Goal: Task Accomplishment & Management: Use online tool/utility

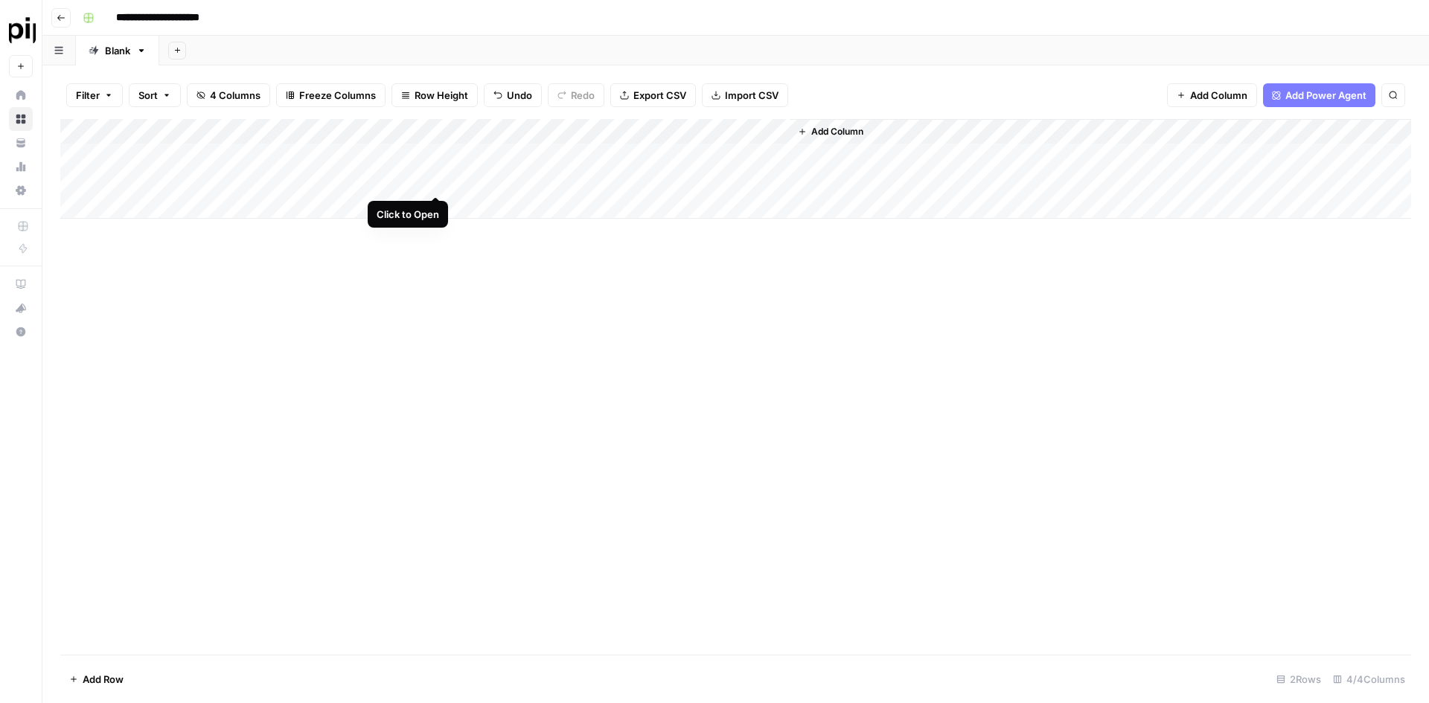
click at [435, 180] on div "Add Column" at bounding box center [735, 169] width 1351 height 100
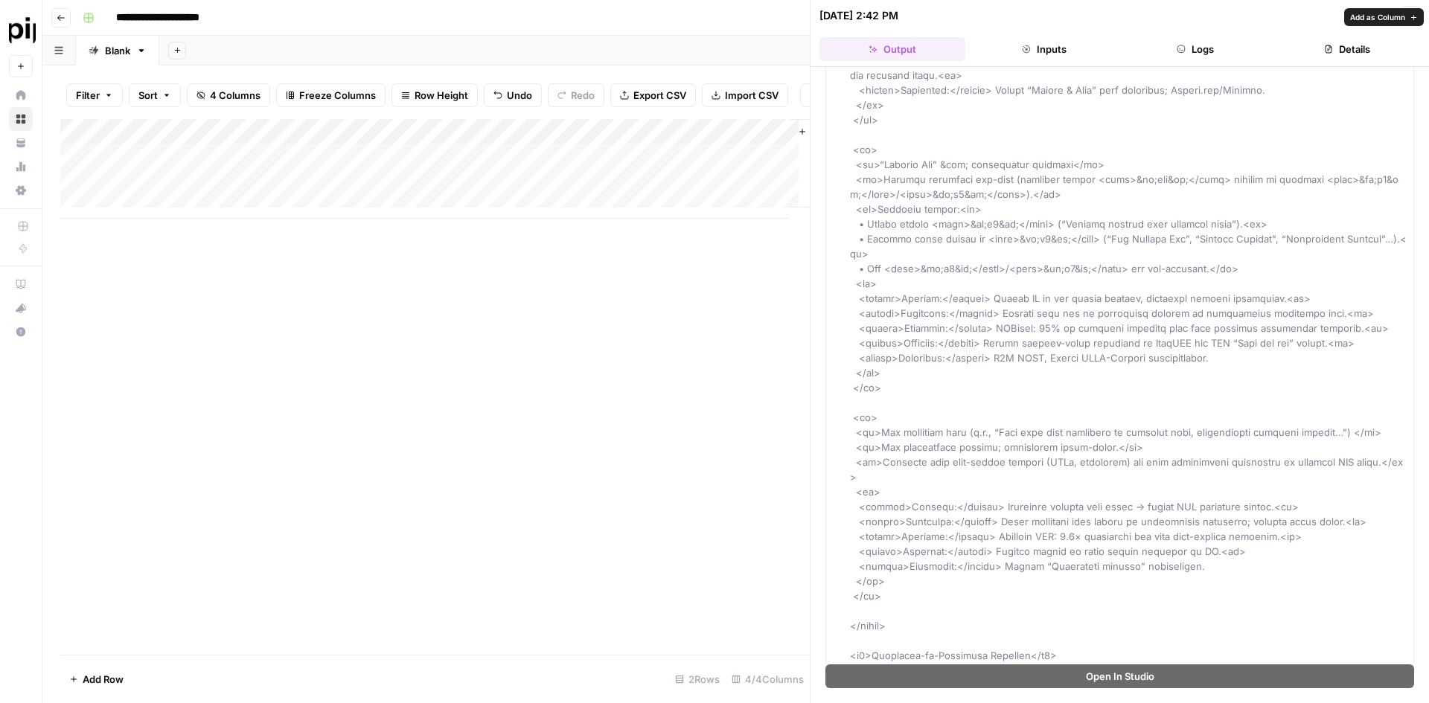
scroll to position [1340, 0]
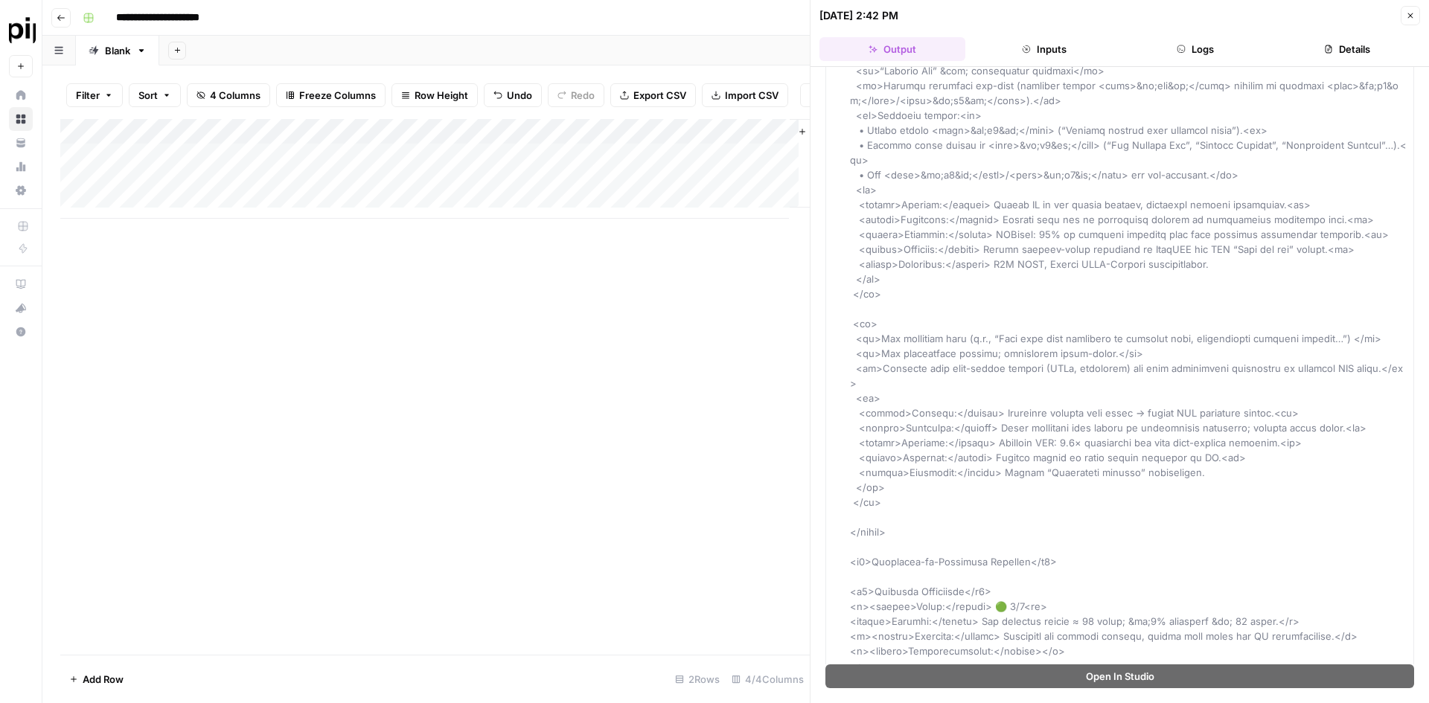
click at [360, 161] on div "Add Column" at bounding box center [435, 169] width 750 height 100
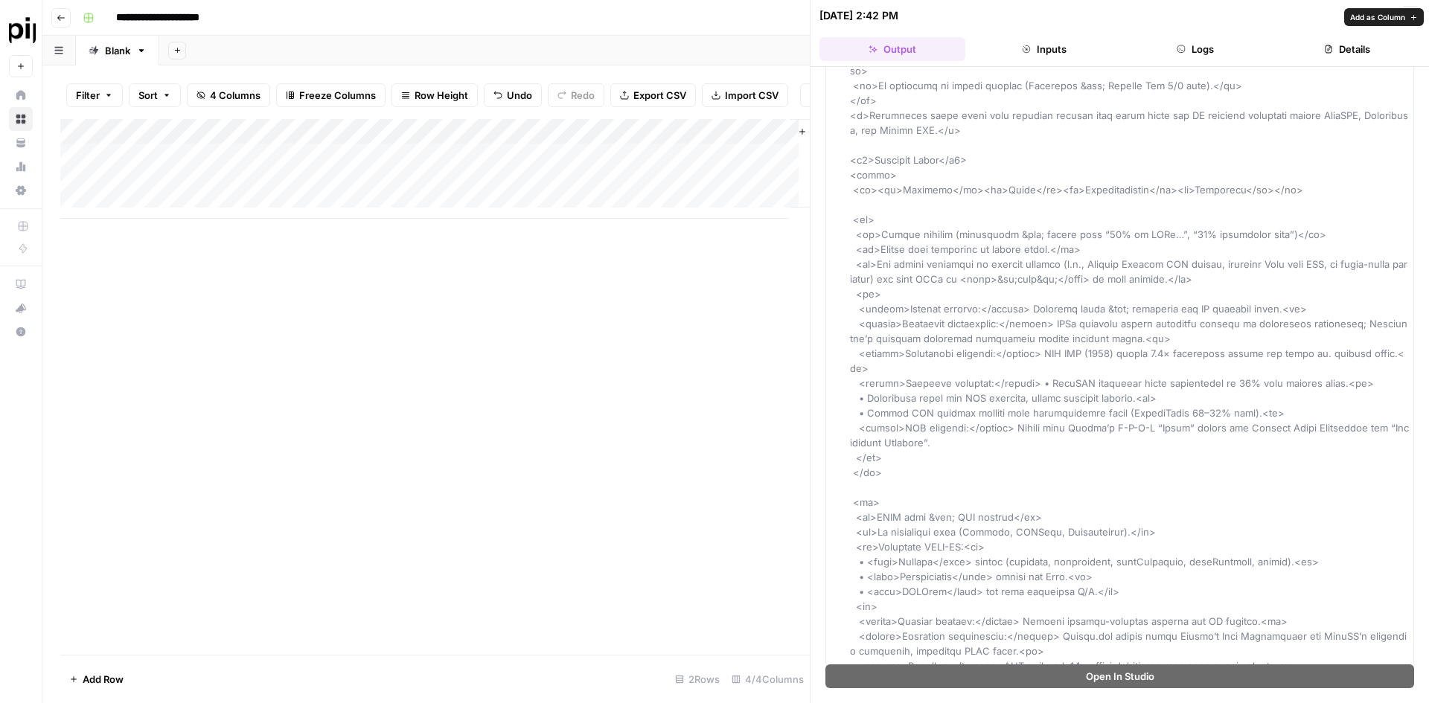
scroll to position [0, 0]
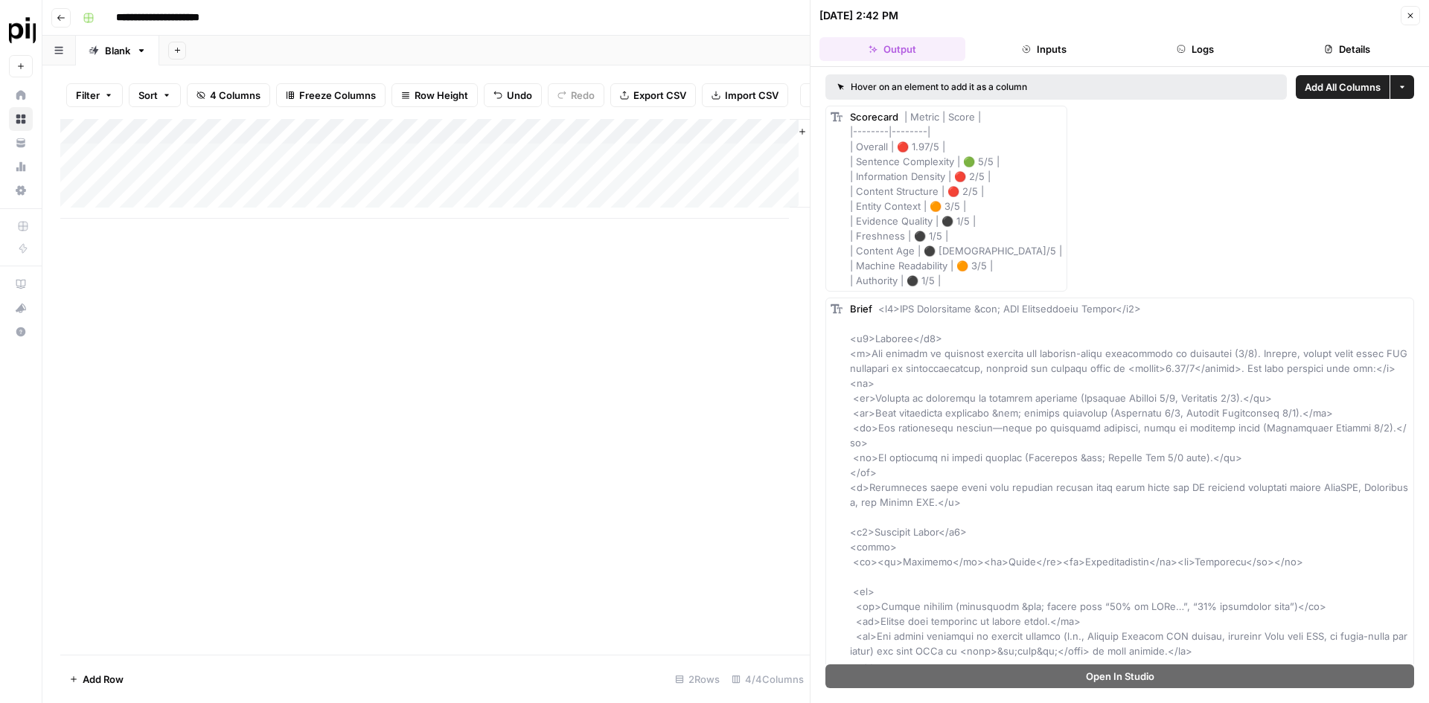
click at [372, 172] on div "Add Column" at bounding box center [435, 169] width 750 height 100
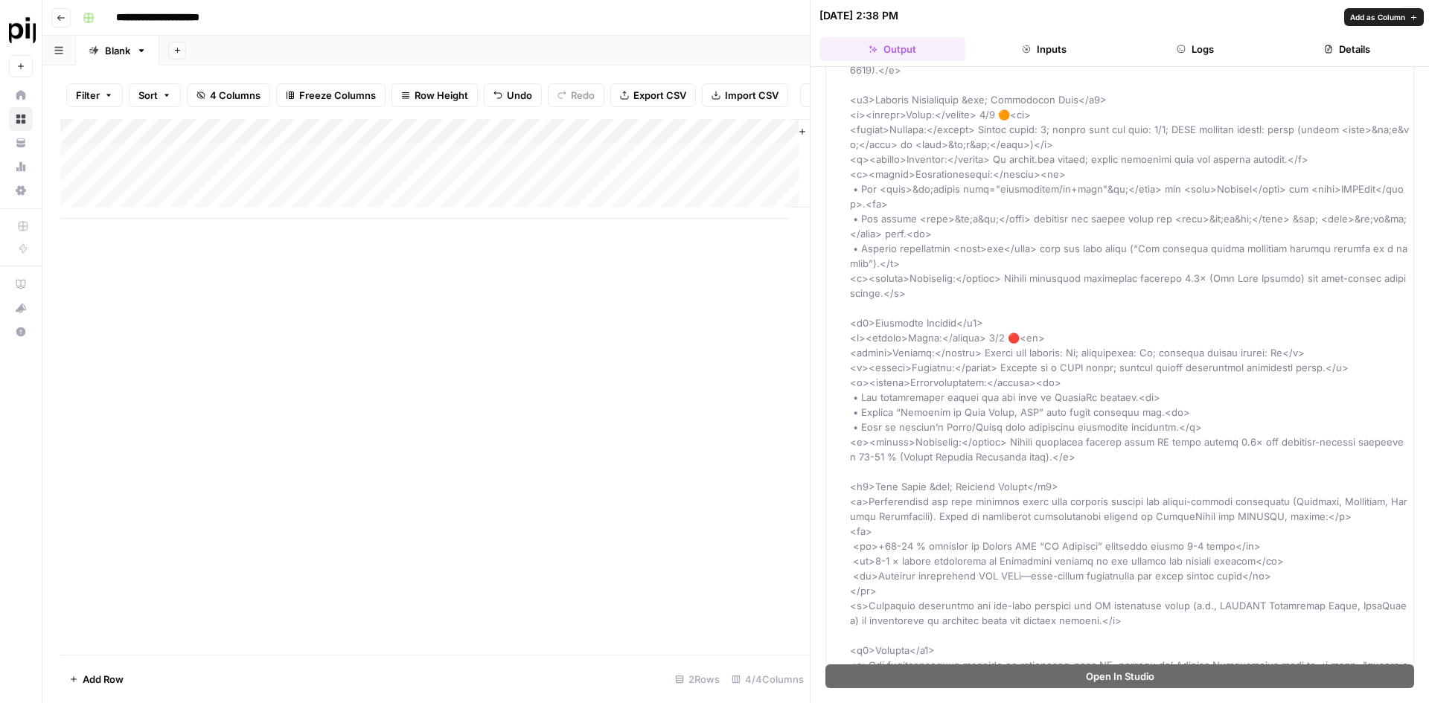
scroll to position [2849, 0]
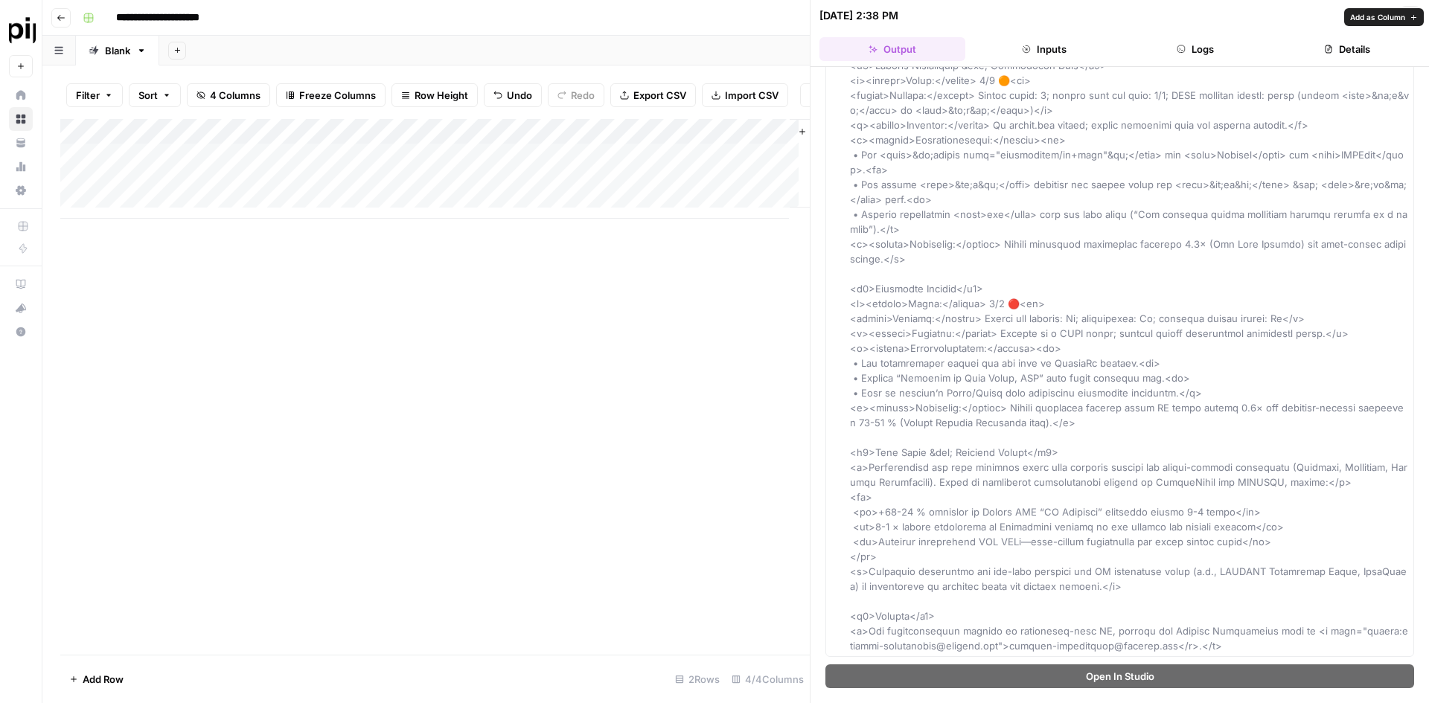
click at [531, 203] on div "Add Column" at bounding box center [435, 387] width 750 height 536
click at [179, 203] on div "Add Column" at bounding box center [435, 169] width 750 height 100
click at [208, 203] on input at bounding box center [237, 211] width 238 height 18
type input "**********"
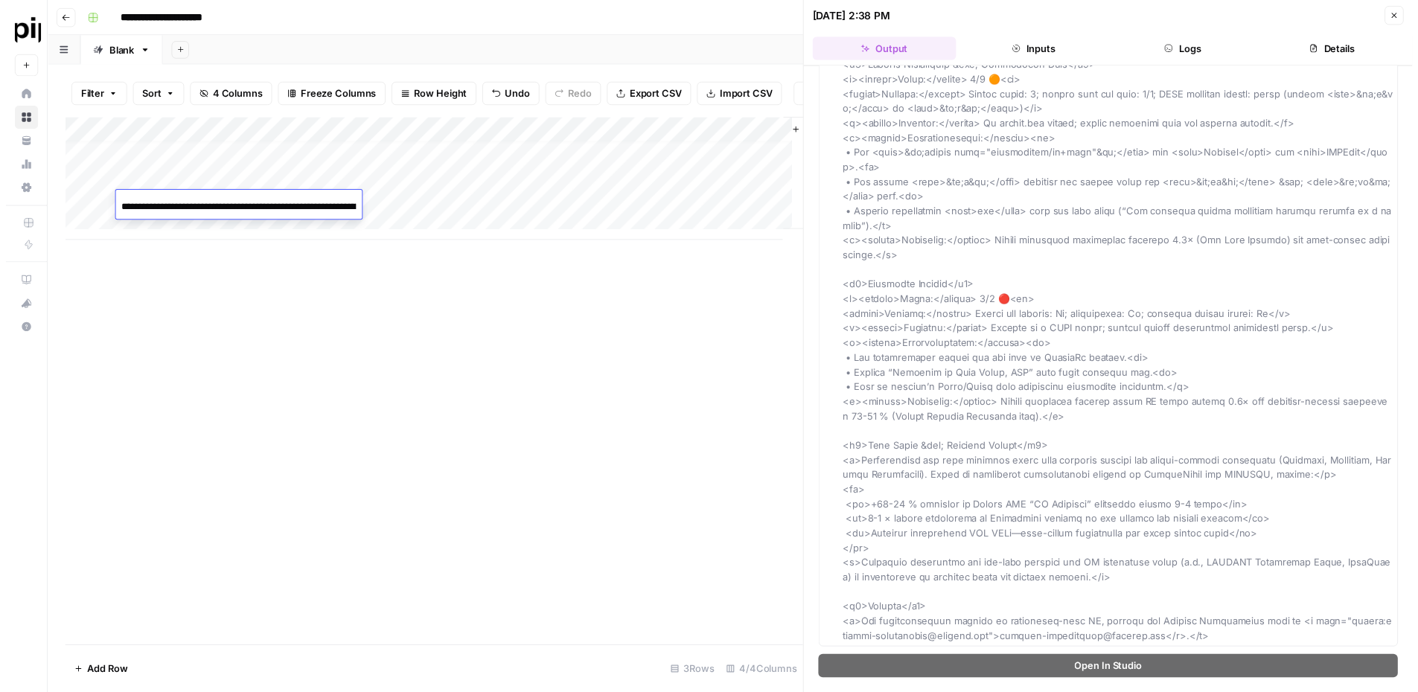
scroll to position [0, 254]
click at [304, 203] on div "Add Column" at bounding box center [435, 387] width 750 height 536
click at [362, 203] on div "Add Column" at bounding box center [435, 181] width 750 height 125
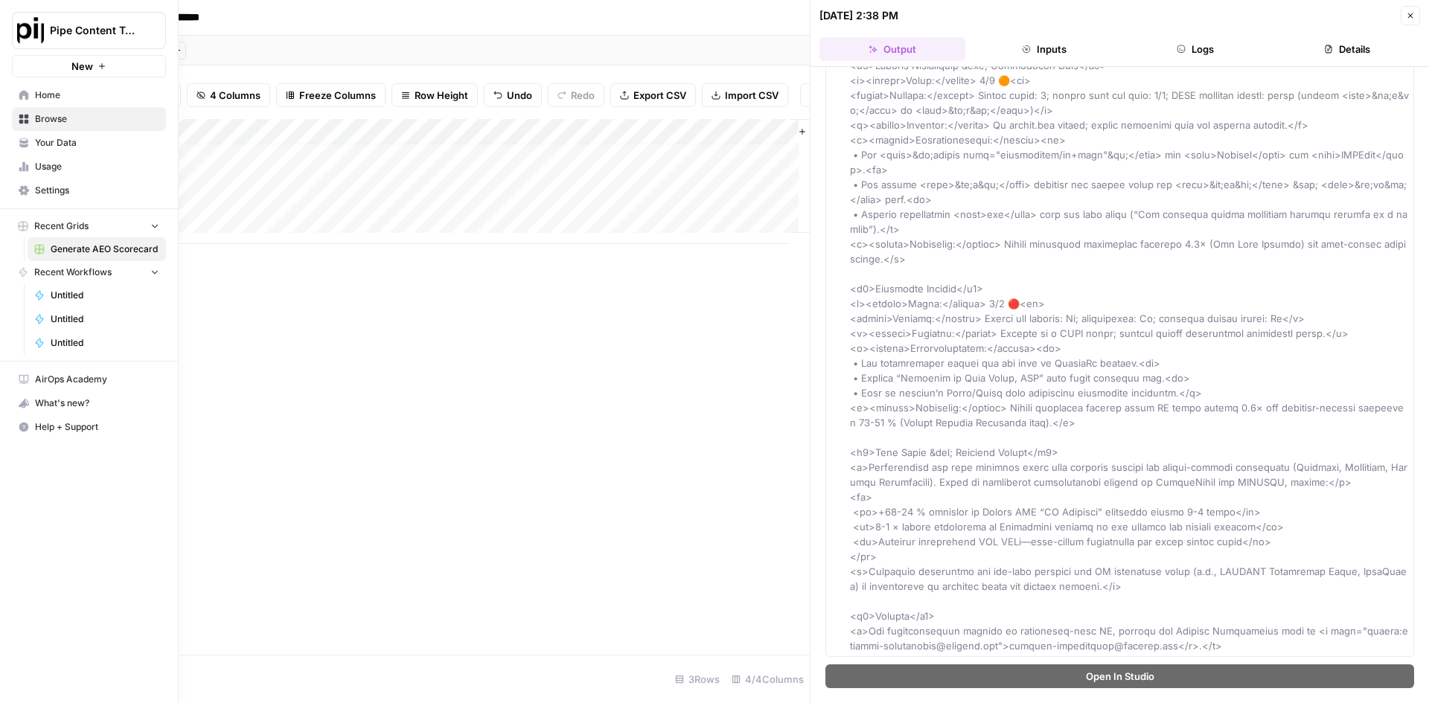
click at [109, 203] on button "Recent Grids" at bounding box center [89, 226] width 154 height 22
click at [69, 66] on button "New" at bounding box center [89, 66] width 154 height 22
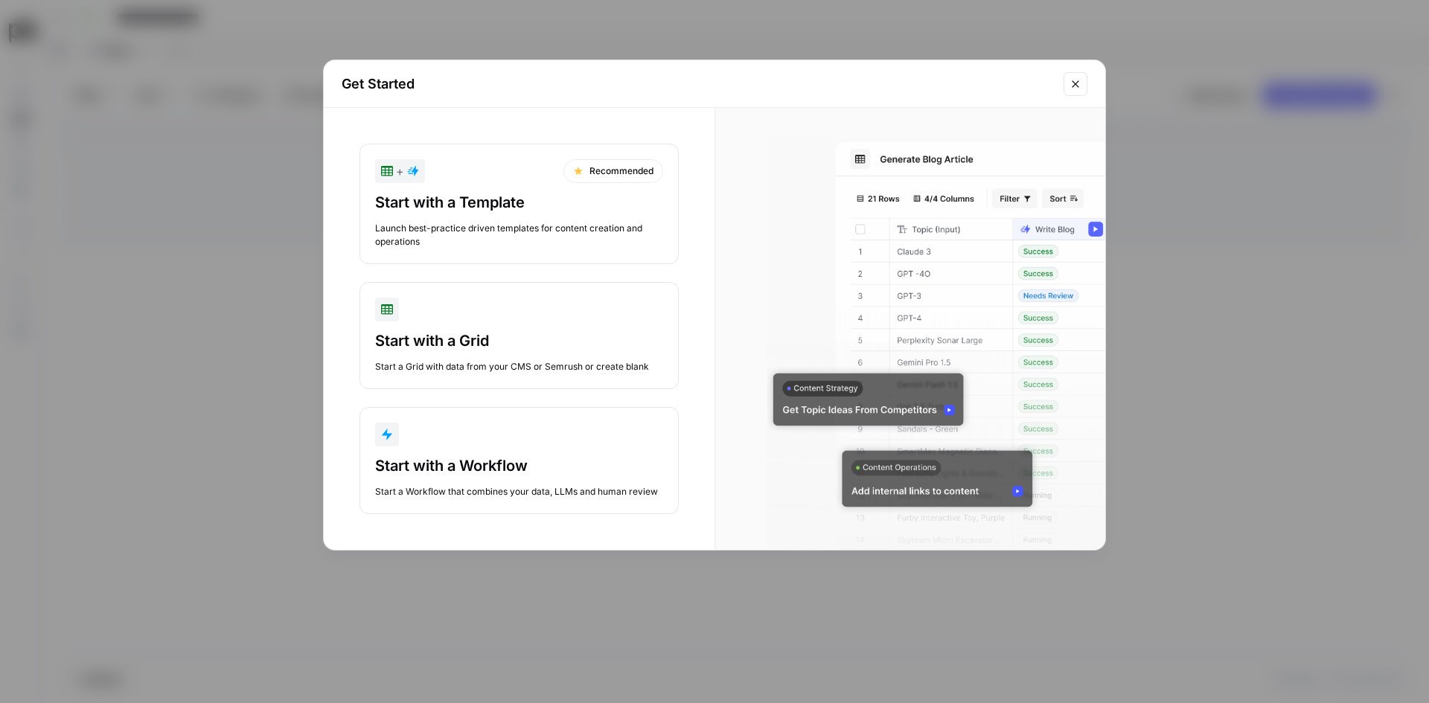
click at [528, 203] on div "Launch best-practice driven templates for content creation and operations" at bounding box center [519, 235] width 288 height 27
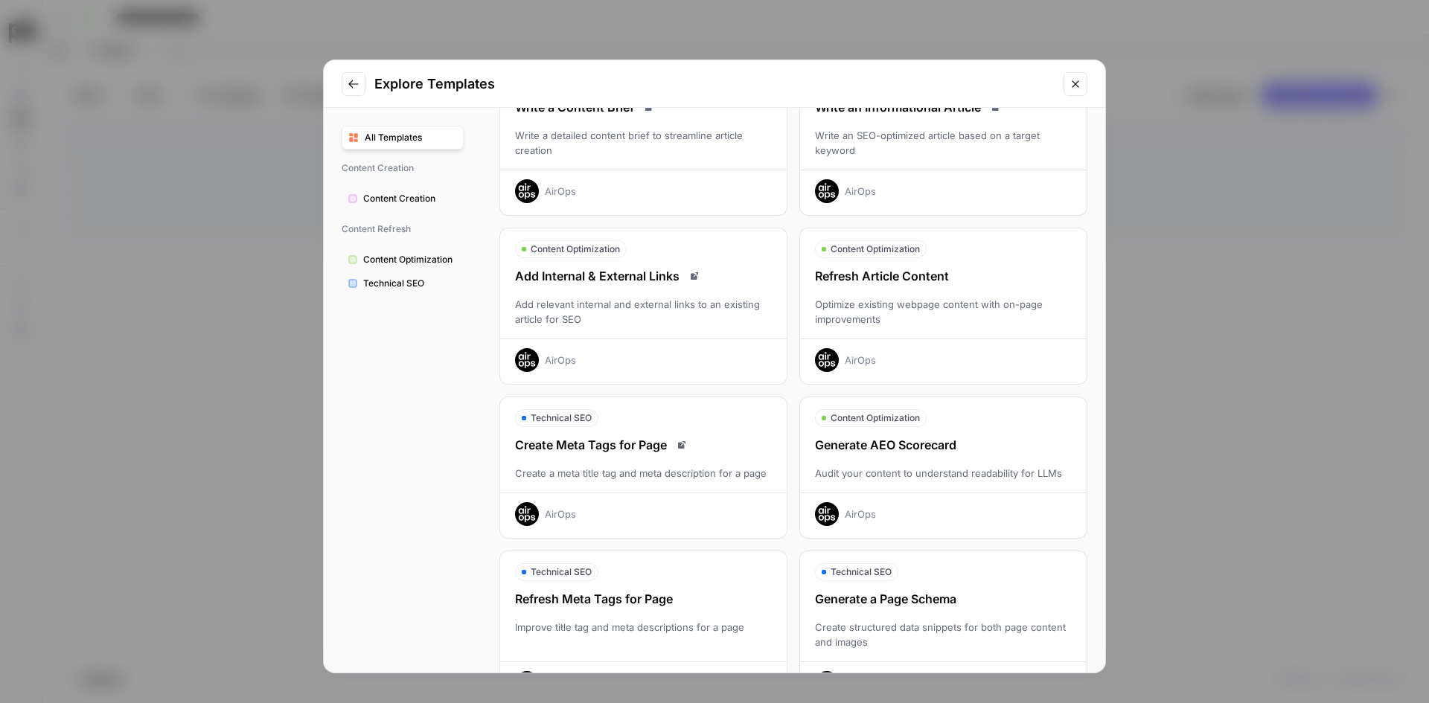
scroll to position [92, 0]
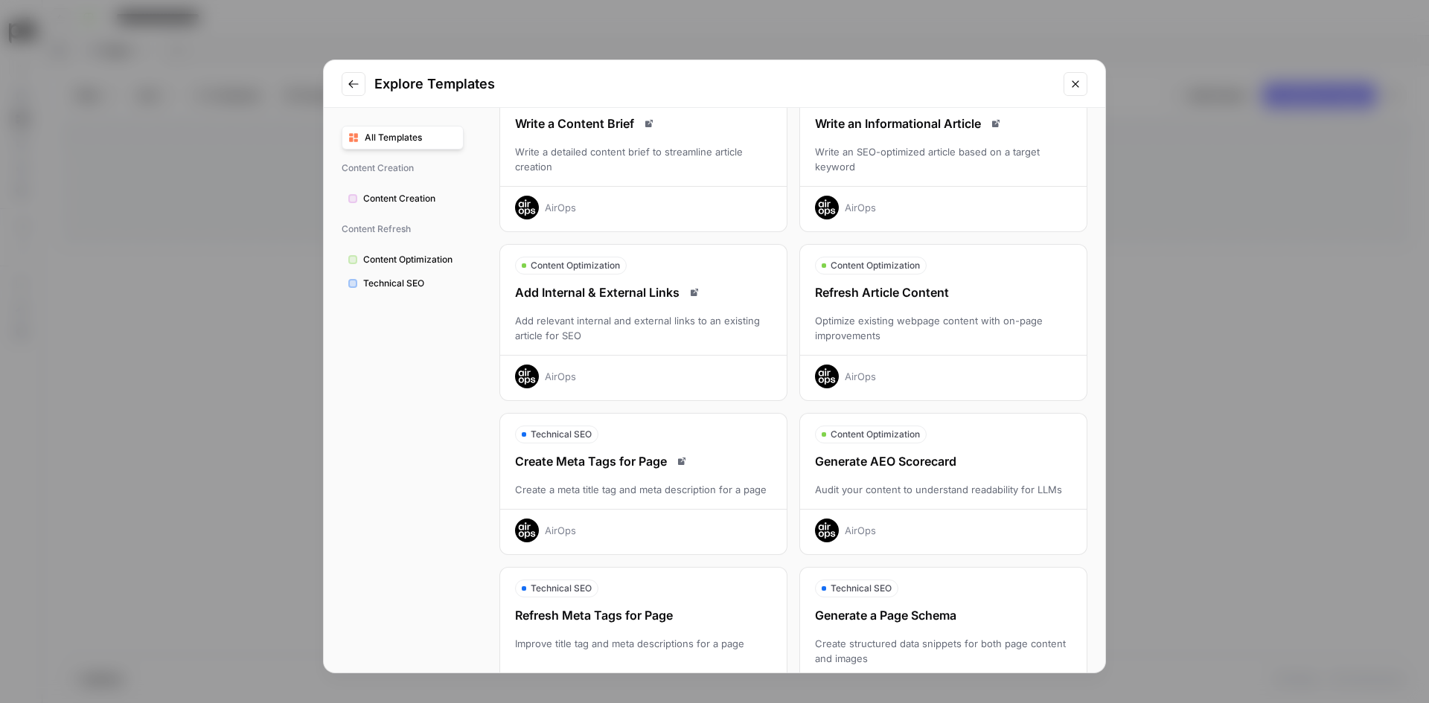
click at [391, 203] on span "Content Optimization" at bounding box center [410, 259] width 94 height 13
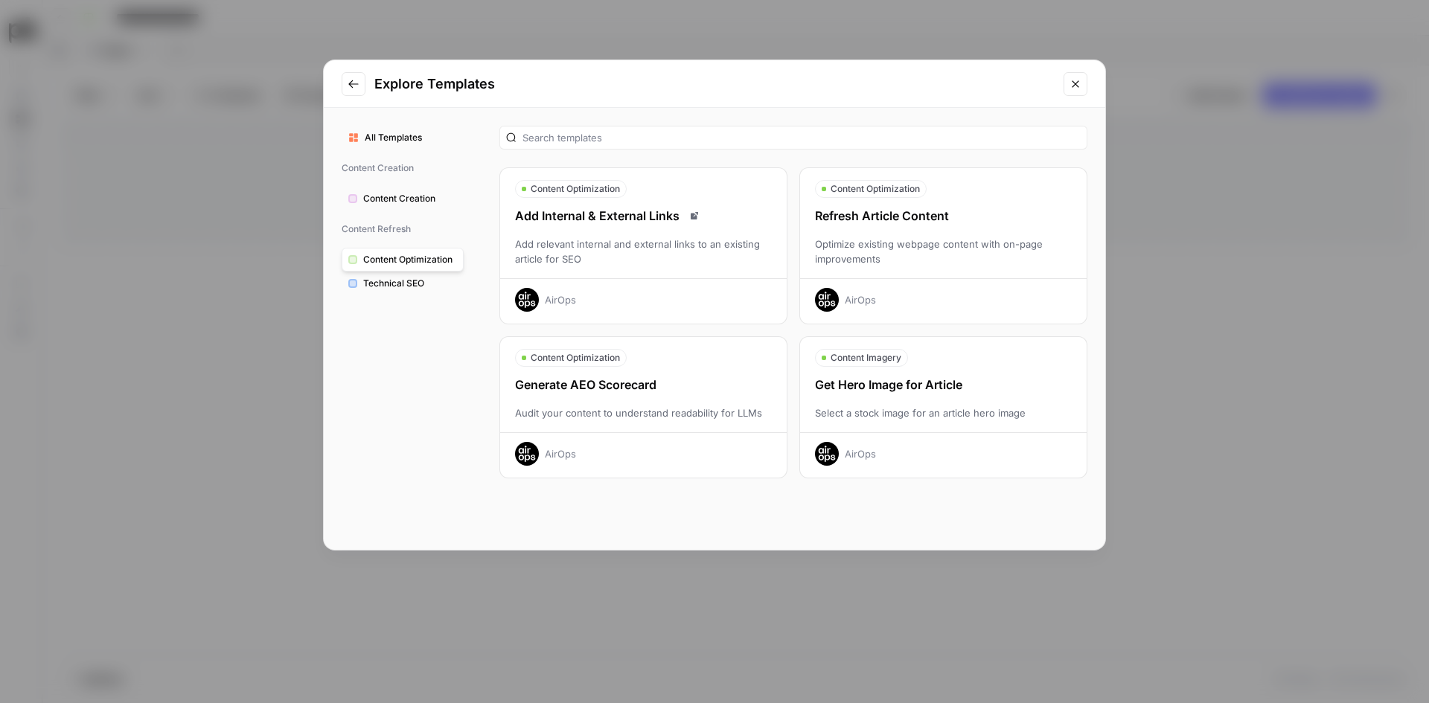
click at [344, 82] on button "Go to previous step" at bounding box center [354, 84] width 24 height 24
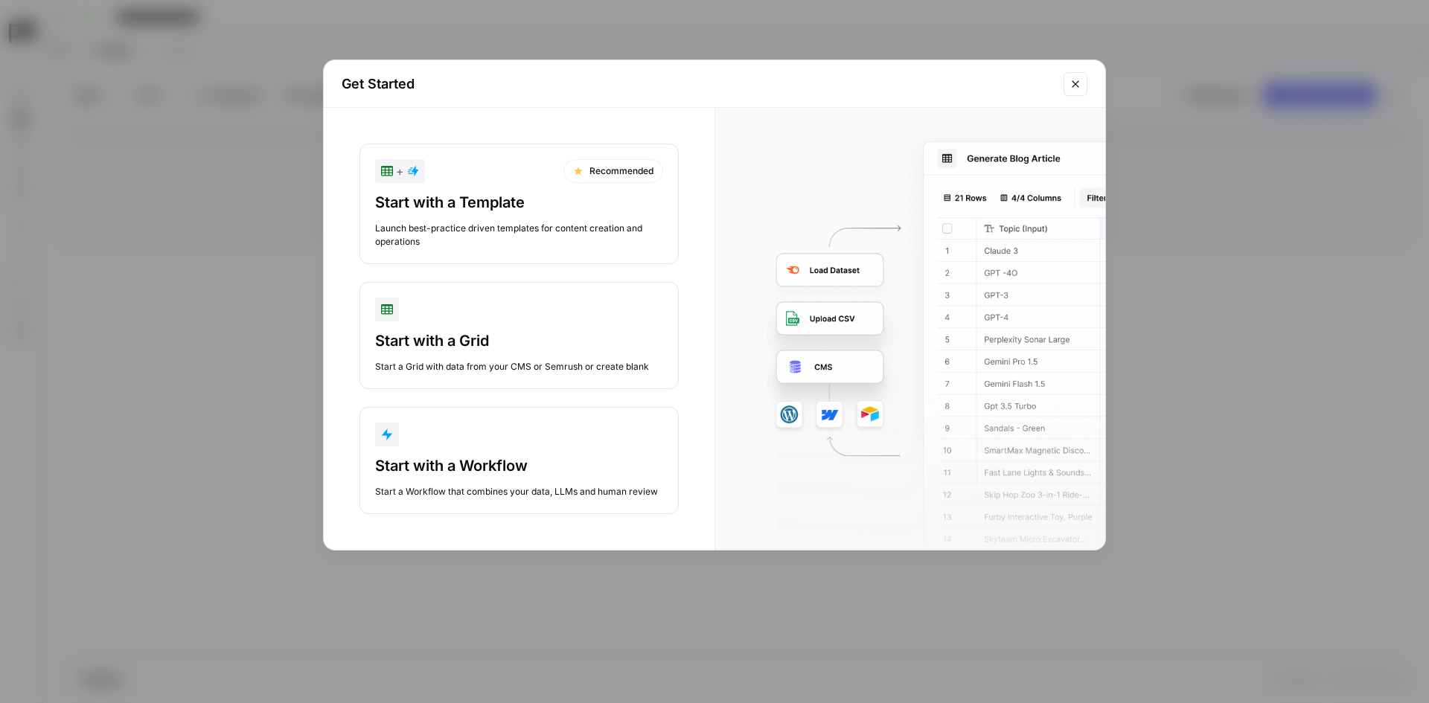
click at [472, 203] on div "button" at bounding box center [519, 310] width 288 height 24
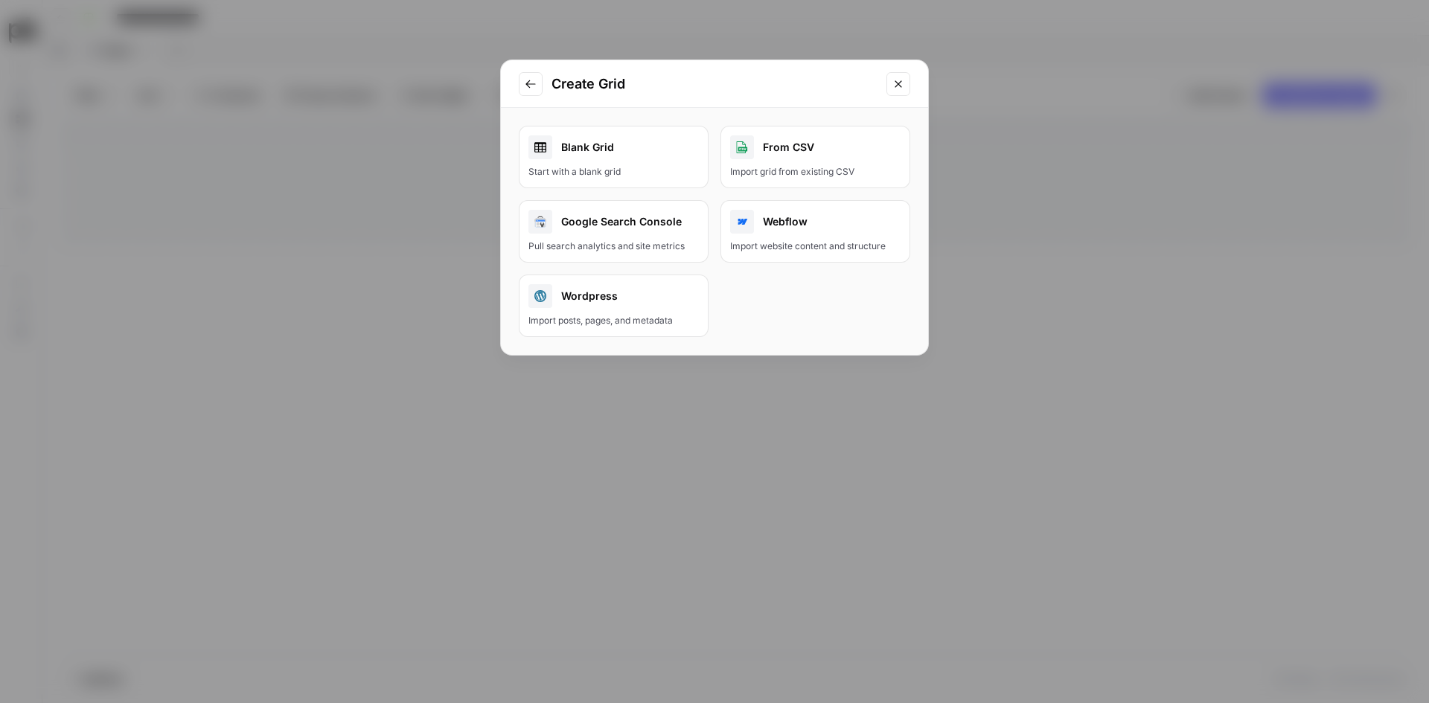
click at [531, 153] on div "Blank Grid" at bounding box center [614, 147] width 170 height 24
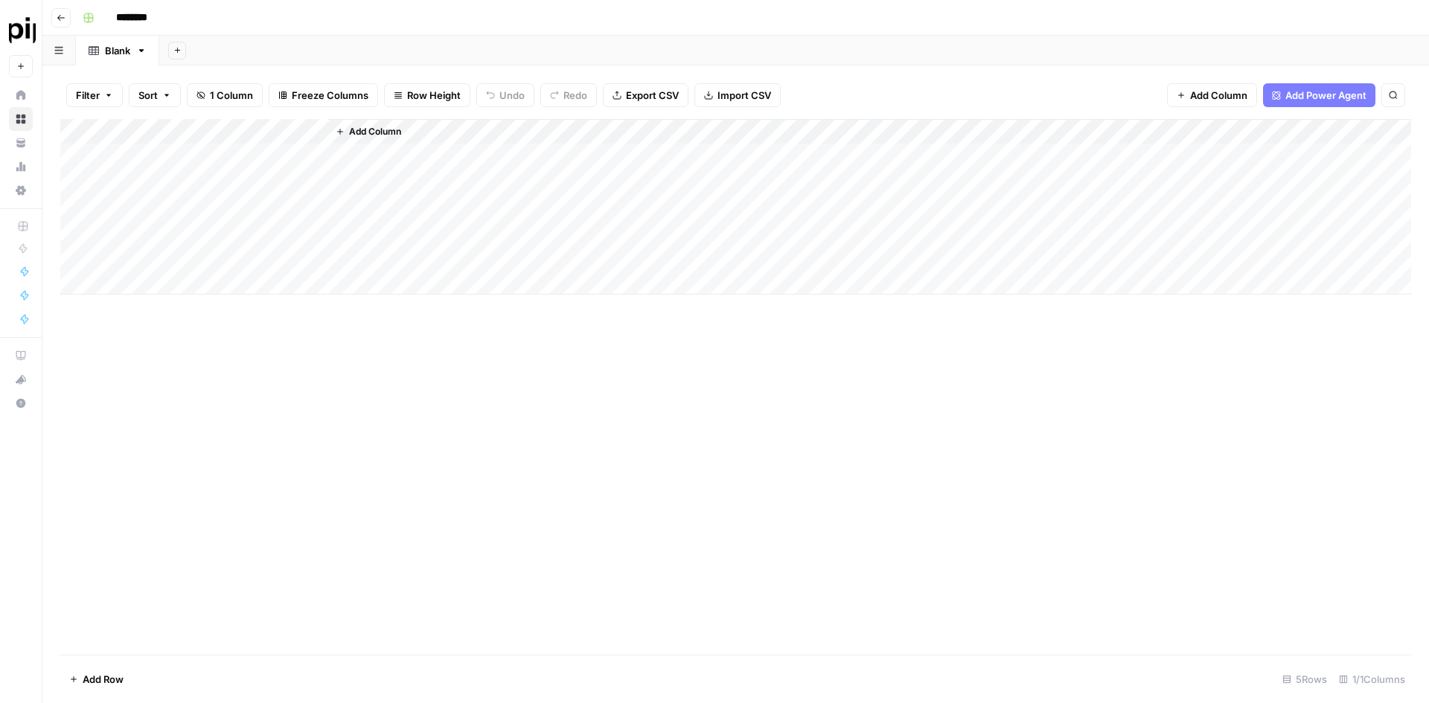
click at [230, 154] on div "Add Column" at bounding box center [735, 207] width 1351 height 176
click at [400, 130] on span "Add Column" at bounding box center [375, 131] width 52 height 13
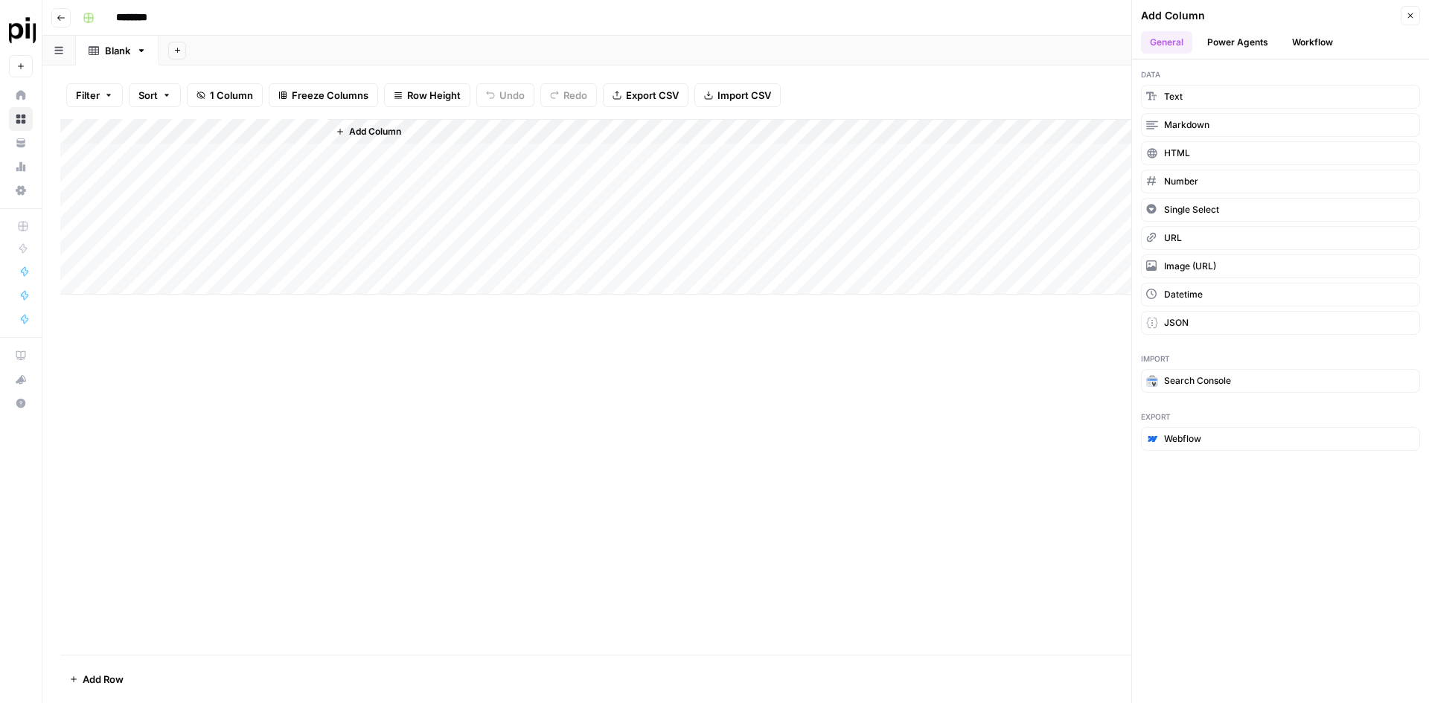
click at [251, 131] on div "Add Column" at bounding box center [735, 207] width 1351 height 176
click at [369, 130] on span "Add Column" at bounding box center [375, 131] width 52 height 13
click at [424, 130] on div "Add Column" at bounding box center [870, 207] width 1084 height 176
click at [392, 203] on div "Add Column" at bounding box center [870, 207] width 1084 height 176
click at [380, 135] on span "Add Column" at bounding box center [375, 131] width 52 height 13
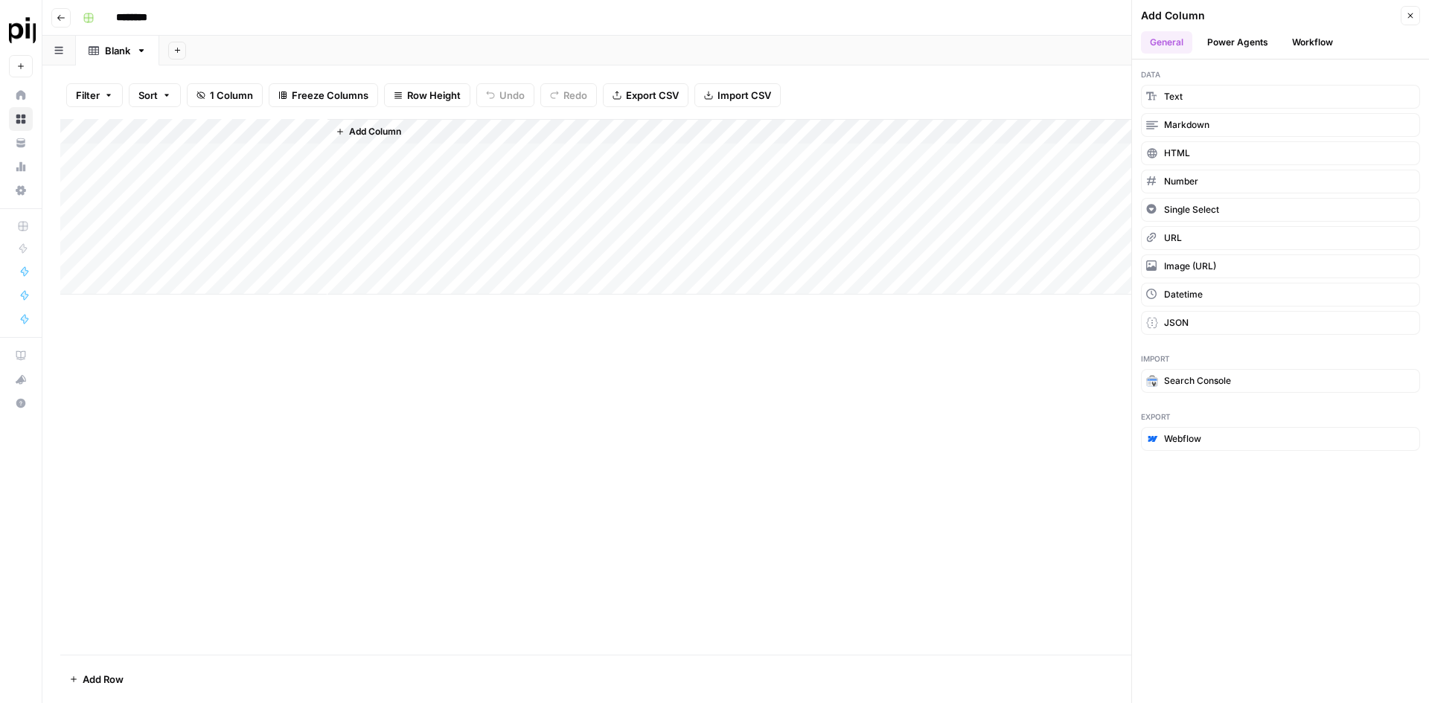
drag, startPoint x: 403, startPoint y: 362, endPoint x: 401, endPoint y: 353, distance: 9.2
click at [403, 203] on div "Add Column" at bounding box center [735, 387] width 1351 height 536
click at [182, 203] on div "Add Column" at bounding box center [735, 387] width 1351 height 536
drag, startPoint x: 178, startPoint y: 145, endPoint x: 187, endPoint y: 137, distance: 12.1
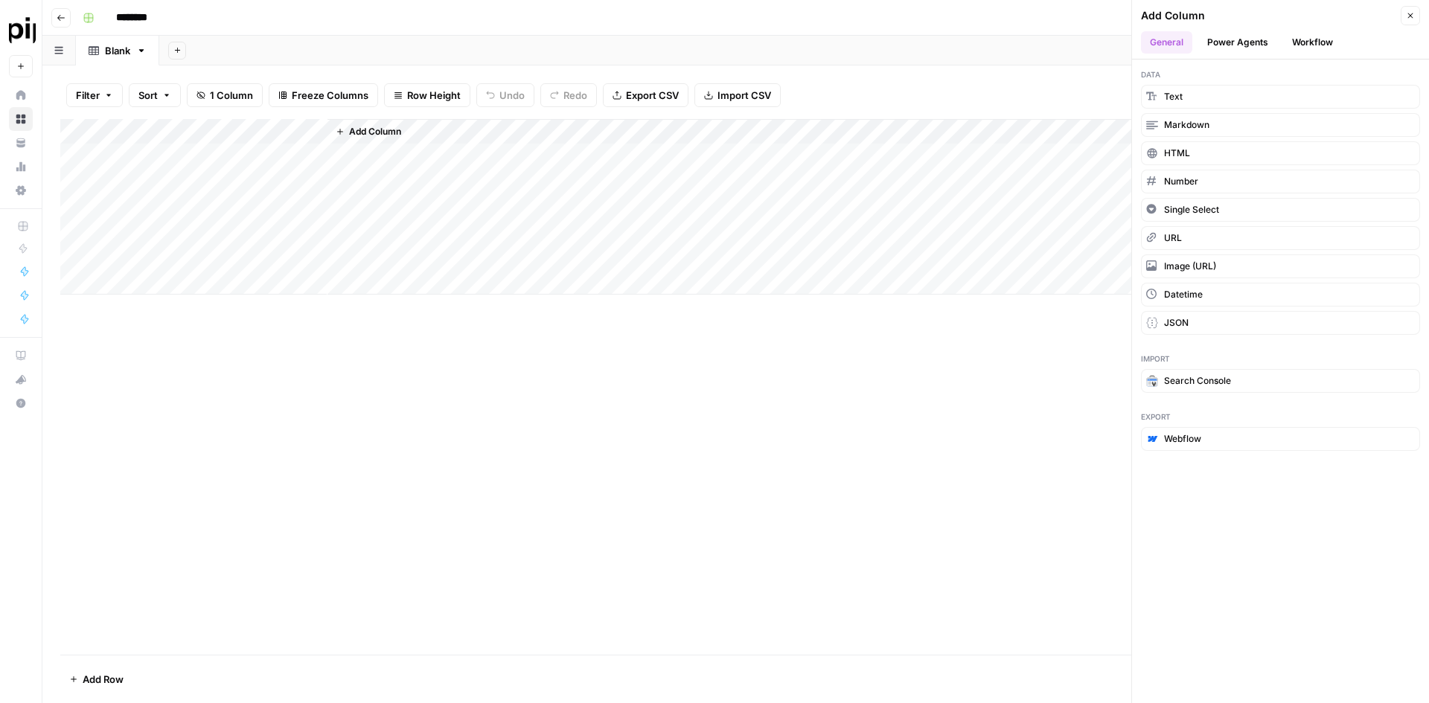
click at [178, 144] on div "Add Column" at bounding box center [735, 207] width 1351 height 176
click at [187, 137] on div "Add Column" at bounding box center [735, 207] width 1351 height 176
click at [412, 120] on div "Add Column" at bounding box center [870, 207] width 1084 height 176
click at [374, 133] on span "Add Column" at bounding box center [375, 131] width 52 height 13
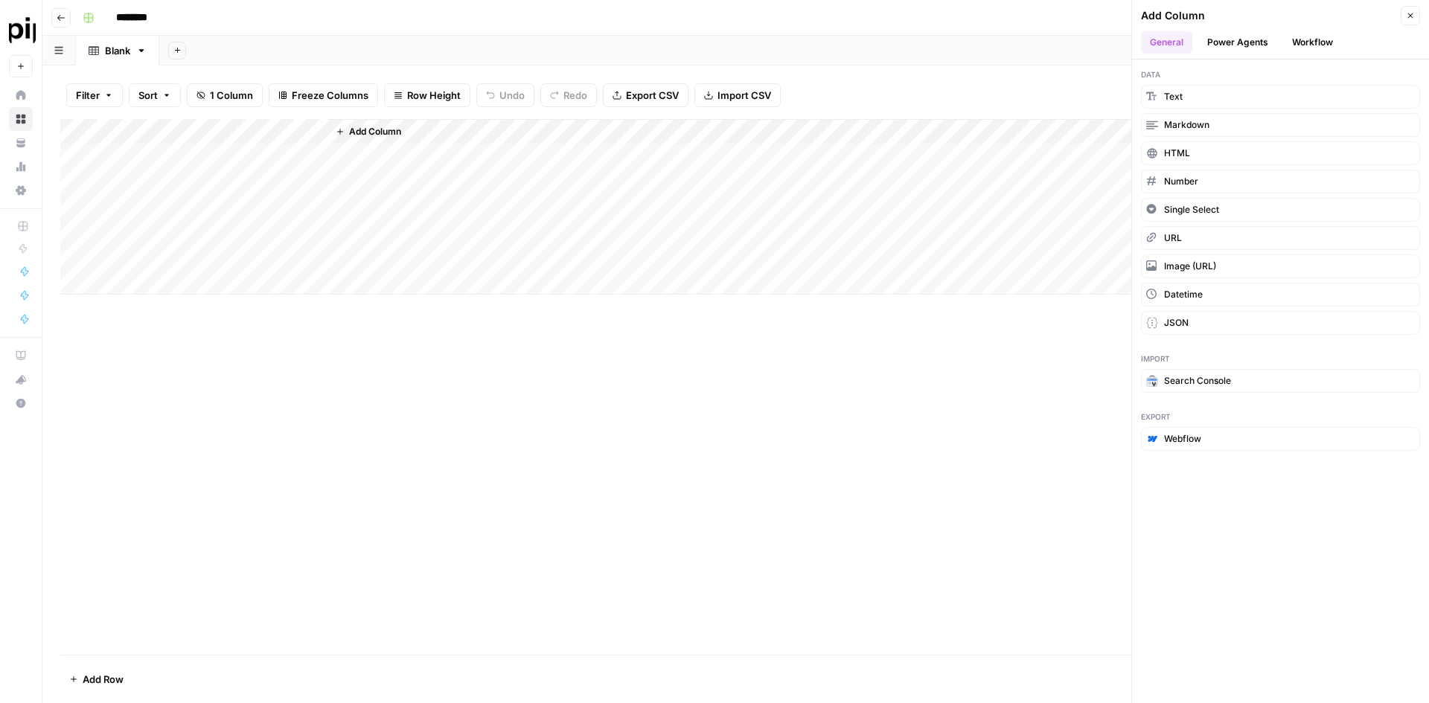
click at [374, 133] on span "Add Column" at bounding box center [375, 131] width 52 height 13
click at [269, 134] on div "Add Column" at bounding box center [735, 207] width 1351 height 176
click at [258, 155] on div "Title Text Sort Ascending Sort Descending Filter Hide Column Remove Column" at bounding box center [201, 249] width 178 height 200
click at [319, 203] on div "Add Column" at bounding box center [735, 207] width 1351 height 176
click at [287, 155] on div "Add Column" at bounding box center [735, 219] width 1351 height 201
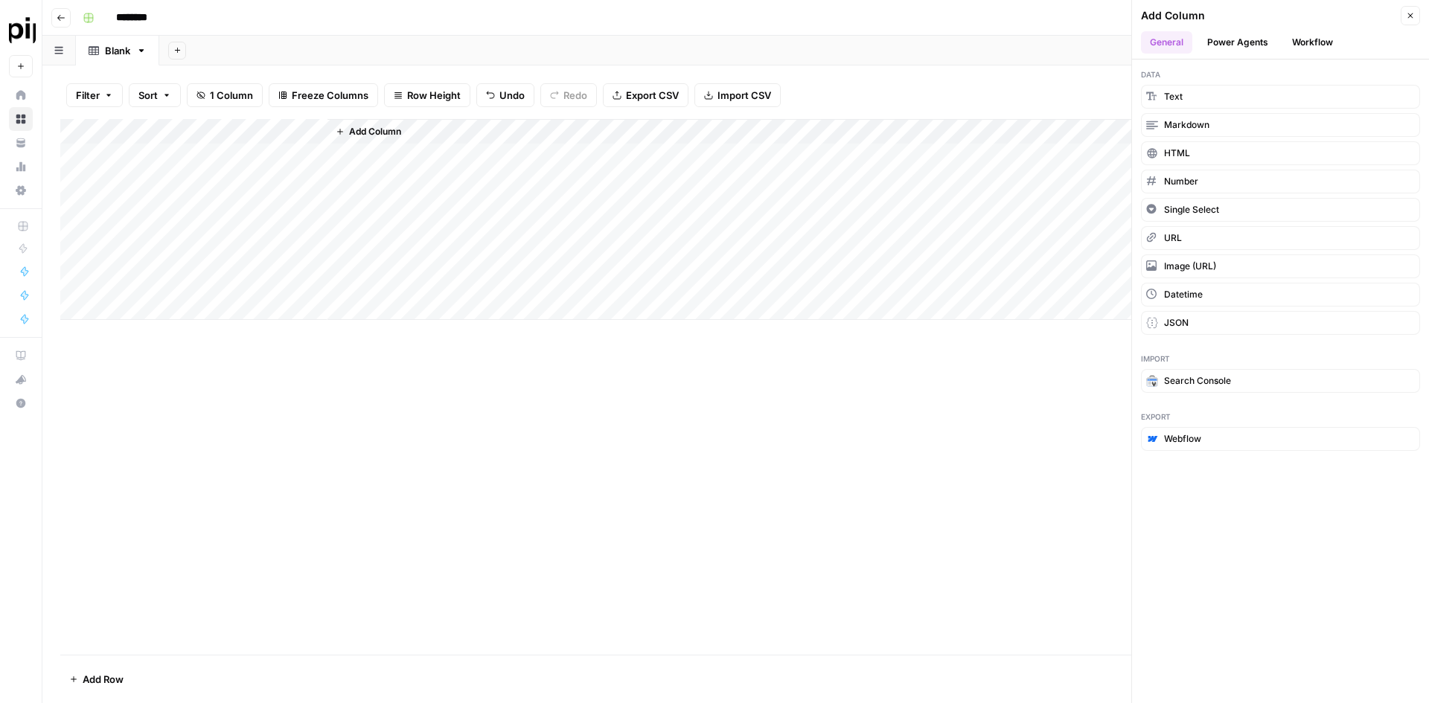
drag, startPoint x: 365, startPoint y: 361, endPoint x: 364, endPoint y: 337, distance: 23.9
click at [365, 203] on div "Add Column" at bounding box center [735, 387] width 1351 height 536
click at [529, 27] on div "********" at bounding box center [746, 18] width 1338 height 24
click at [392, 130] on span "Add Column" at bounding box center [375, 131] width 52 height 13
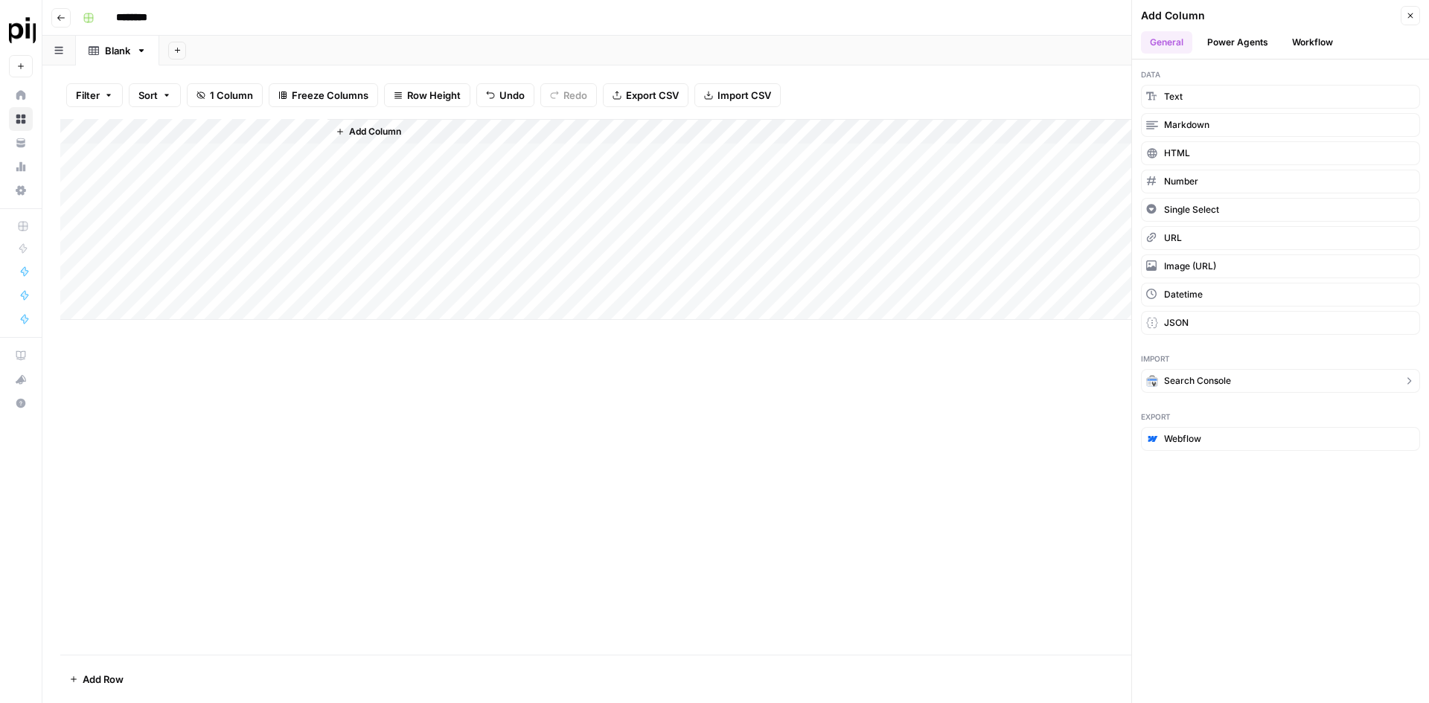
click at [531, 203] on span "Search Console" at bounding box center [1197, 380] width 67 height 13
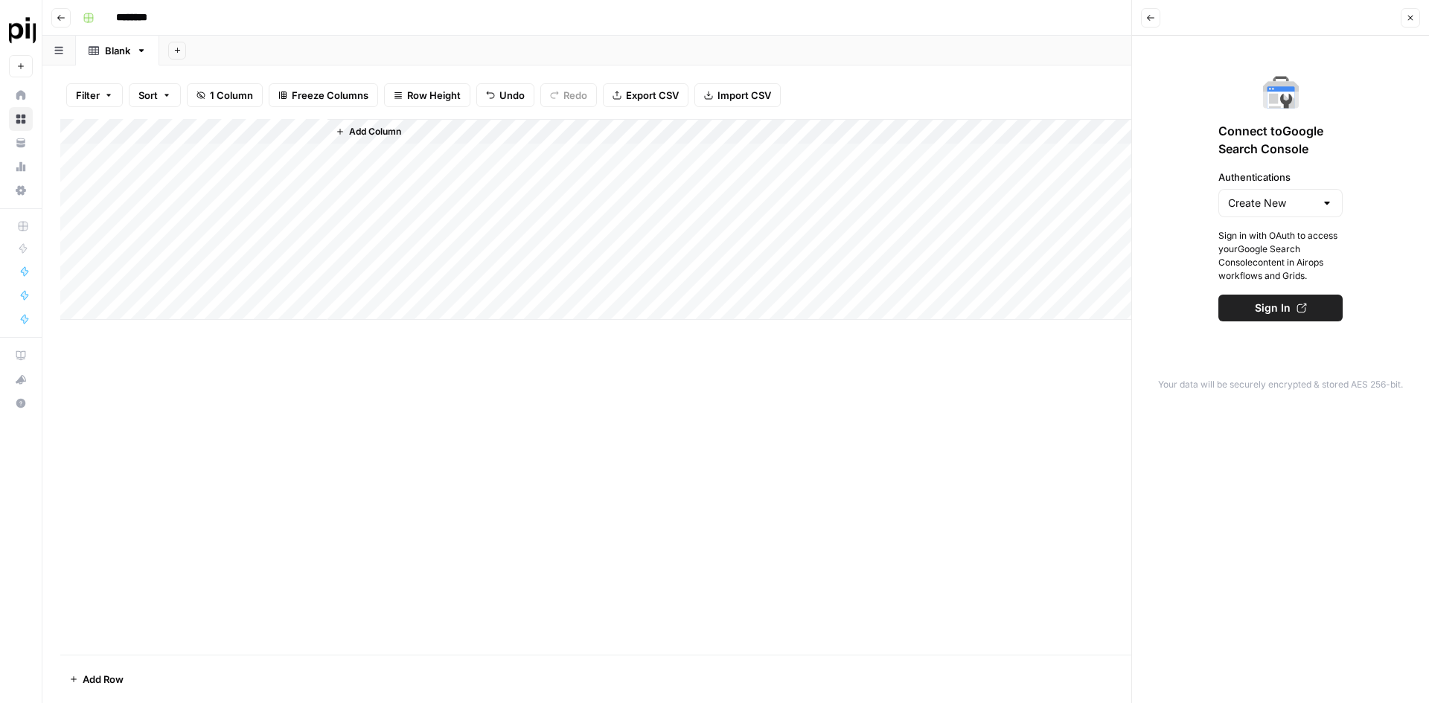
click at [531, 203] on span "Sign In" at bounding box center [1273, 308] width 36 height 15
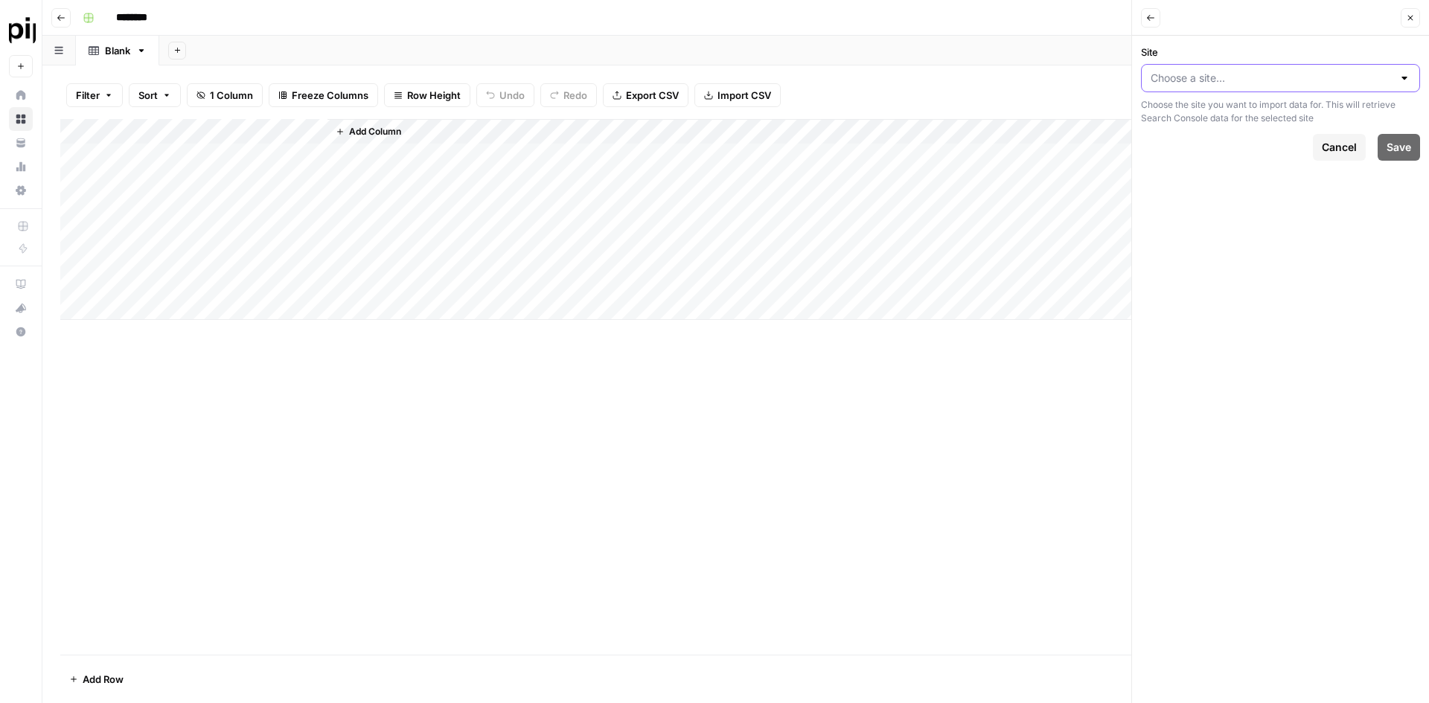
click at [1254, 79] on input "Site" at bounding box center [1272, 78] width 242 height 15
click at [1281, 118] on span "[DOMAIN_NAME]" at bounding box center [1278, 115] width 248 height 15
type input "[DOMAIN_NAME]"
click at [1392, 142] on span "Save" at bounding box center [1399, 147] width 25 height 15
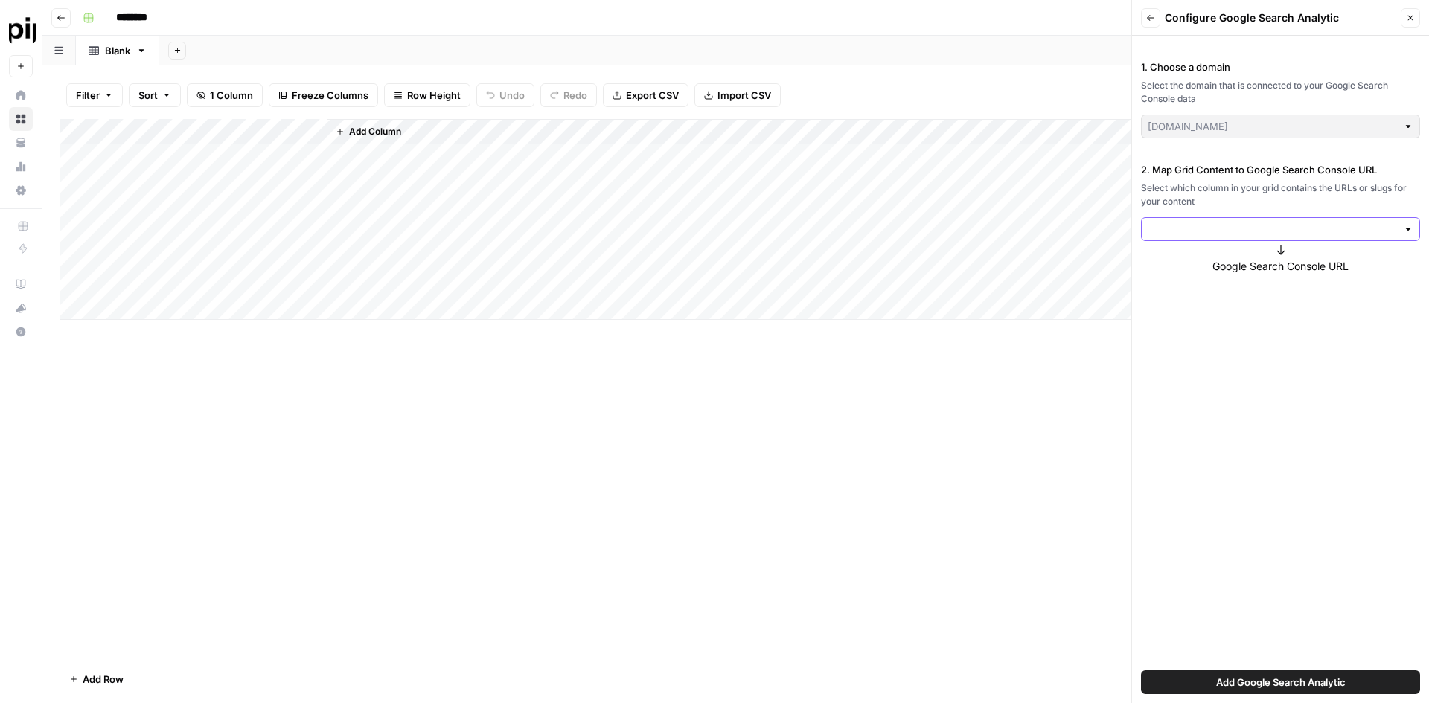
click at [1207, 231] on input "2. Map Grid Content to Google Search Console URL" at bounding box center [1272, 229] width 249 height 15
click at [1210, 260] on span "Title" at bounding box center [1278, 264] width 248 height 15
type input "Title"
click at [1276, 442] on icon at bounding box center [1281, 435] width 15 height 15
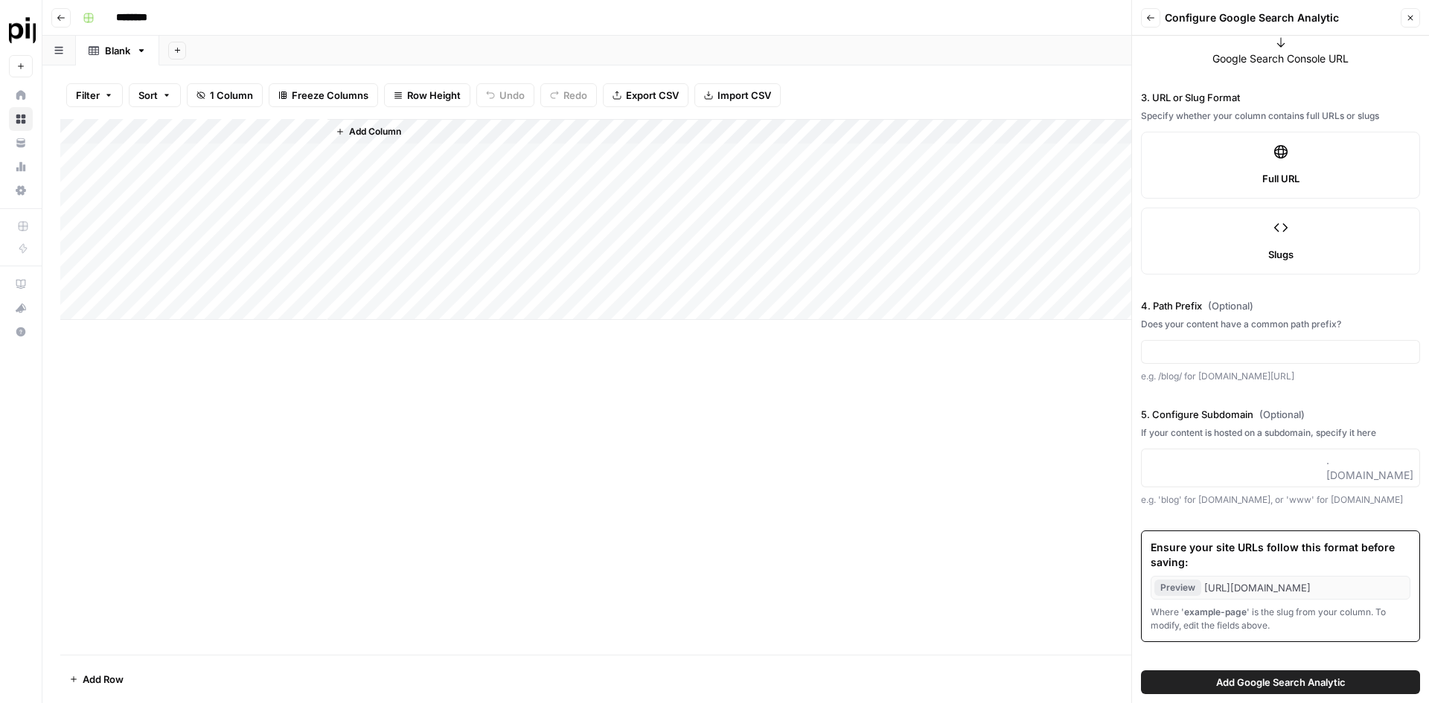
scroll to position [211, 0]
click at [1313, 678] on span "Add Google Search Analytic" at bounding box center [1281, 682] width 130 height 15
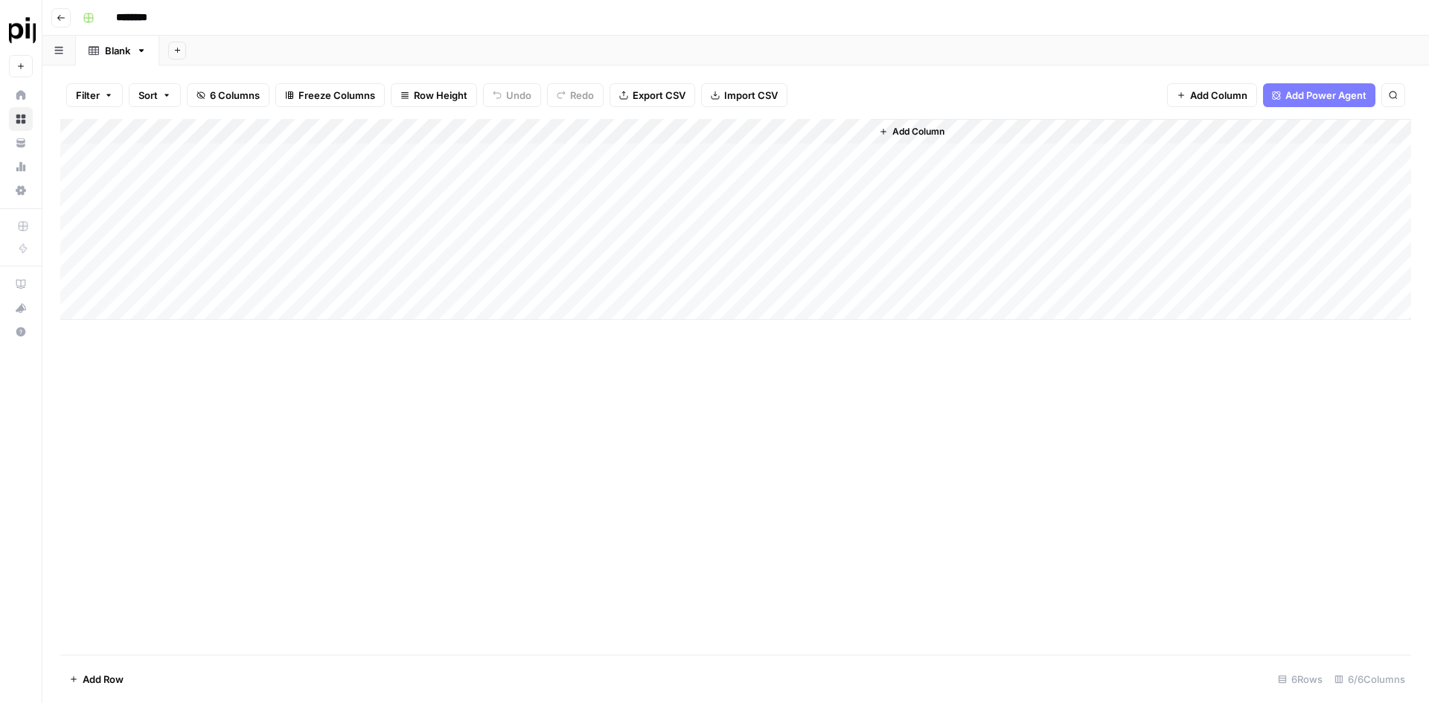
click at [941, 133] on span "Add Column" at bounding box center [919, 131] width 52 height 13
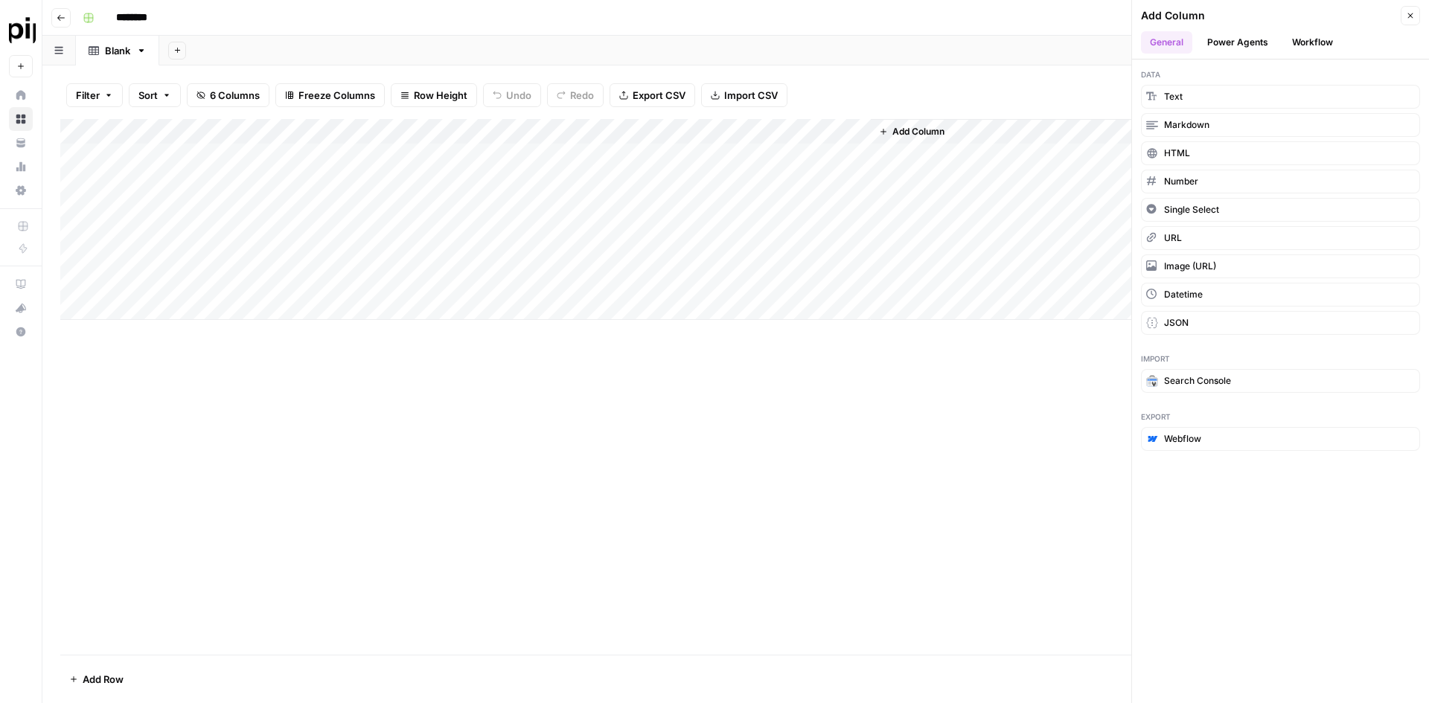
click at [1244, 44] on button "Power Agents" at bounding box center [1237, 42] width 79 height 22
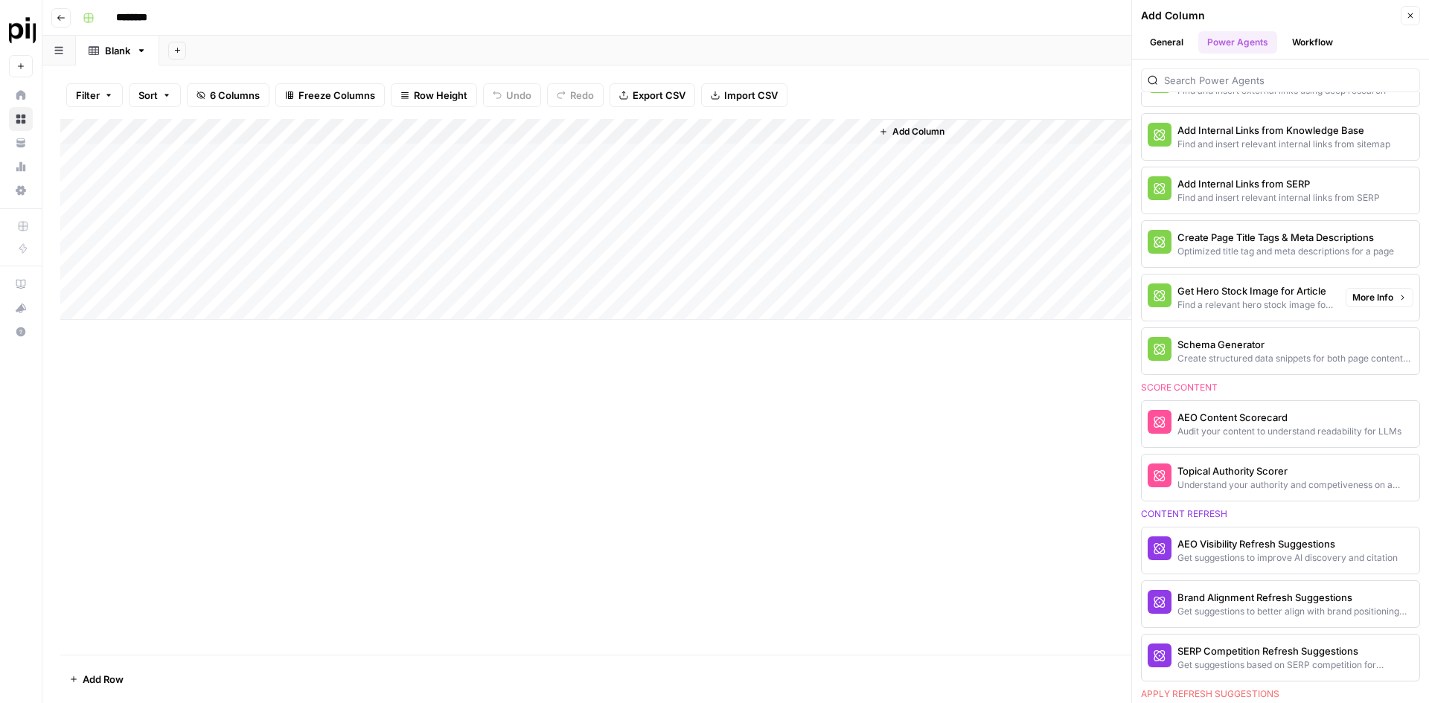
scroll to position [447, 0]
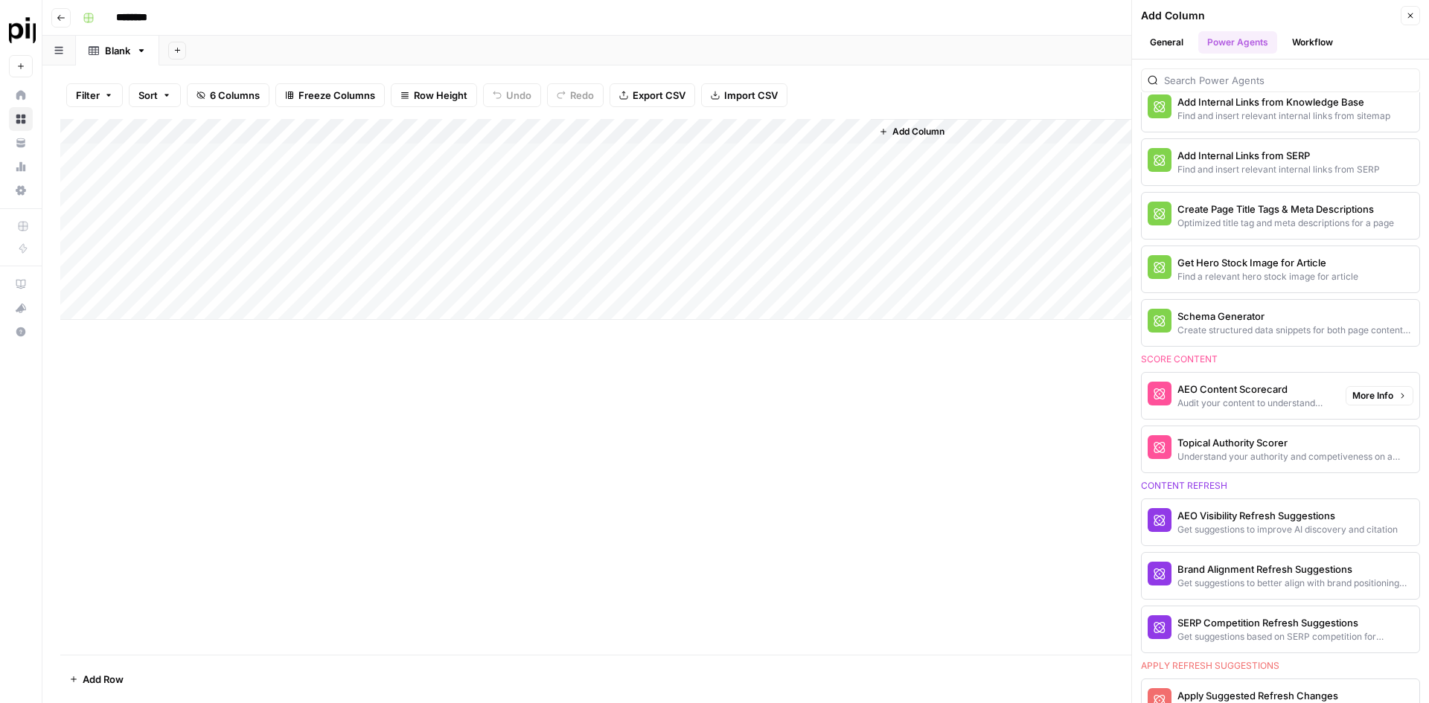
click at [1261, 386] on div "AEO Content Scorecard" at bounding box center [1256, 389] width 156 height 15
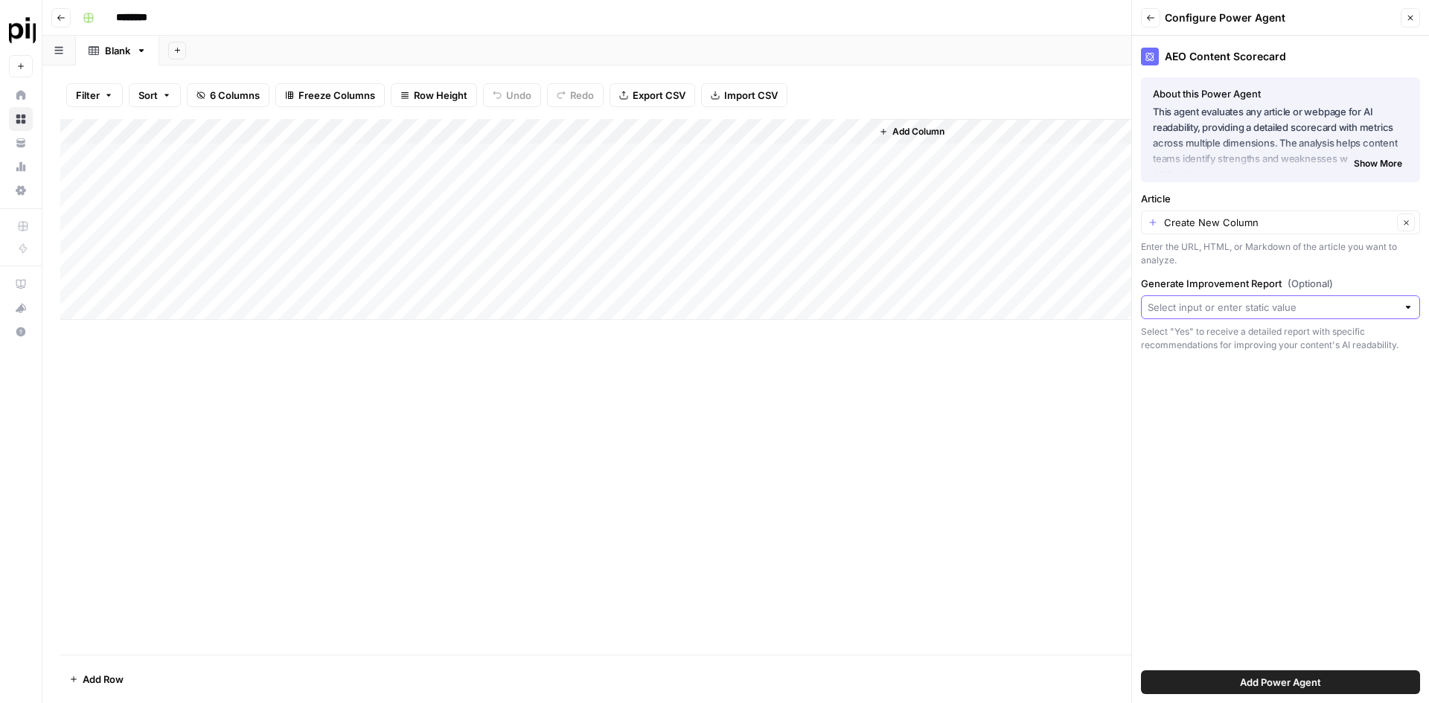
click at [1314, 309] on input "Generate Improvement Report (Optional)" at bounding box center [1272, 307] width 249 height 15
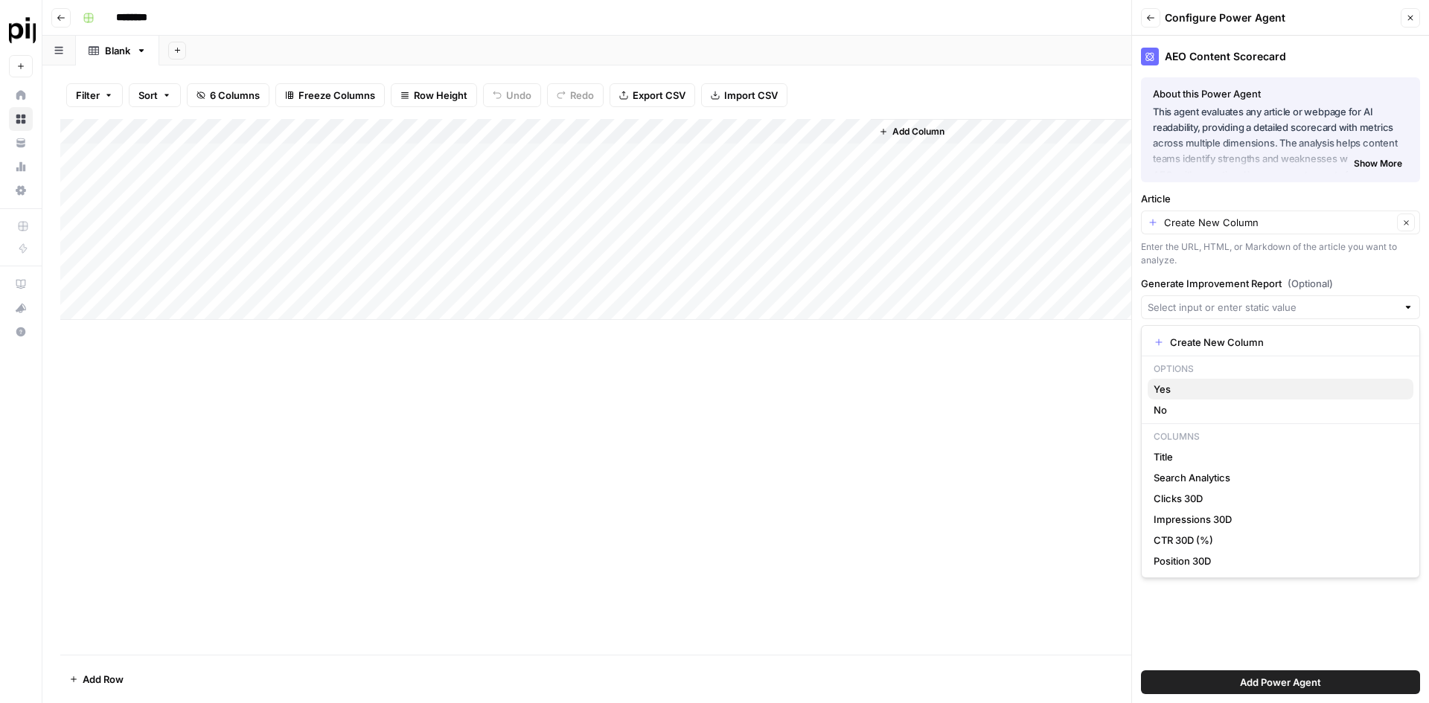
click at [1284, 390] on span "Yes" at bounding box center [1278, 389] width 248 height 15
type input "Yes"
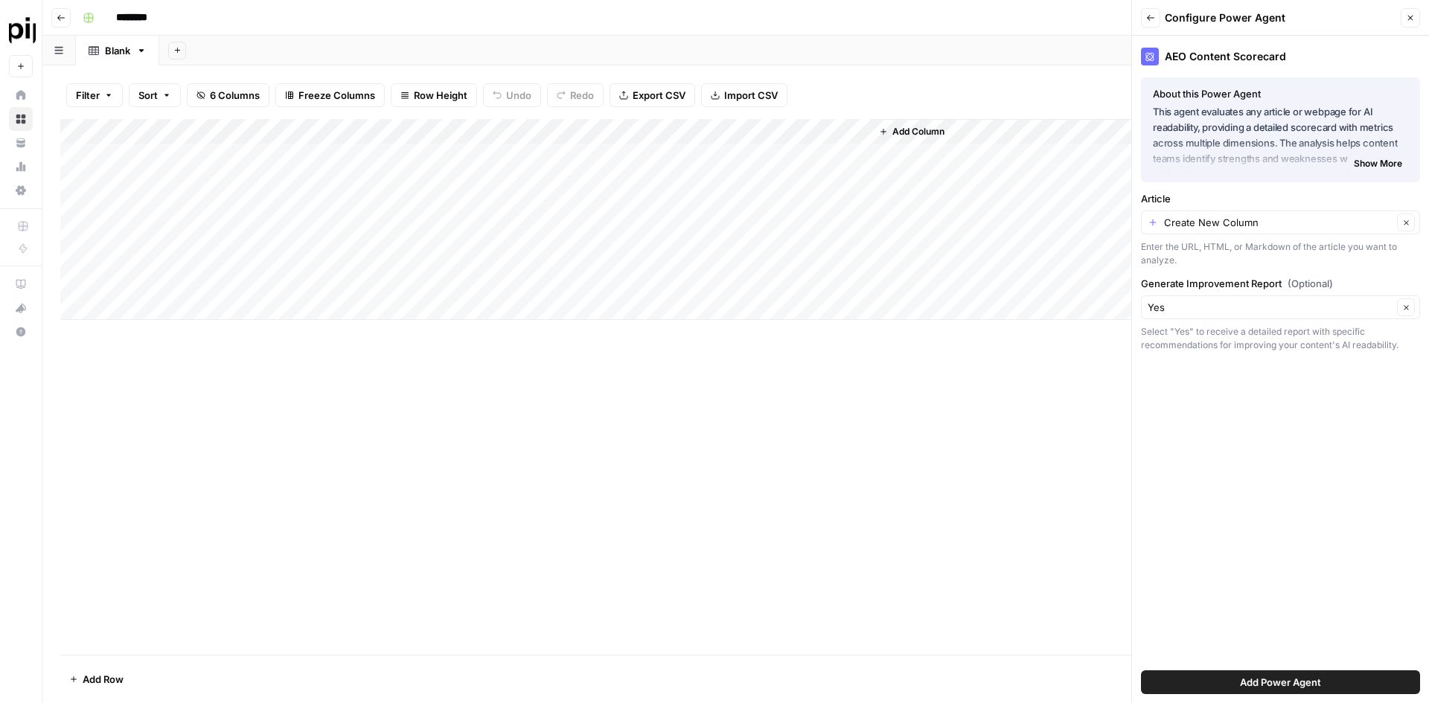
click at [1318, 681] on span "Add Power Agent" at bounding box center [1280, 682] width 81 height 15
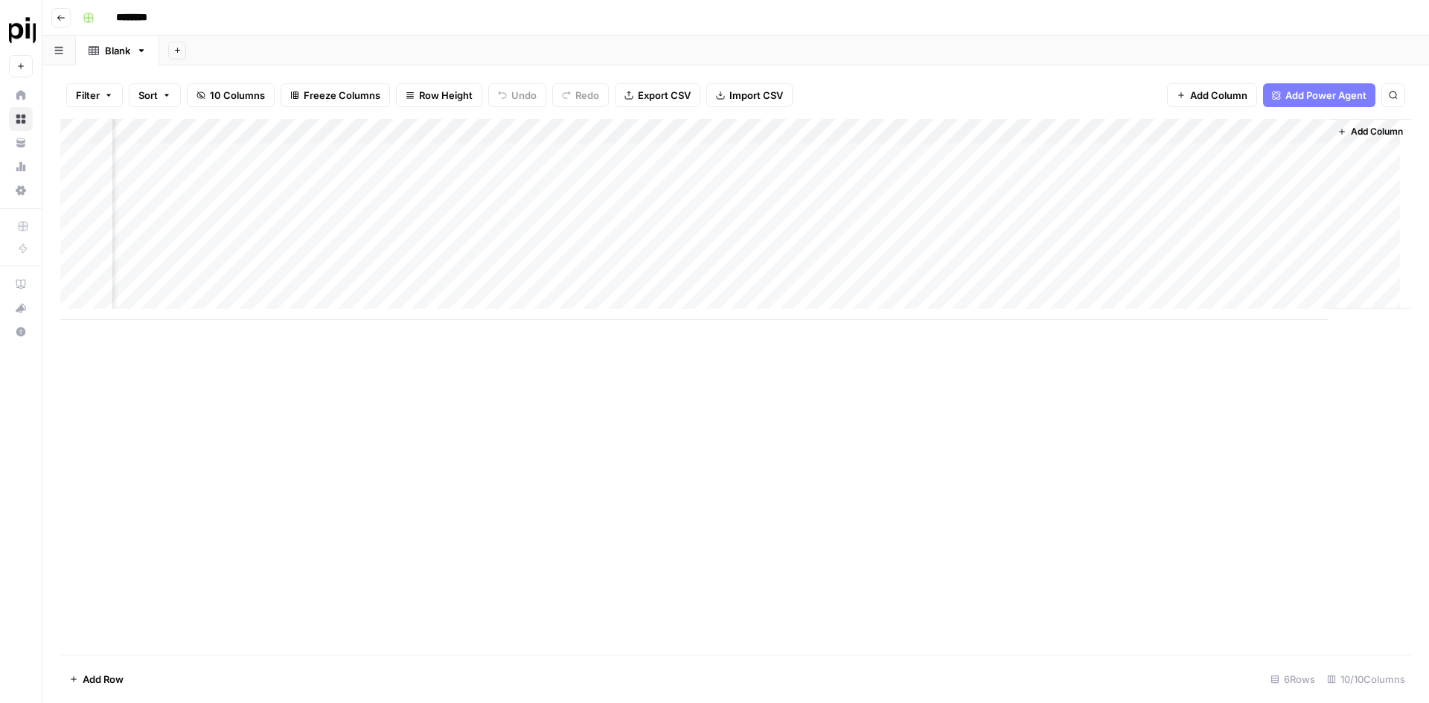
scroll to position [0, 216]
click at [1335, 100] on span "Add Power Agent" at bounding box center [1326, 95] width 81 height 15
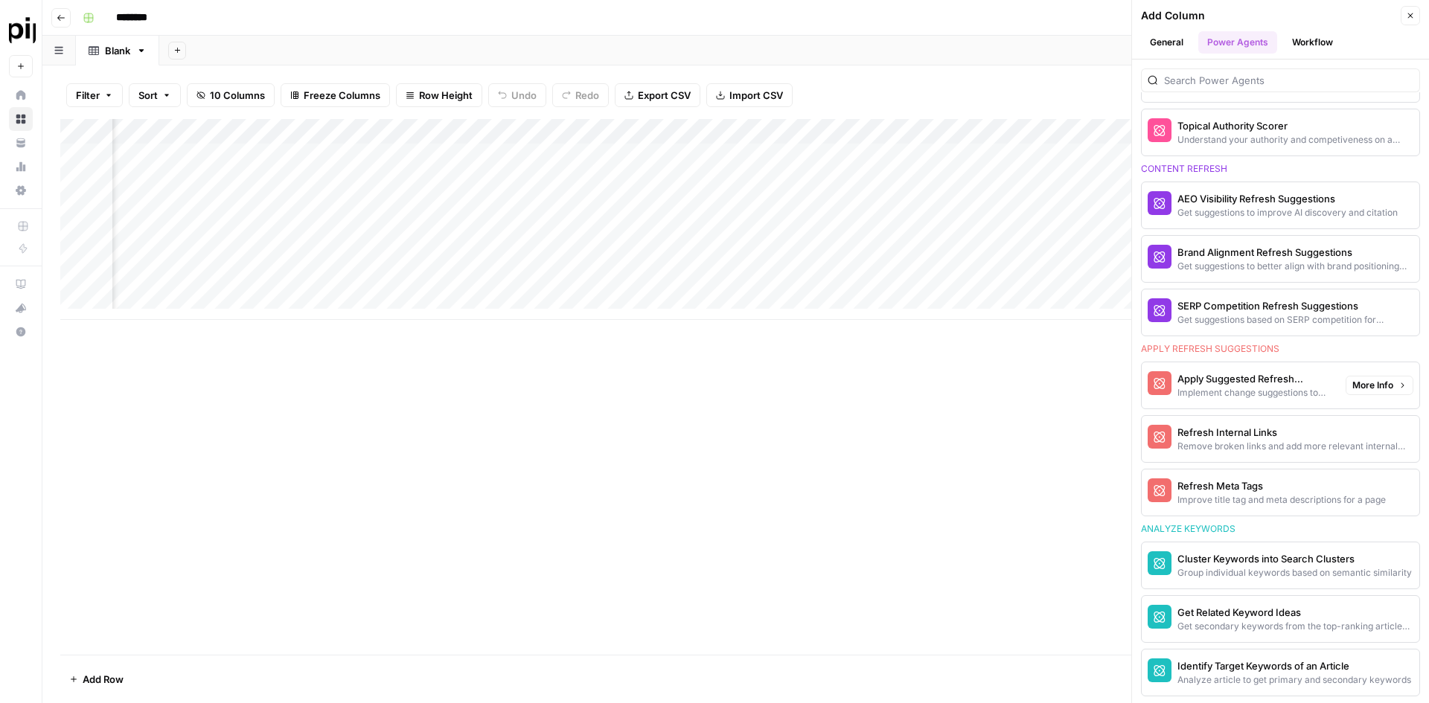
scroll to position [766, 0]
click at [1284, 667] on div "Identify Target Keywords of an Article" at bounding box center [1256, 664] width 156 height 15
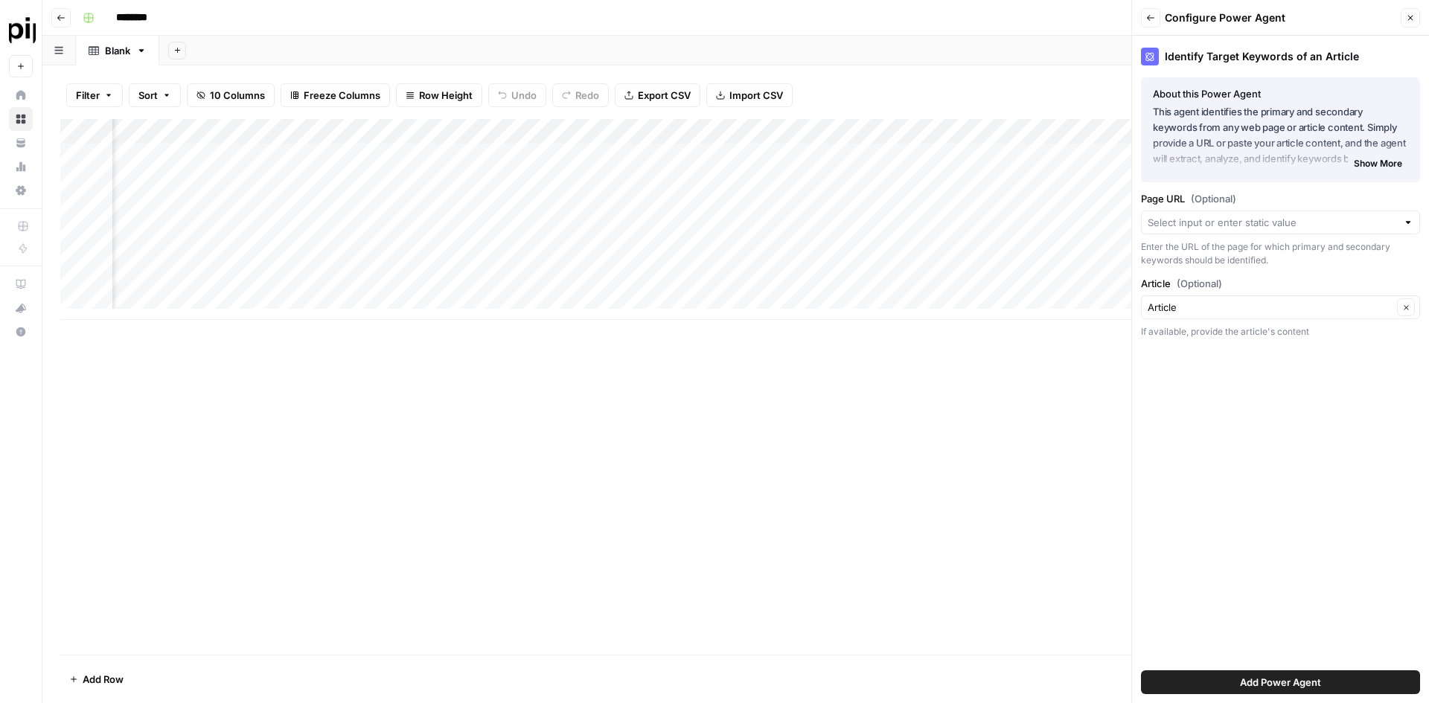
click at [1339, 680] on button "Add Power Agent" at bounding box center [1280, 683] width 279 height 24
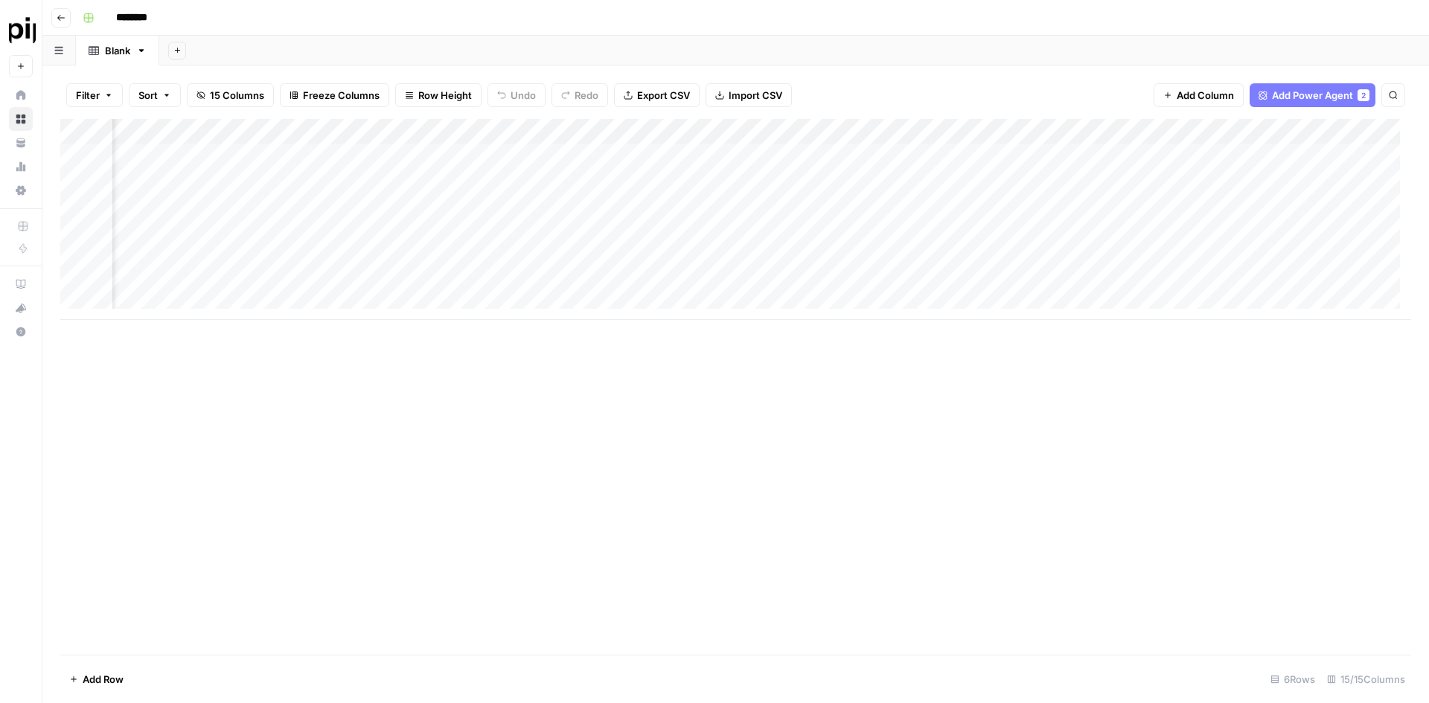
scroll to position [0, 489]
click at [1310, 95] on span "Add Power Agent" at bounding box center [1312, 95] width 81 height 15
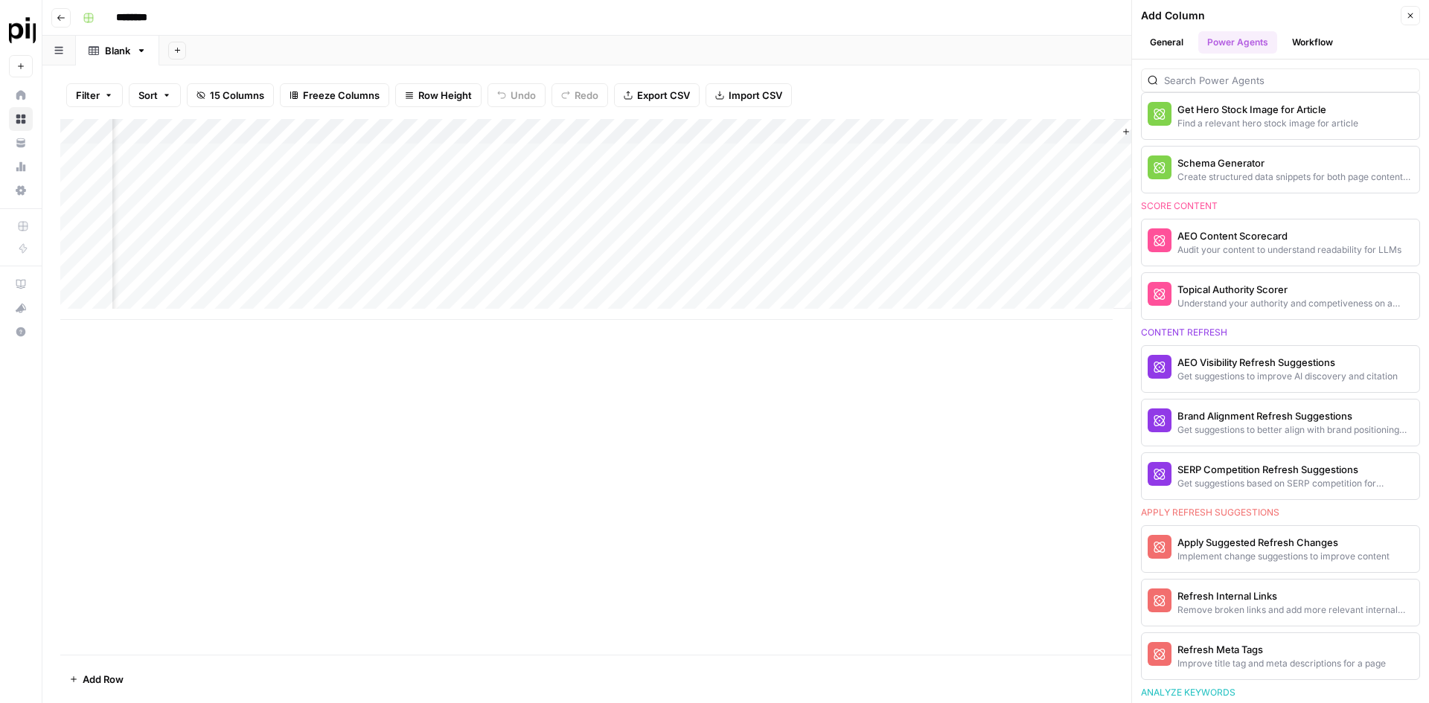
scroll to position [819, 0]
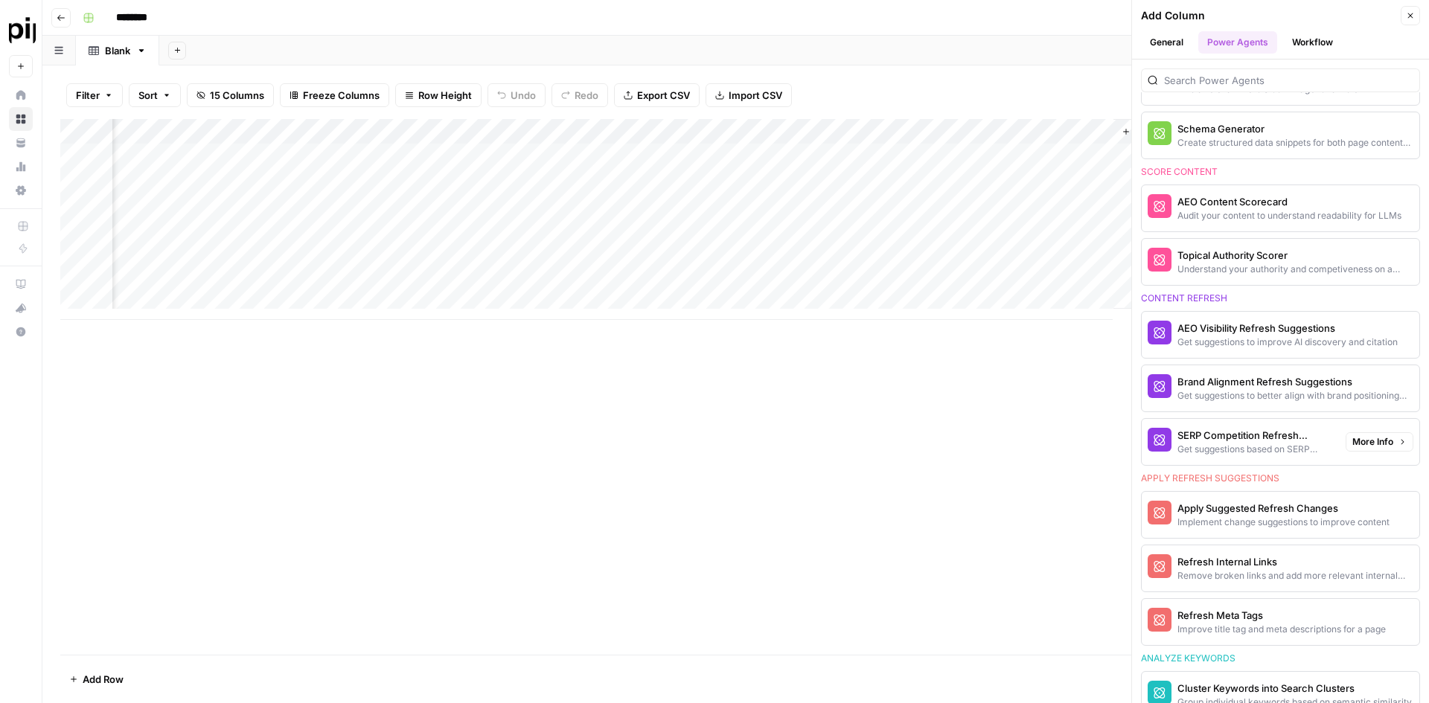
click at [1283, 438] on div "SERP Competition Refresh Suggestions" at bounding box center [1256, 435] width 156 height 15
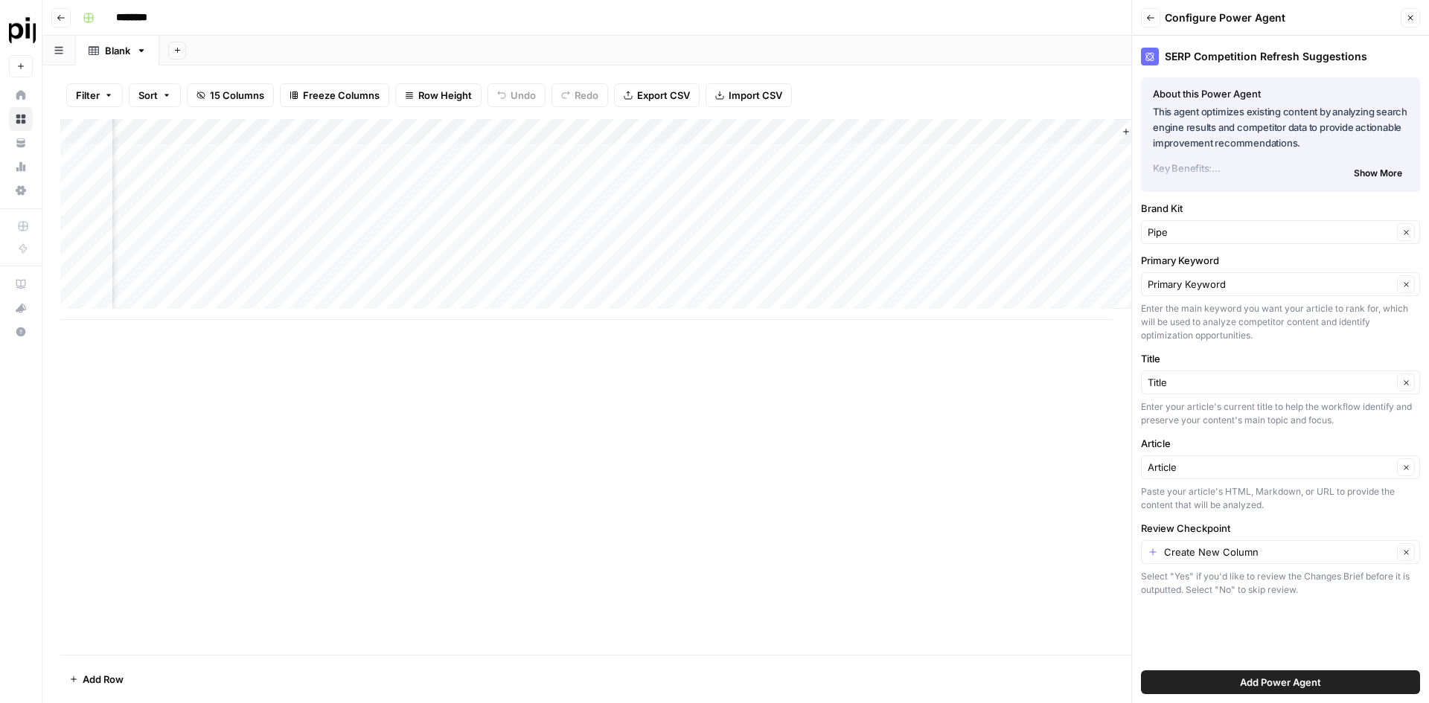
click at [1305, 685] on span "Add Power Agent" at bounding box center [1280, 682] width 81 height 15
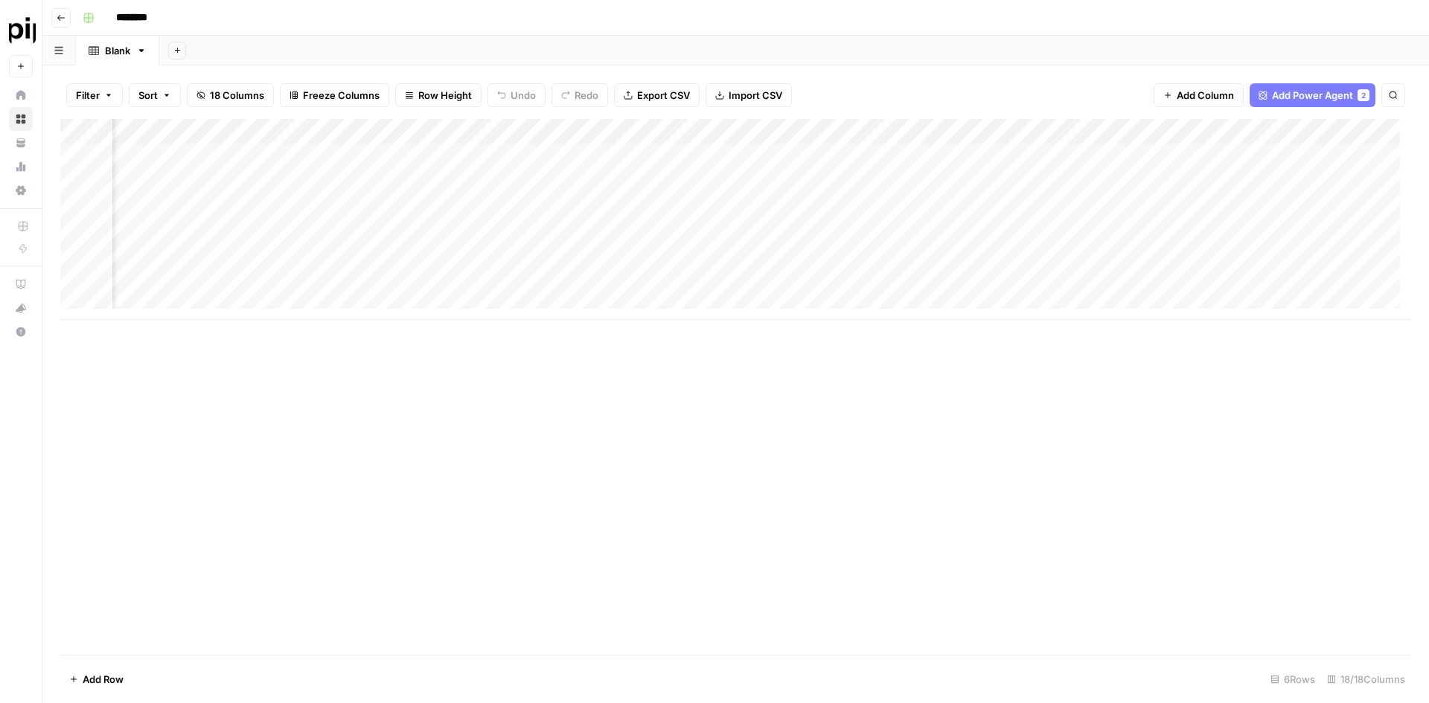
scroll to position [0, 1411]
click at [578, 522] on div "Add Column" at bounding box center [735, 387] width 1351 height 536
click at [226, 154] on div "Add Column" at bounding box center [735, 219] width 1351 height 201
click at [252, 158] on div "Add Column" at bounding box center [735, 219] width 1351 height 201
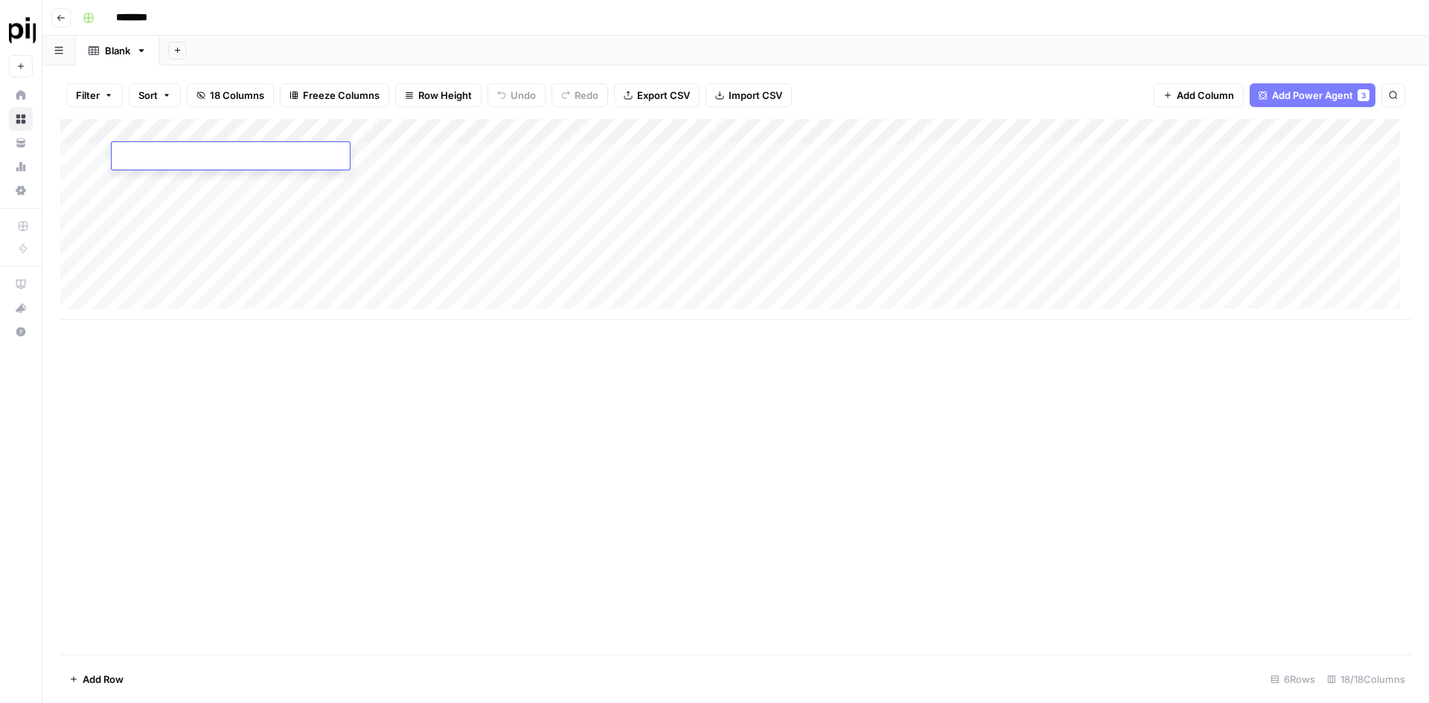
type textarea "**********"
click at [400, 156] on div "Add Column" at bounding box center [735, 219] width 1351 height 201
click at [450, 155] on div "Add Column" at bounding box center [735, 219] width 1351 height 201
click at [492, 155] on div "Add Column" at bounding box center [735, 219] width 1351 height 201
click at [240, 153] on div "Add Column" at bounding box center [735, 219] width 1351 height 201
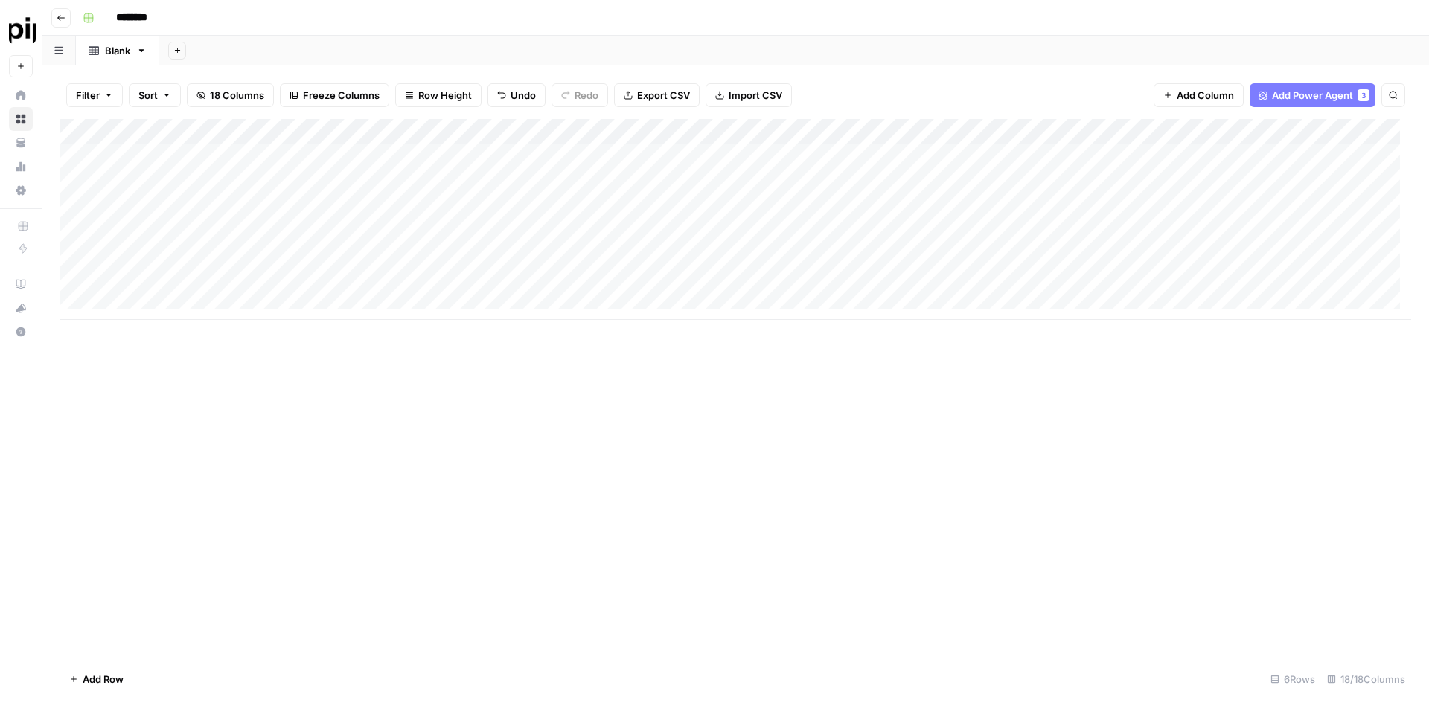
click at [240, 153] on div "Add Column" at bounding box center [735, 219] width 1351 height 201
click at [284, 157] on textarea "**********" at bounding box center [261, 165] width 298 height 36
type textarea "**********"
click at [398, 151] on div "Add Column" at bounding box center [735, 219] width 1351 height 201
click at [446, 153] on div "Add Column" at bounding box center [735, 219] width 1351 height 201
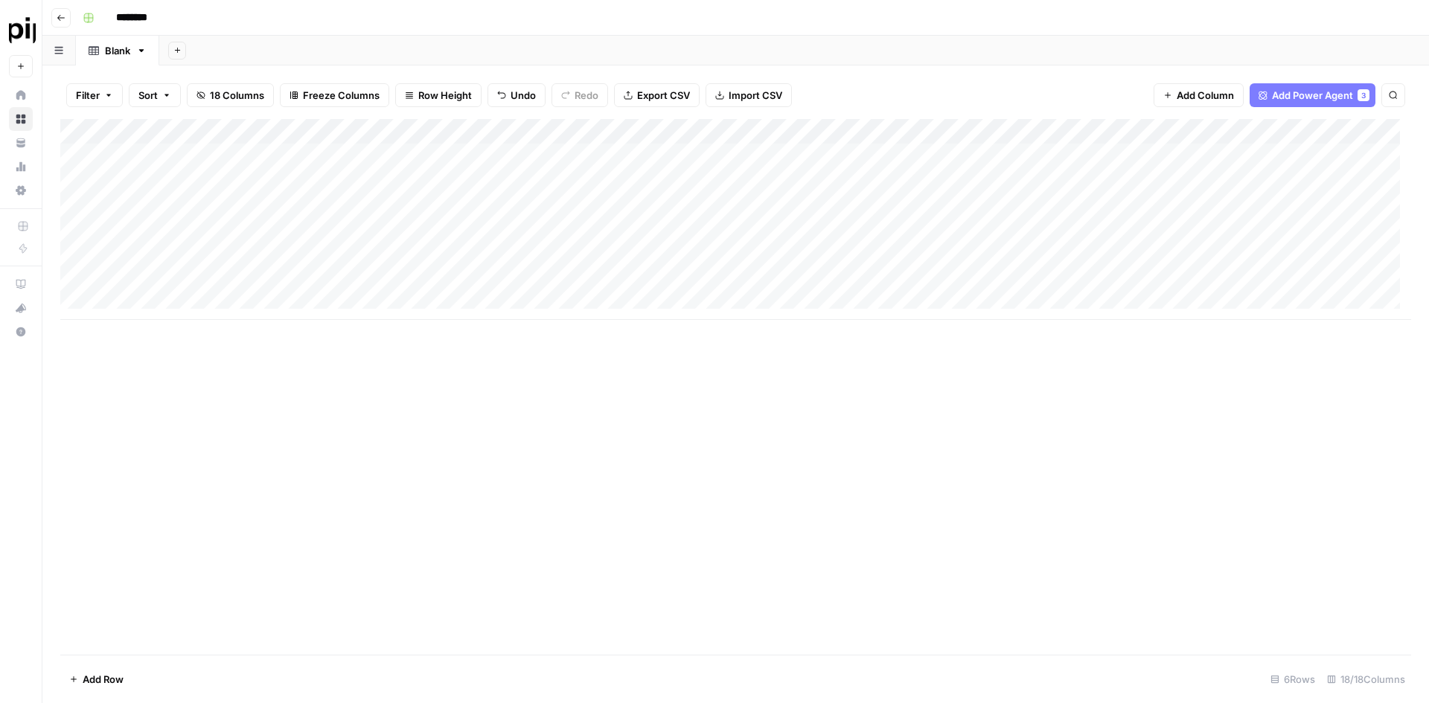
click at [176, 158] on div "Add Column" at bounding box center [735, 219] width 1351 height 201
click at [176, 158] on textarea "**********" at bounding box center [261, 165] width 298 height 36
click at [176, 157] on textarea "**********" at bounding box center [261, 165] width 298 height 36
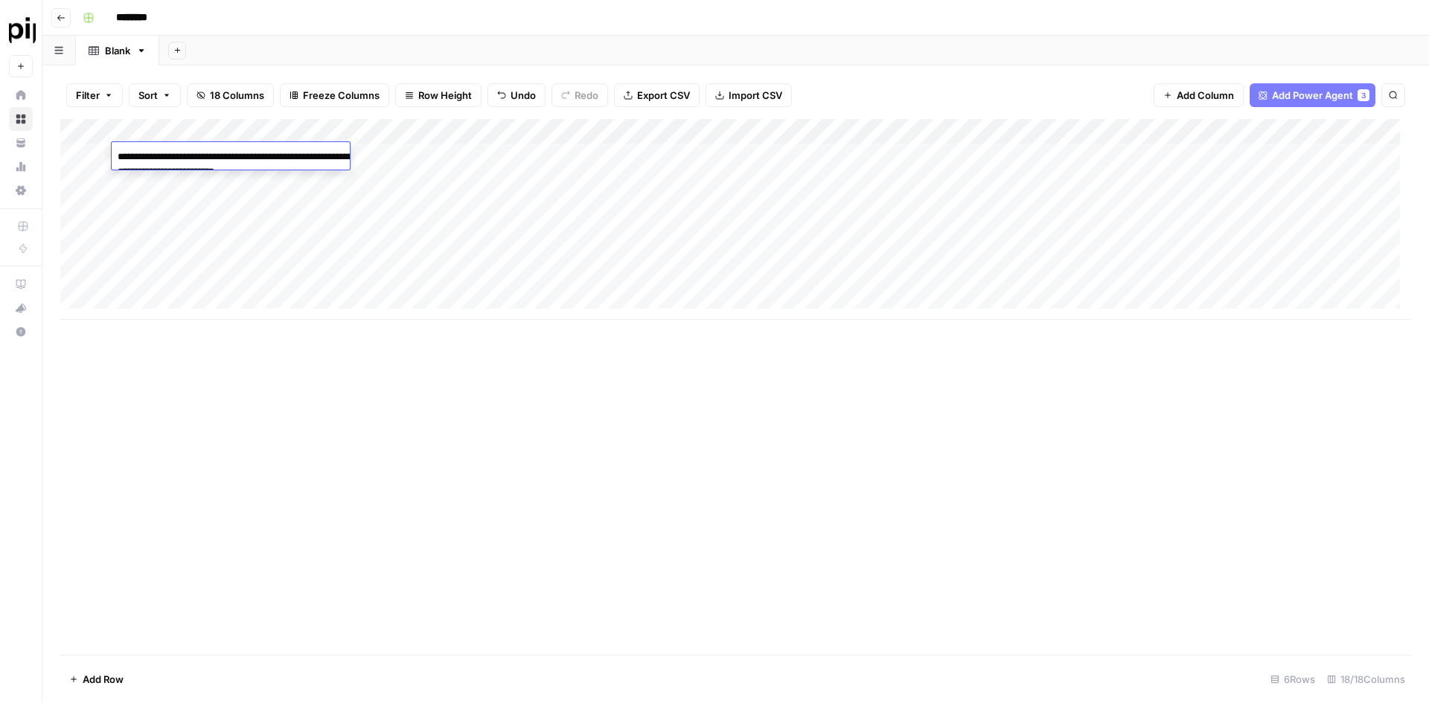
click at [197, 159] on textarea "**********" at bounding box center [261, 165] width 298 height 36
drag, startPoint x: 194, startPoint y: 158, endPoint x: 109, endPoint y: 158, distance: 84.1
click at [109, 158] on body "**********" at bounding box center [714, 351] width 1429 height 703
type textarea "**********"
click at [425, 154] on div "Add Column" at bounding box center [735, 219] width 1351 height 201
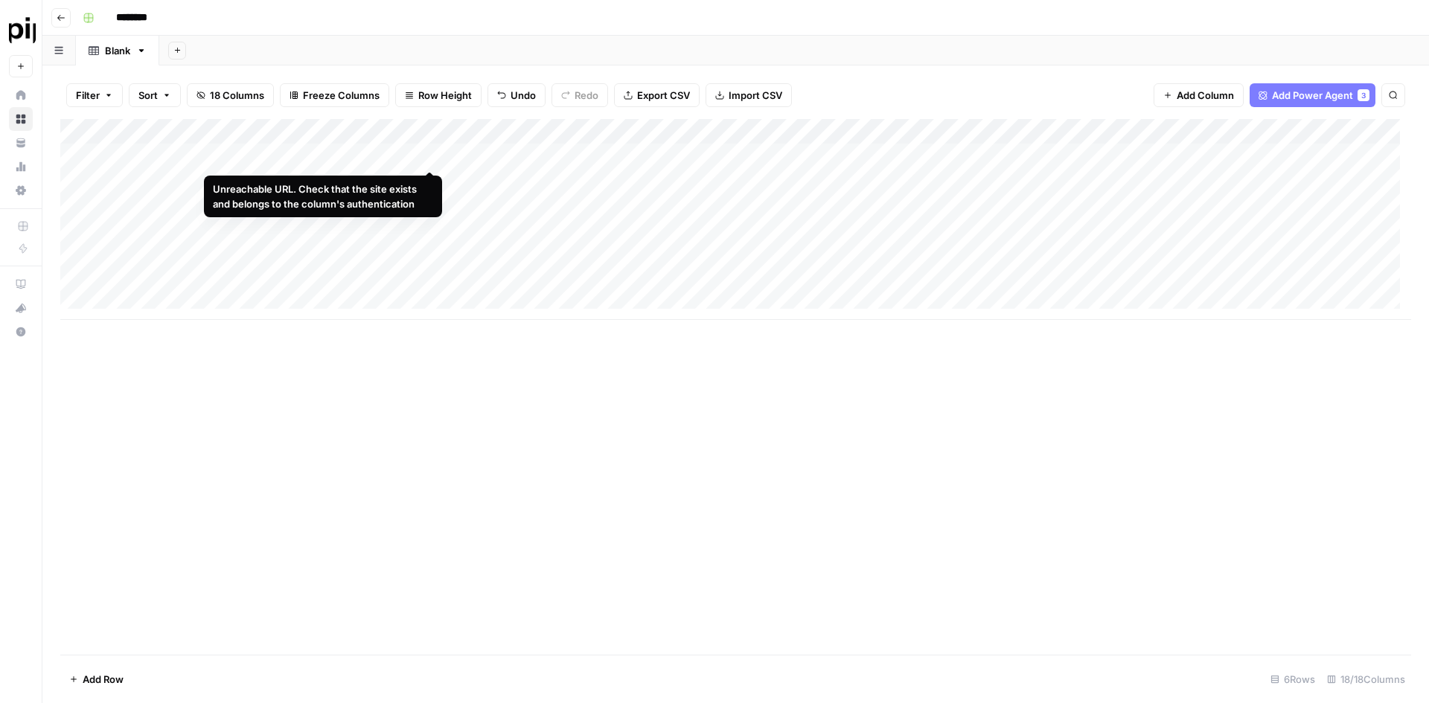
click at [439, 152] on div "Add Column" at bounding box center [735, 219] width 1351 height 201
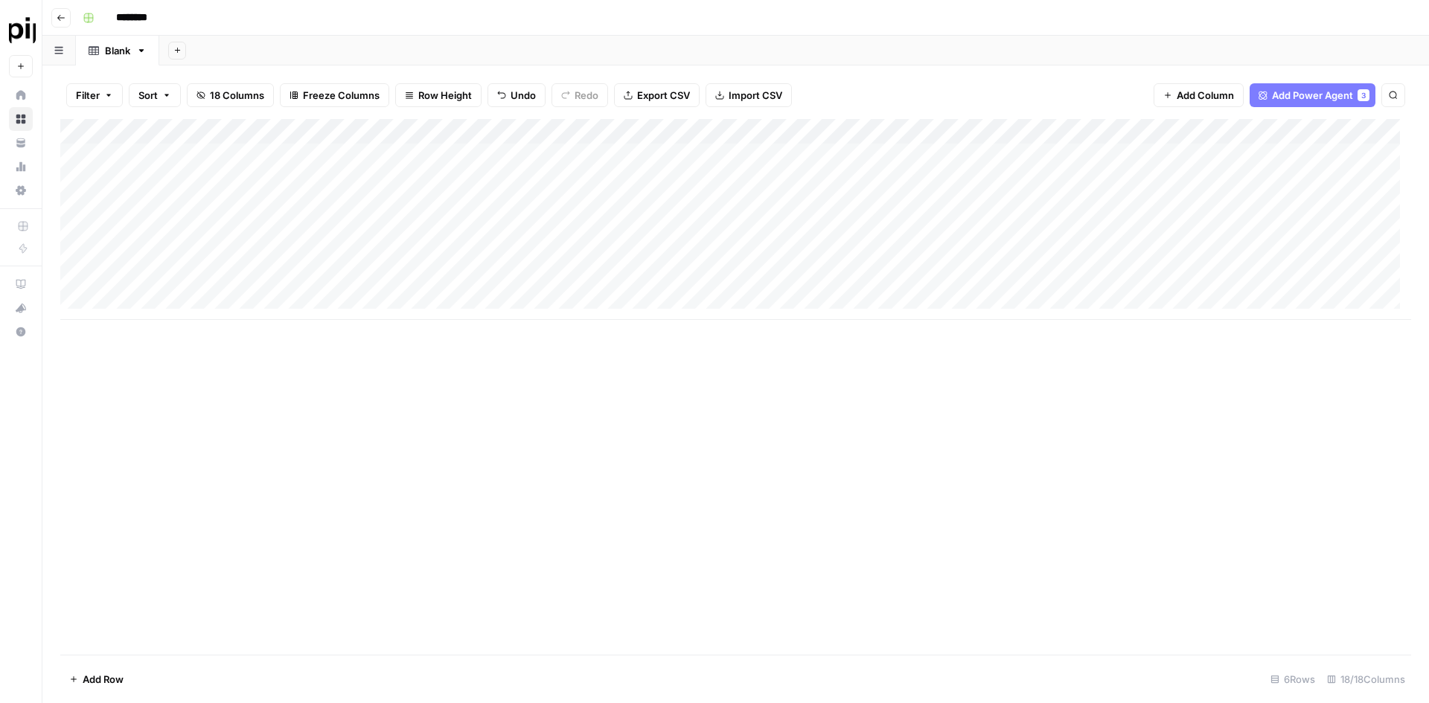
click at [938, 150] on div "Add Column" at bounding box center [735, 219] width 1351 height 201
click at [1103, 154] on div "Add Column" at bounding box center [735, 219] width 1351 height 201
click at [892, 132] on div "Add Column" at bounding box center [735, 219] width 1351 height 201
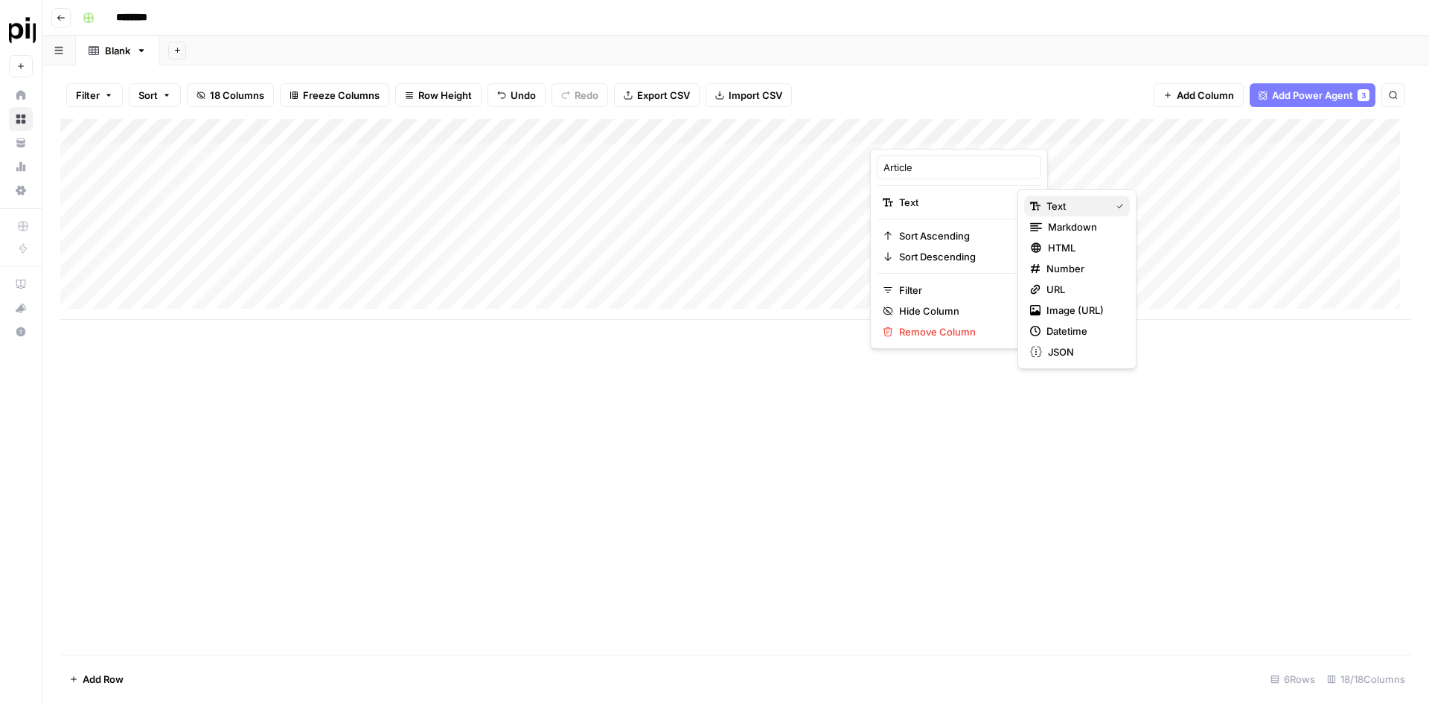
click at [1062, 208] on span "Text" at bounding box center [1076, 206] width 58 height 15
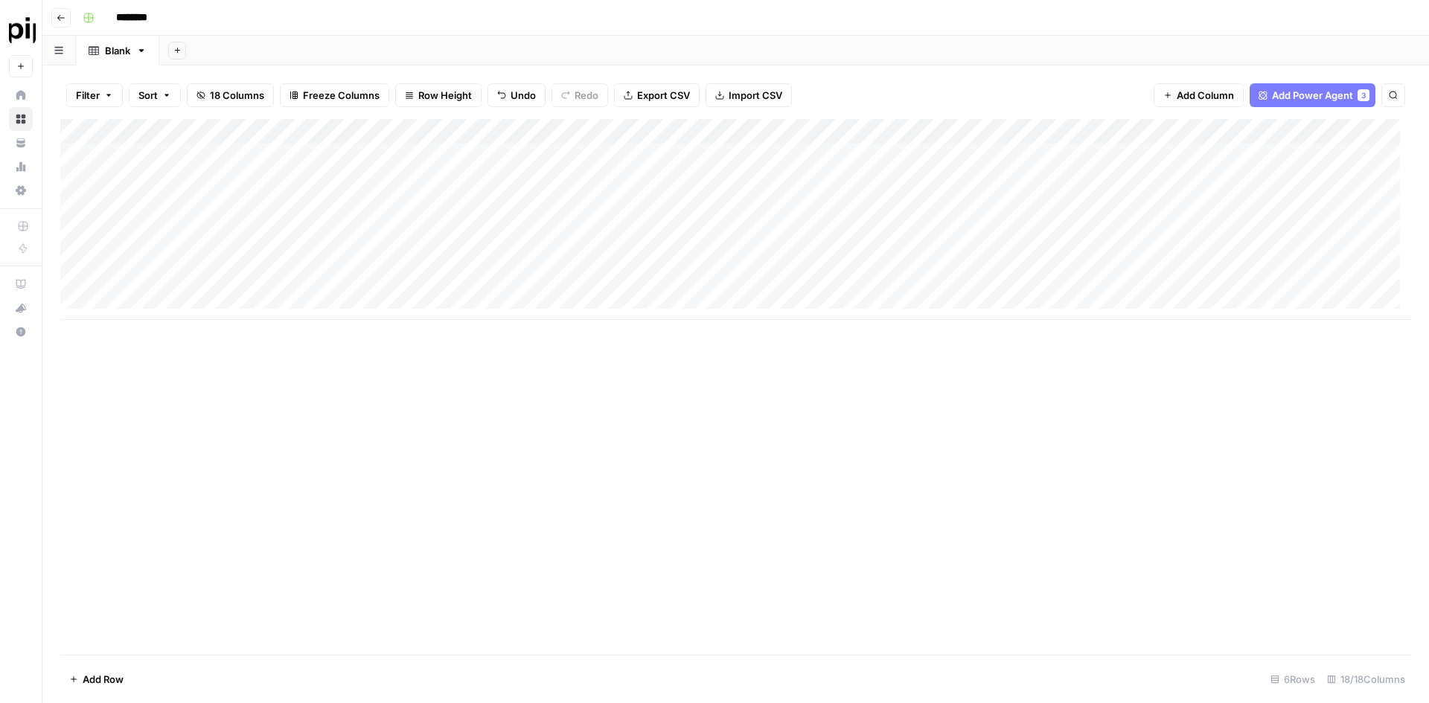
click at [1015, 150] on div "Add Column" at bounding box center [735, 219] width 1351 height 201
click at [1006, 132] on div "Add Column" at bounding box center [735, 219] width 1351 height 201
click at [930, 304] on span "Hide Column" at bounding box center [964, 311] width 130 height 15
click at [940, 150] on div "Add Column" at bounding box center [735, 219] width 1351 height 201
click at [802, 377] on div "Add Column" at bounding box center [735, 387] width 1351 height 536
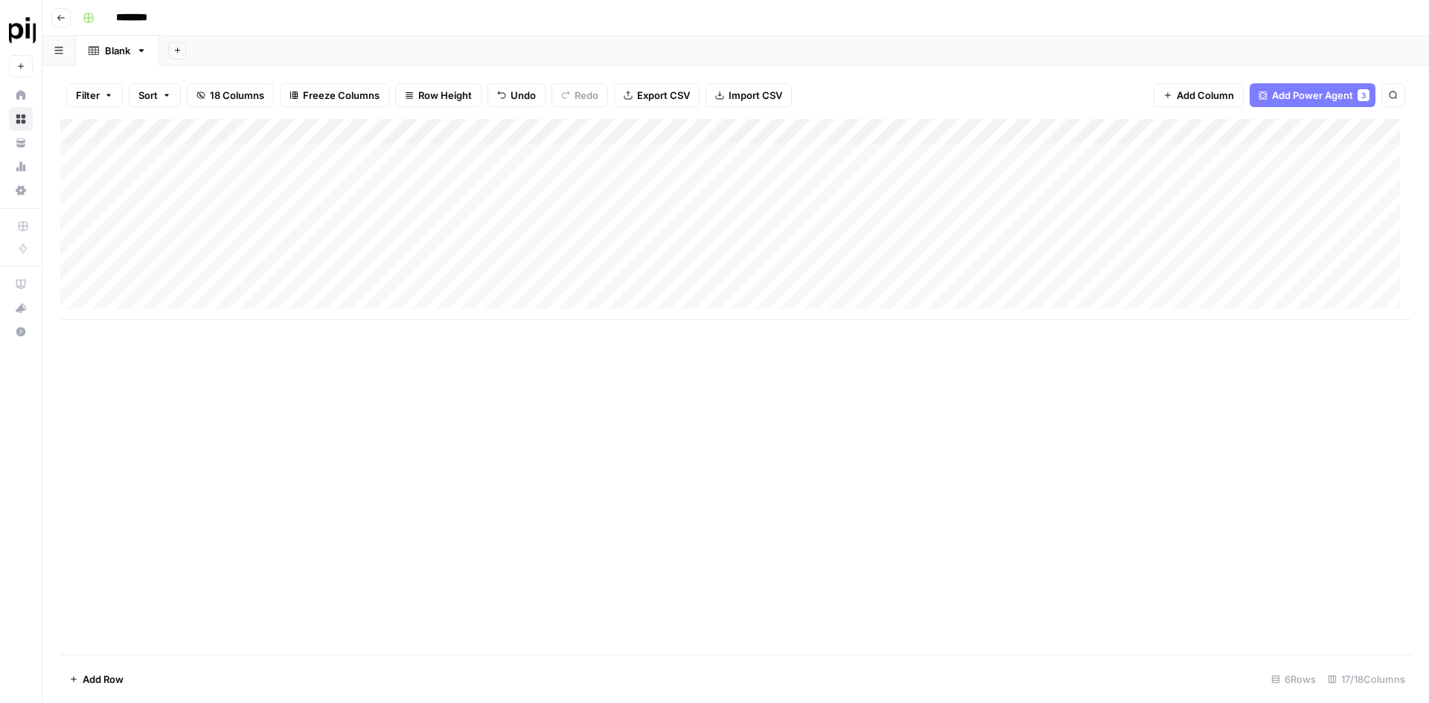
click at [868, 129] on div "Add Column" at bounding box center [735, 219] width 1351 height 201
click at [1008, 130] on div "Add Column" at bounding box center [735, 219] width 1351 height 201
click at [913, 152] on div "Add Column" at bounding box center [735, 219] width 1351 height 201
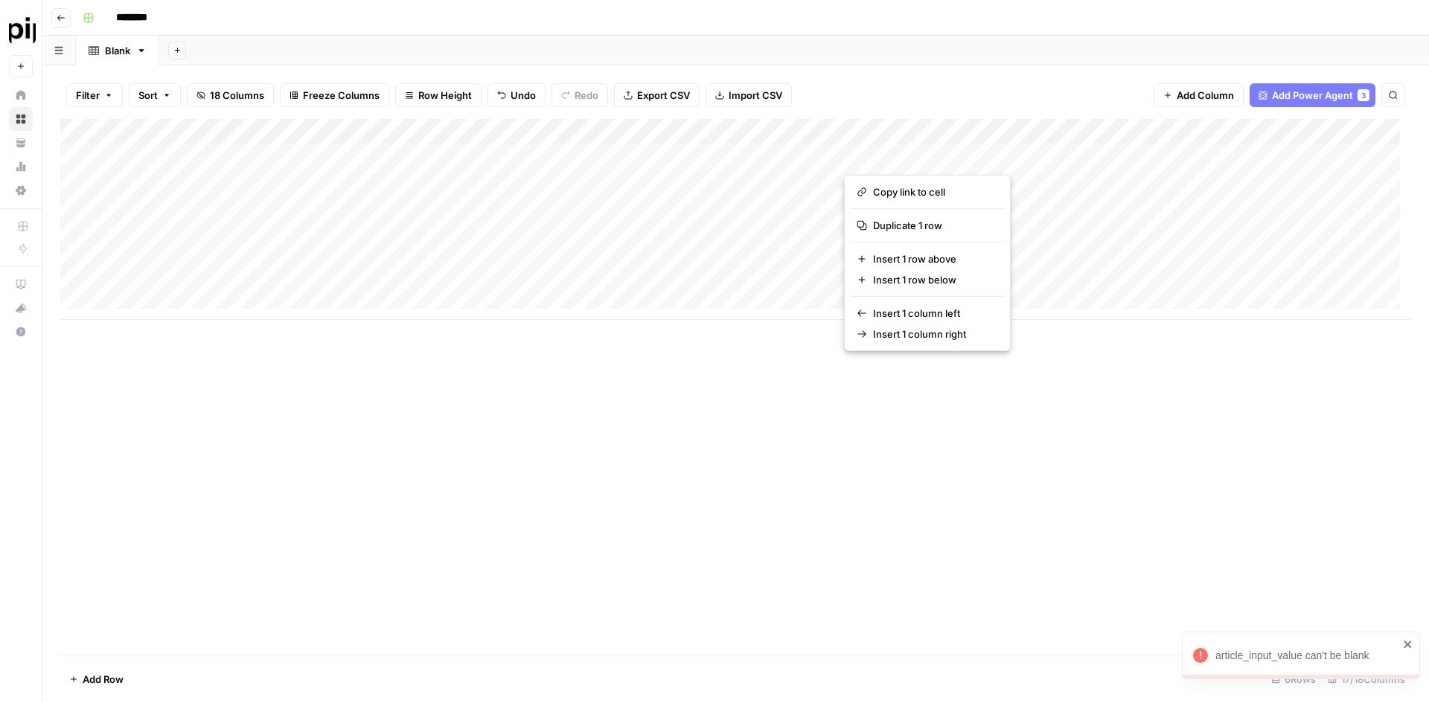
click at [930, 78] on div "Filter Sort 18 Columns Freeze Columns Row Height Undo Redo Export CSV Import CS…" at bounding box center [735, 95] width 1351 height 48
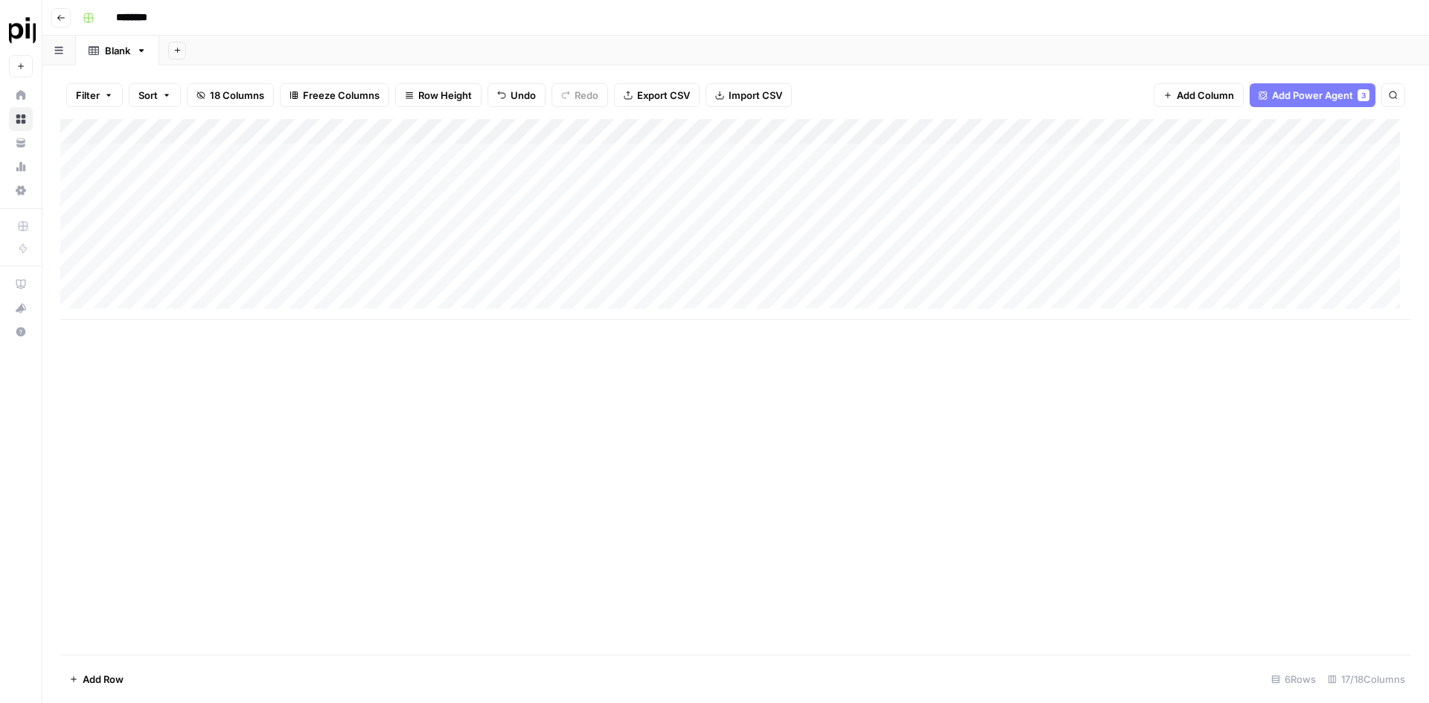
click at [512, 98] on span "Undo" at bounding box center [523, 95] width 25 height 15
click at [299, 162] on div "Add Column" at bounding box center [735, 219] width 1351 height 201
click at [227, 180] on div "Add Column" at bounding box center [735, 219] width 1351 height 201
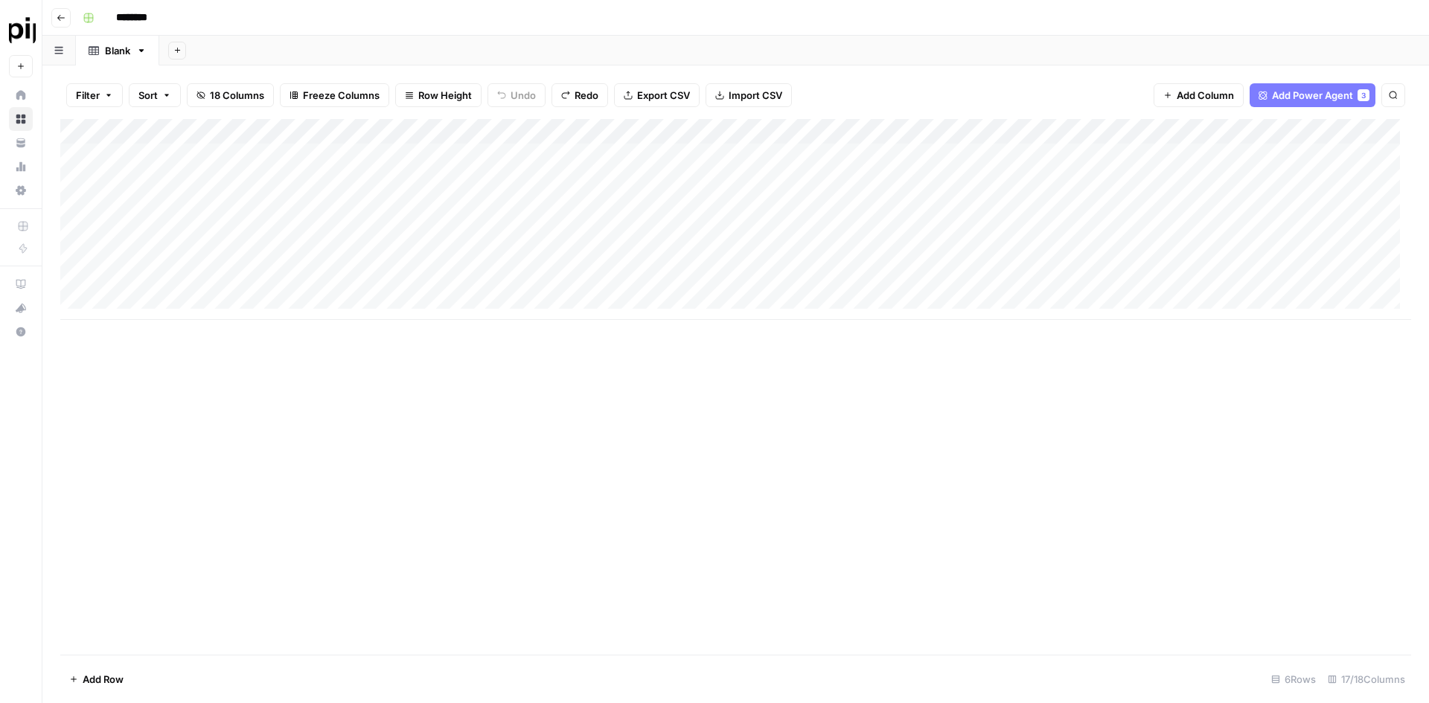
click at [227, 180] on div "Add Column" at bounding box center [735, 219] width 1351 height 201
drag, startPoint x: 193, startPoint y: 182, endPoint x: 109, endPoint y: 190, distance: 84.5
click at [109, 190] on body "**********" at bounding box center [714, 351] width 1429 height 703
click at [192, 182] on textarea "**********" at bounding box center [261, 190] width 298 height 36
click at [192, 183] on textarea "**********" at bounding box center [261, 190] width 298 height 36
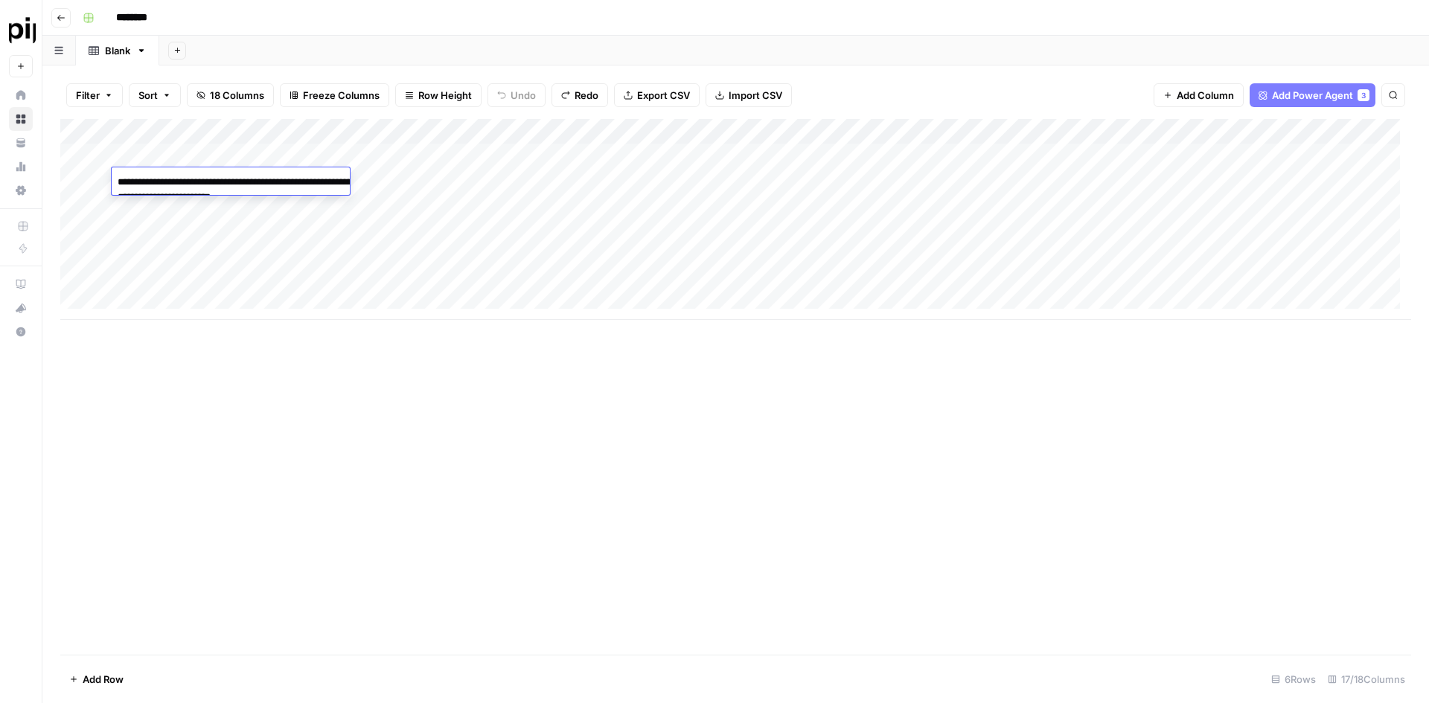
drag, startPoint x: 192, startPoint y: 183, endPoint x: 184, endPoint y: 183, distance: 8.2
click at [184, 183] on textarea "**********" at bounding box center [261, 190] width 298 height 36
drag, startPoint x: 193, startPoint y: 185, endPoint x: 119, endPoint y: 175, distance: 74.3
click at [119, 175] on textarea "**********" at bounding box center [261, 190] width 298 height 36
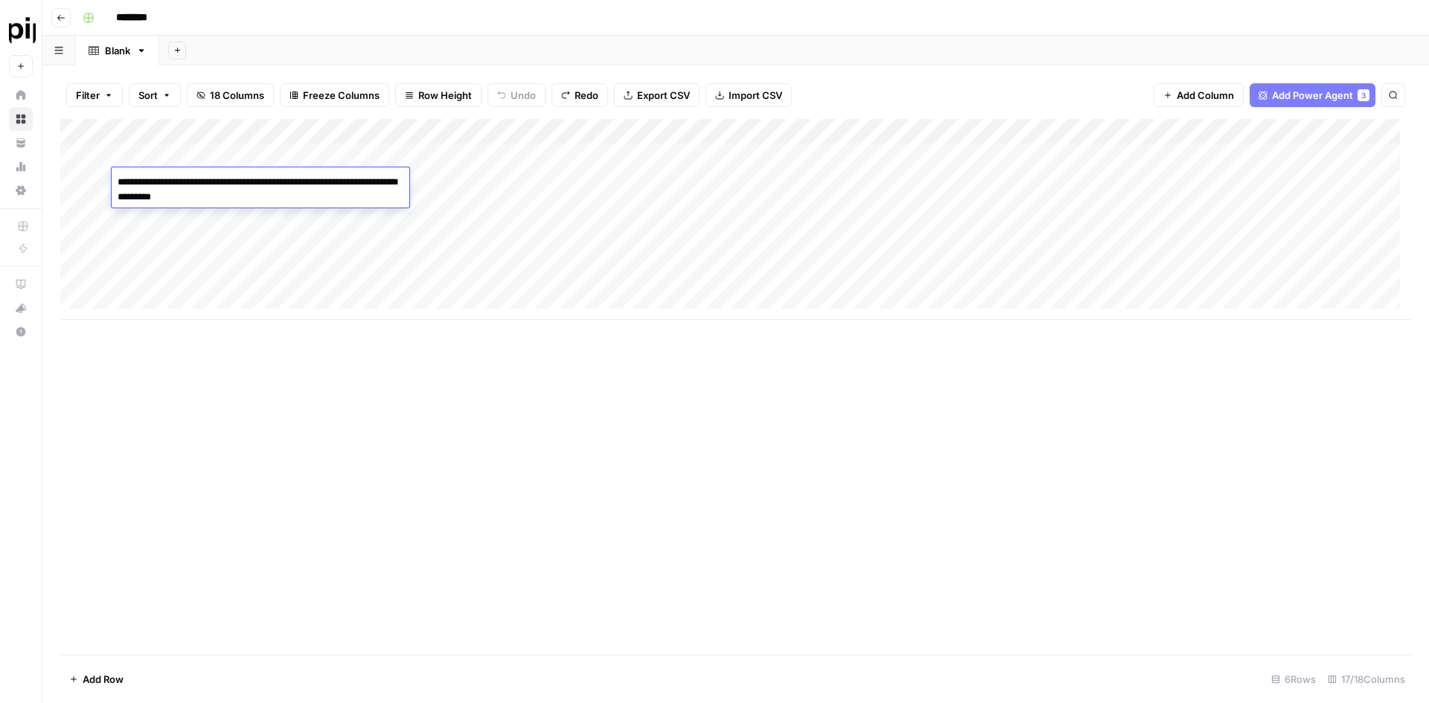
type textarea "**********"
click at [395, 187] on div "Add Column" at bounding box center [735, 219] width 1351 height 201
click at [444, 181] on div "Add Column" at bounding box center [735, 219] width 1351 height 201
drag, startPoint x: 867, startPoint y: 179, endPoint x: 858, endPoint y: 185, distance: 10.3
click at [861, 185] on div "Add Column" at bounding box center [735, 219] width 1351 height 201
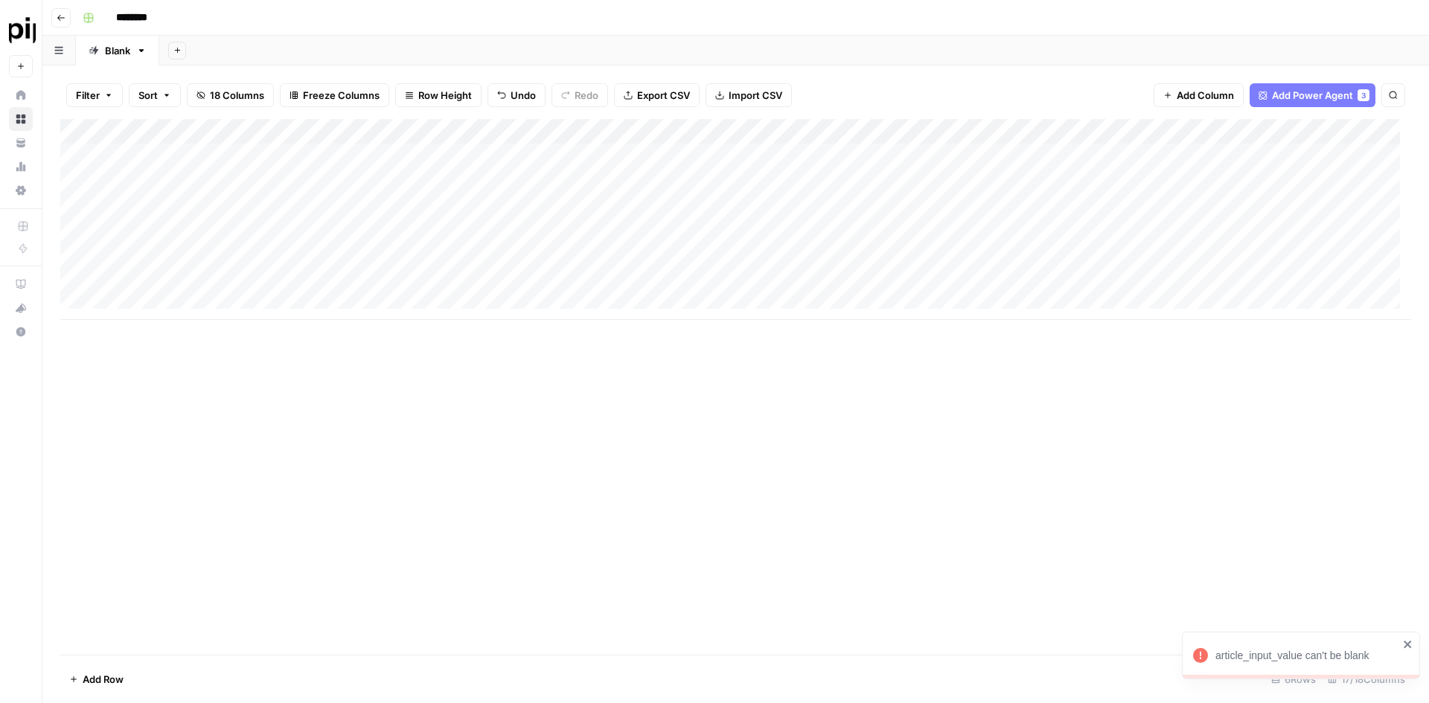
click at [927, 181] on div "Add Column" at bounding box center [735, 219] width 1351 height 201
drag, startPoint x: 927, startPoint y: 181, endPoint x: 819, endPoint y: 371, distance: 219.0
click at [820, 374] on div "Add Column" at bounding box center [735, 387] width 1351 height 536
click at [991, 130] on div "Add Column" at bounding box center [735, 219] width 1351 height 201
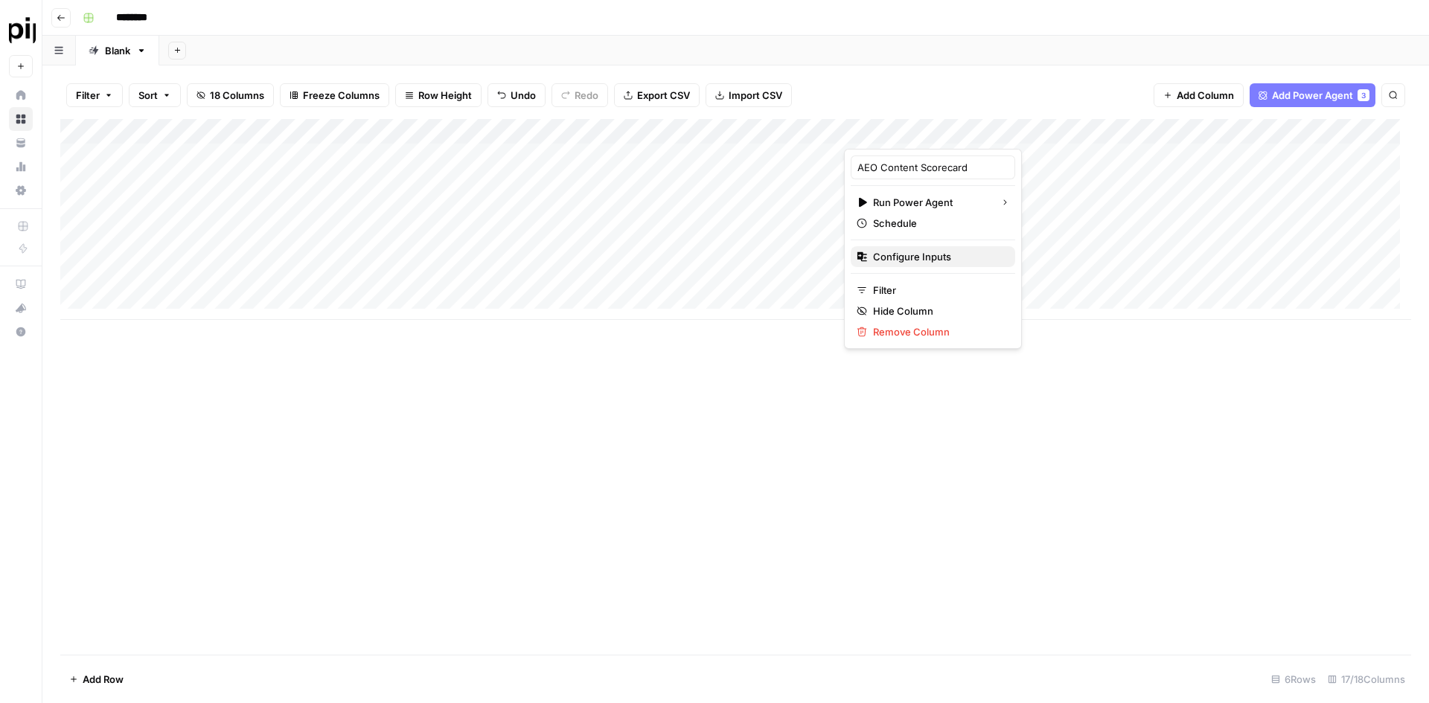
click at [898, 252] on span "Configure Inputs" at bounding box center [938, 256] width 130 height 15
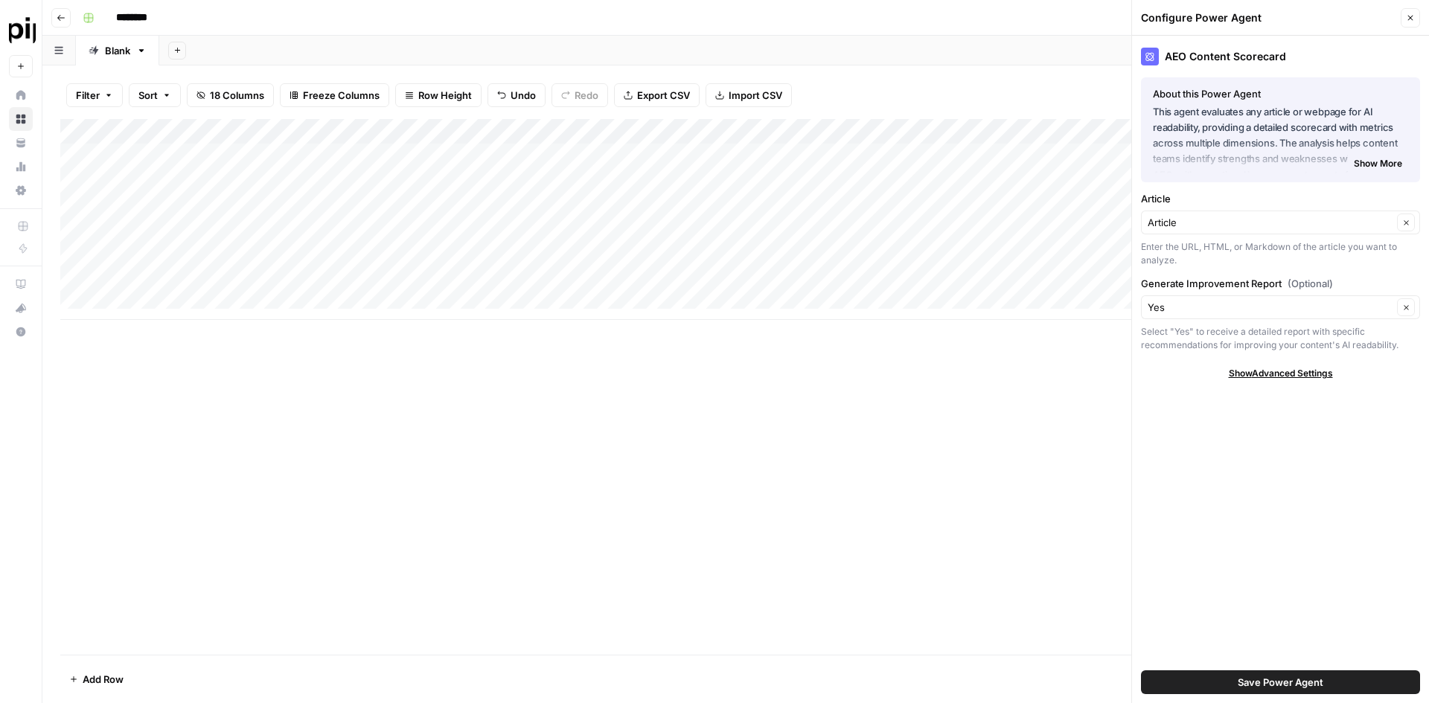
click at [885, 360] on div "Add Column" at bounding box center [735, 387] width 1351 height 536
drag, startPoint x: 893, startPoint y: 120, endPoint x: 889, endPoint y: 77, distance: 43.4
click at [889, 77] on div "Filter Sort 18 Columns Freeze Columns Row Height Undo Redo Export CSV Import CS…" at bounding box center [735, 95] width 1351 height 48
drag, startPoint x: 897, startPoint y: 127, endPoint x: 1222, endPoint y: 218, distance: 337.7
click at [1222, 218] on input "Article" at bounding box center [1270, 222] width 245 height 15
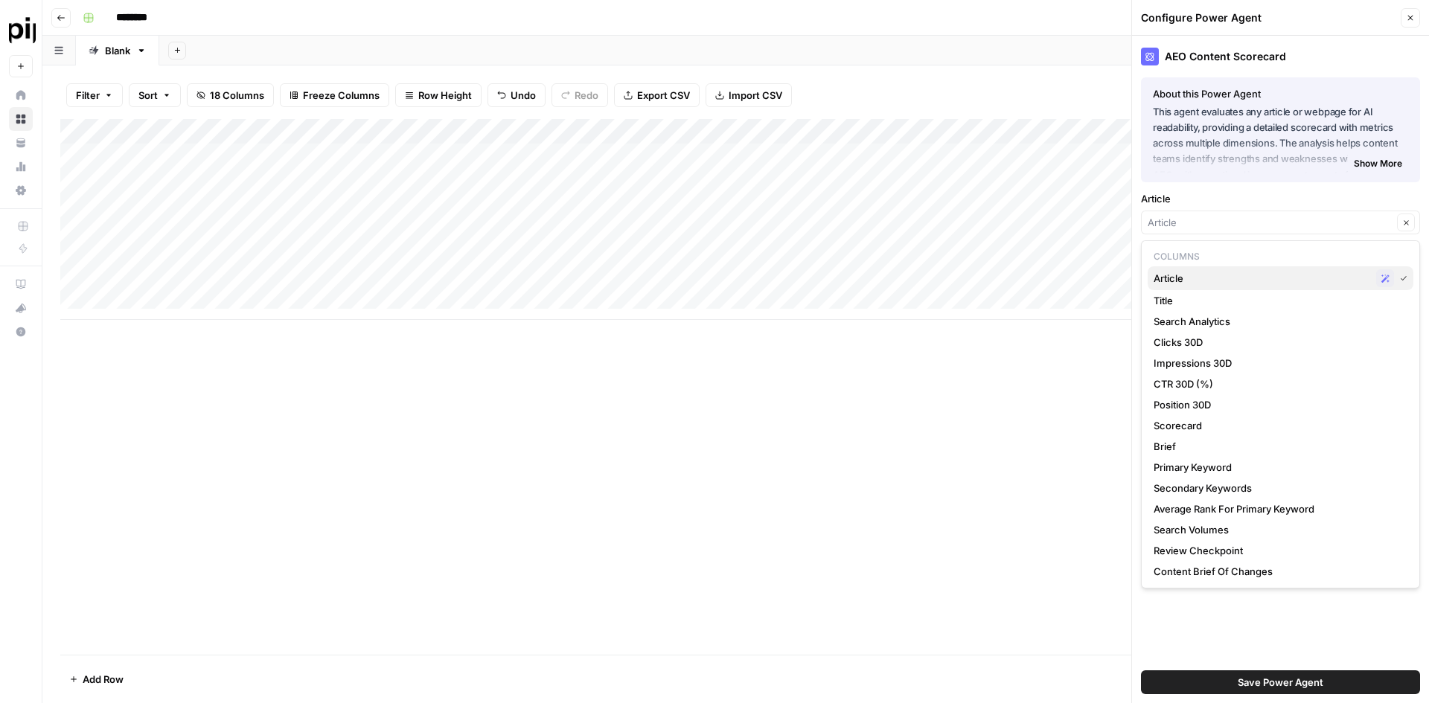
click at [1215, 275] on span "Article" at bounding box center [1262, 278] width 217 height 15
type input "Article"
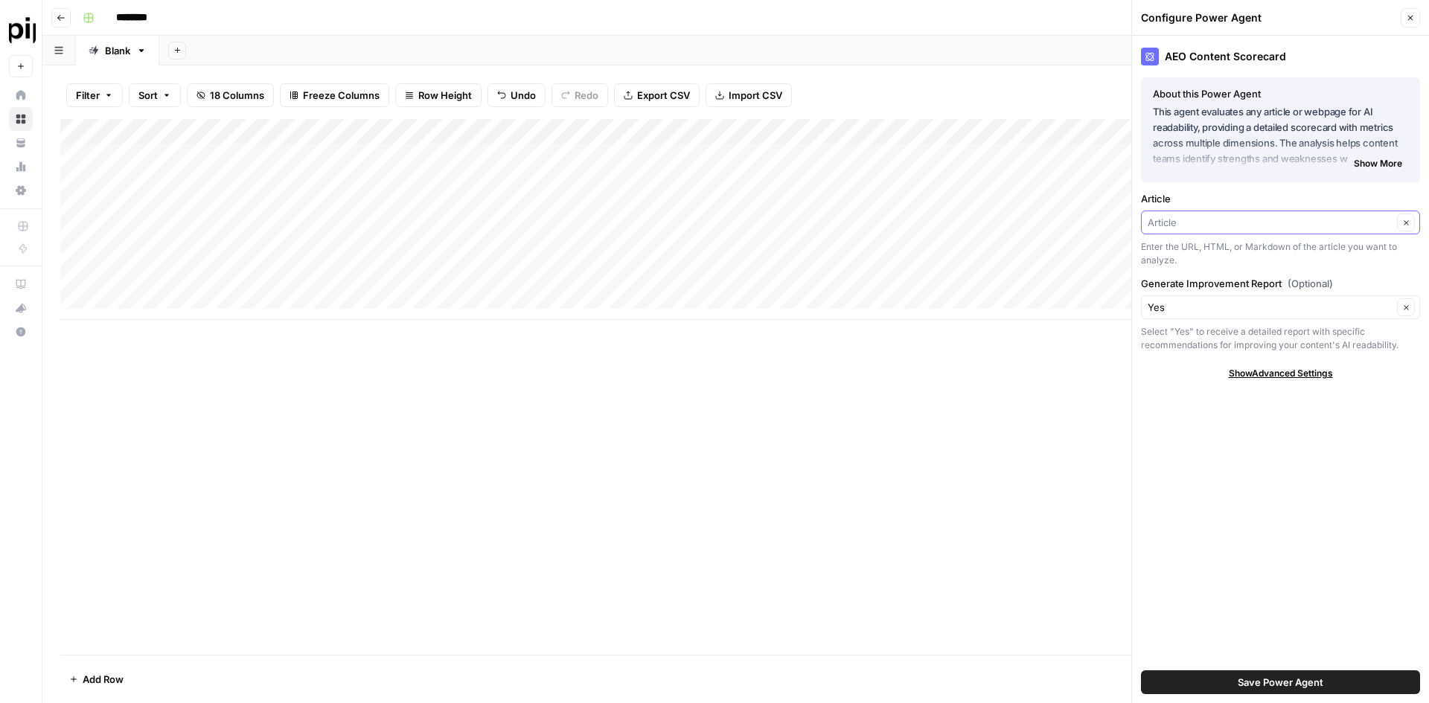
click at [1223, 226] on input "Article" at bounding box center [1270, 222] width 245 height 15
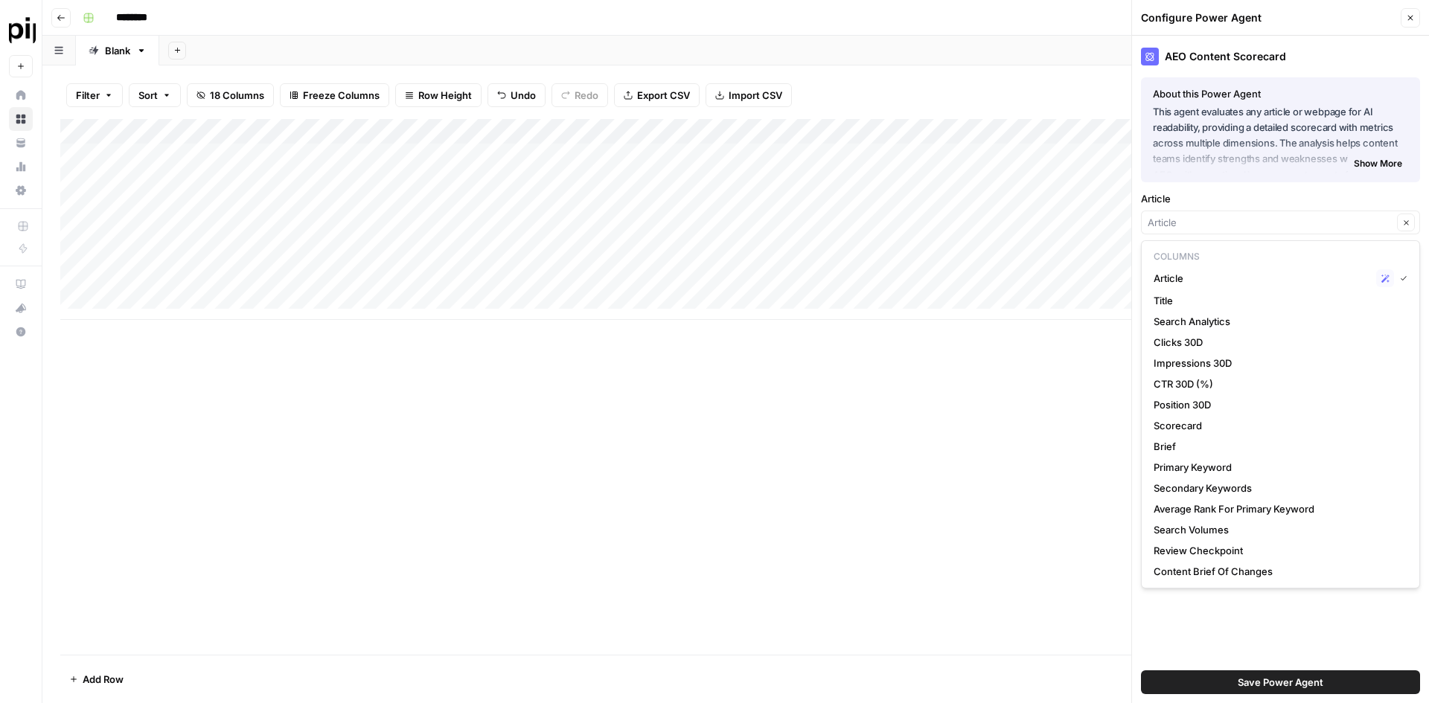
type input "Article"
click at [887, 92] on div "Filter Sort 18 Columns Freeze Columns Row Height Undo Redo Export CSV Import CS…" at bounding box center [735, 95] width 1351 height 48
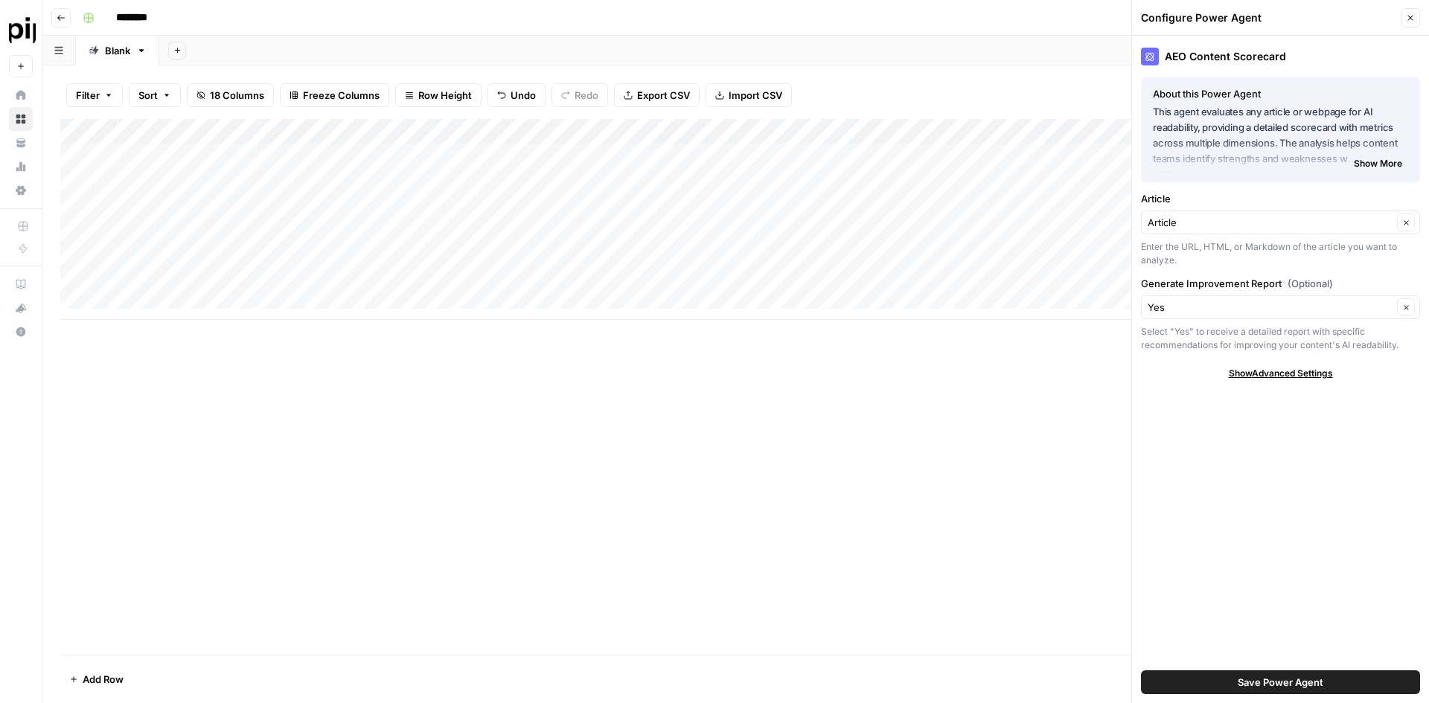
click at [1006, 75] on div "Filter Sort 18 Columns Freeze Columns Row Height Undo Redo Export CSV Import CS…" at bounding box center [735, 95] width 1351 height 48
drag, startPoint x: 975, startPoint y: 101, endPoint x: 937, endPoint y: 98, distance: 38.1
click at [938, 99] on div "Filter Sort 18 Columns Freeze Columns Row Height Undo Redo Export CSV Import CS…" at bounding box center [735, 95] width 1351 height 48
click at [799, 433] on div "Add Column" at bounding box center [735, 387] width 1351 height 536
click at [932, 94] on div "Filter Sort 18 Columns Freeze Columns Row Height Undo Redo Export CSV Import CS…" at bounding box center [735, 95] width 1351 height 48
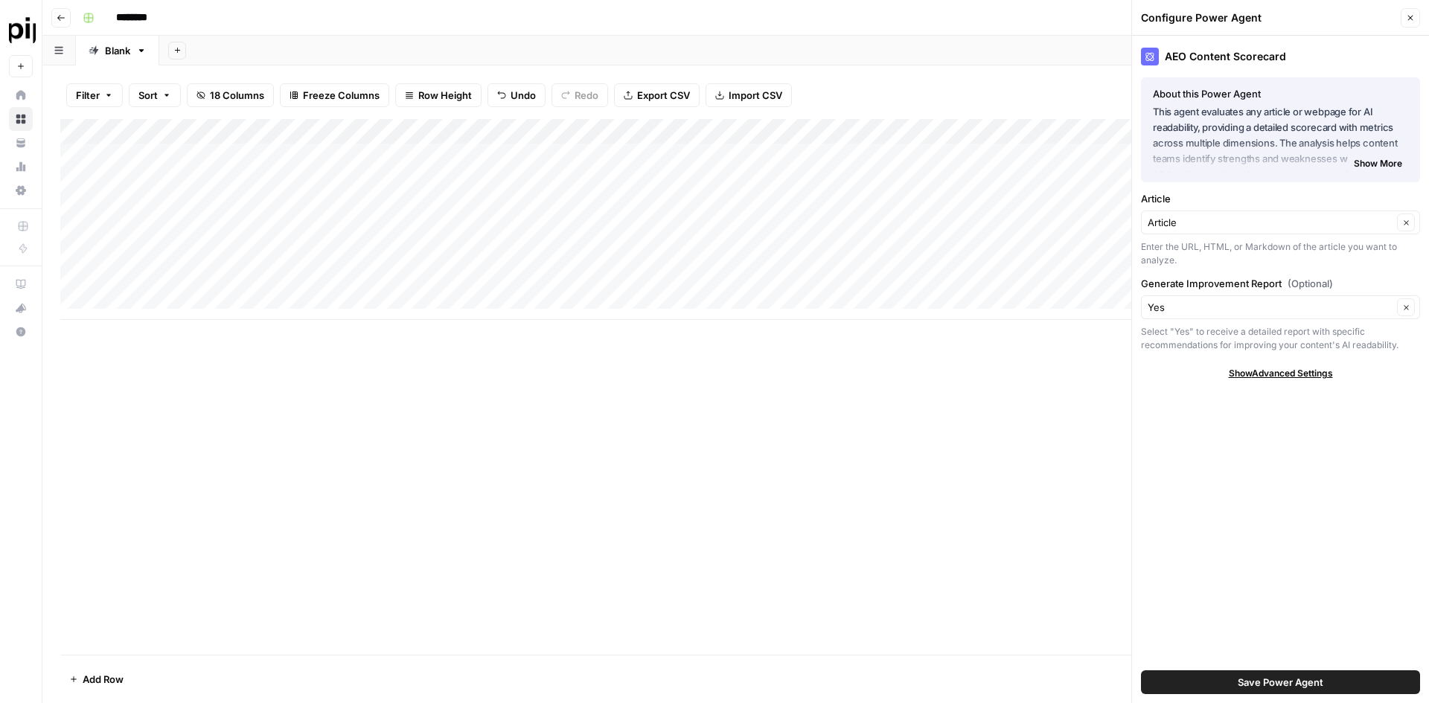
click at [1408, 19] on icon "button" at bounding box center [1410, 17] width 9 height 9
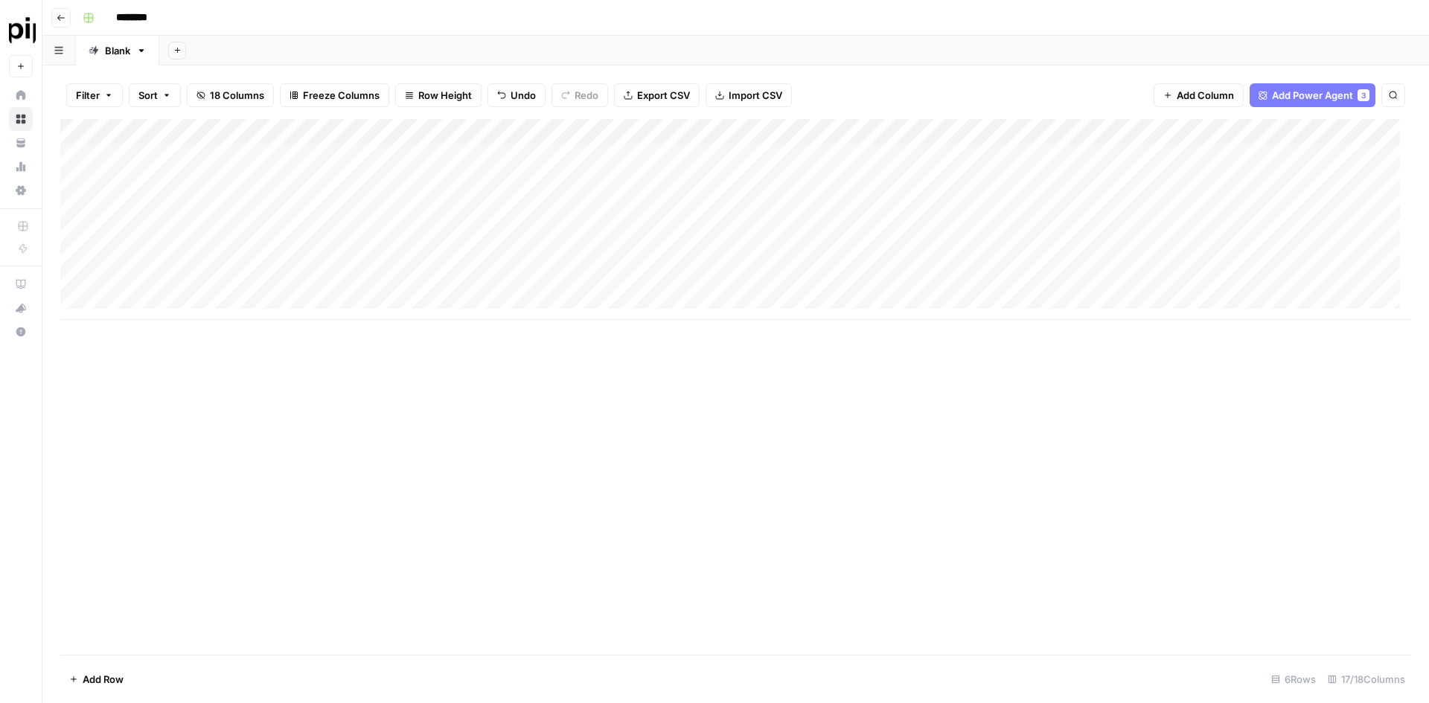
click at [1207, 98] on span "Add Column" at bounding box center [1205, 95] width 57 height 15
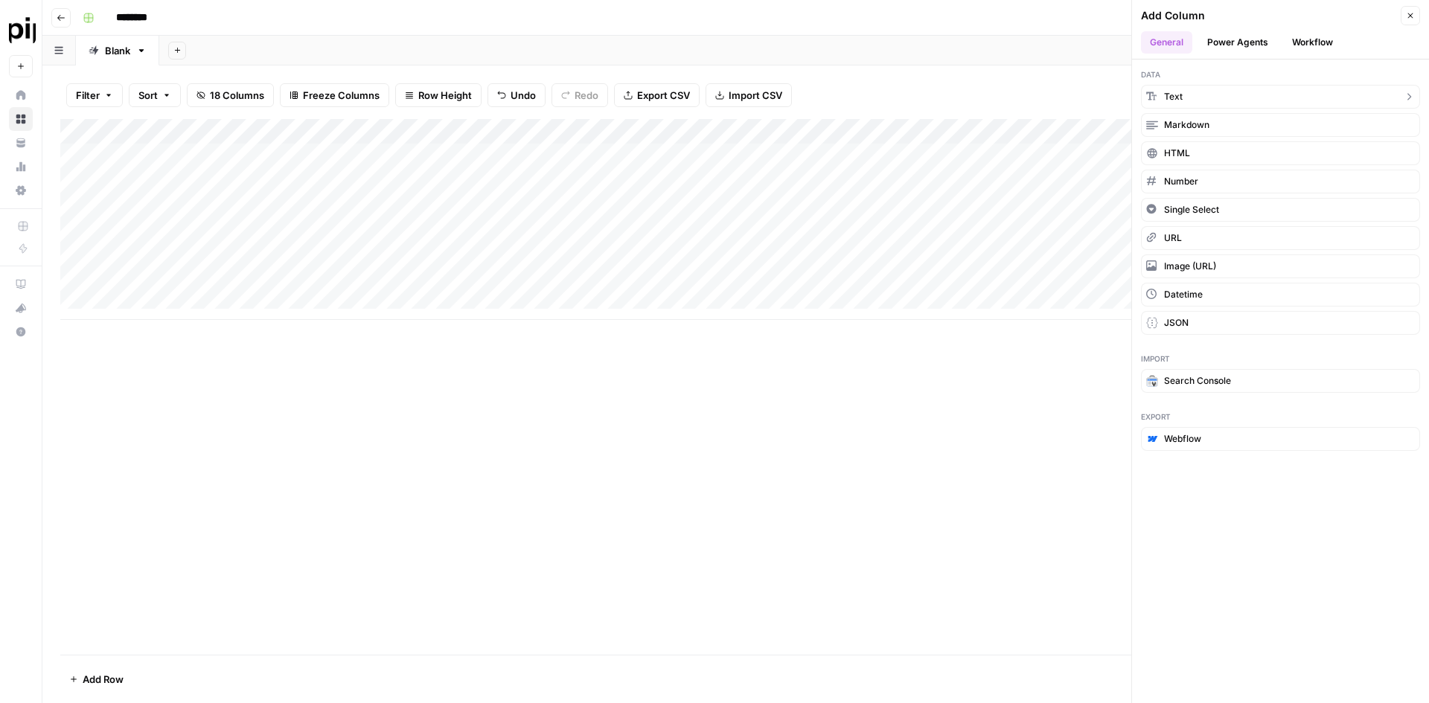
click at [1231, 93] on button "Text" at bounding box center [1280, 97] width 279 height 24
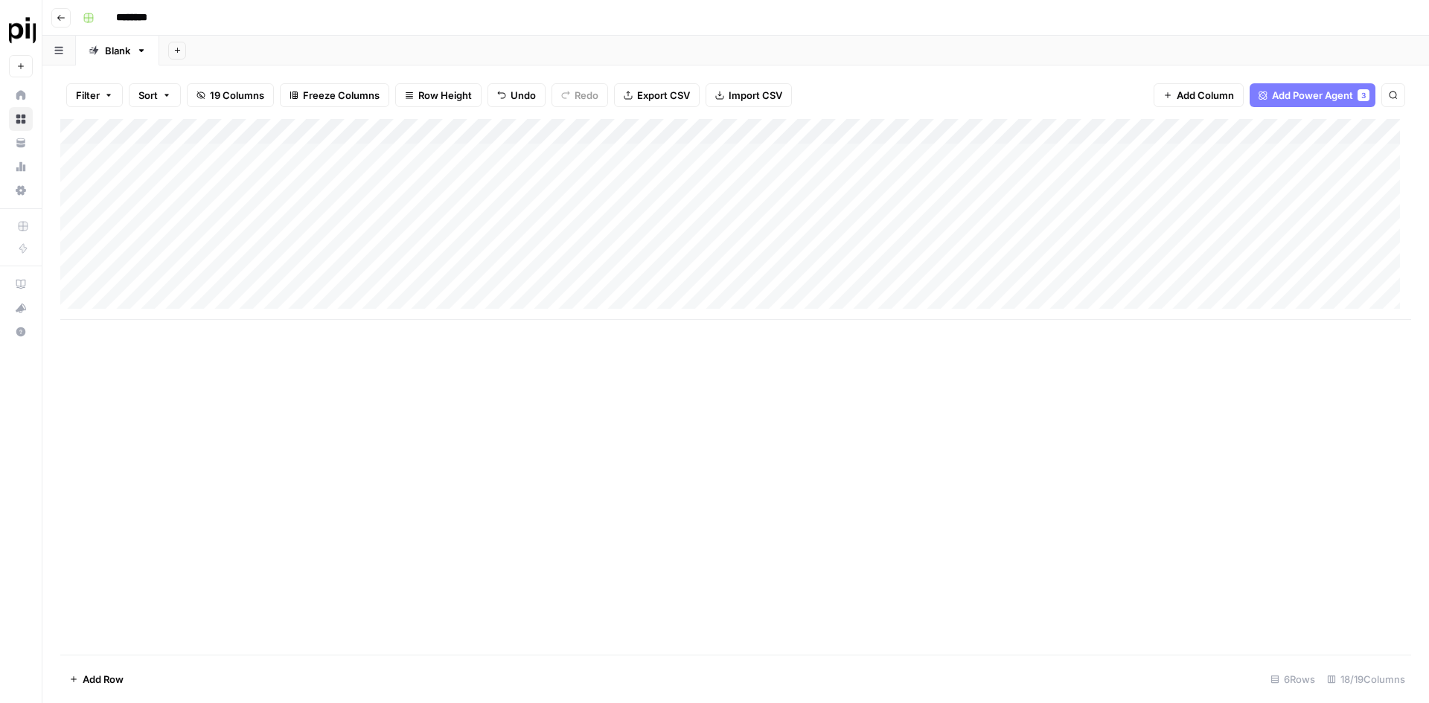
drag, startPoint x: 1201, startPoint y: 127, endPoint x: 978, endPoint y: 131, distance: 223.4
click at [978, 131] on div "Add Column" at bounding box center [735, 219] width 1351 height 201
click at [945, 132] on div "Add Column" at bounding box center [735, 219] width 1351 height 201
click at [907, 170] on input "New Column" at bounding box center [933, 167] width 151 height 15
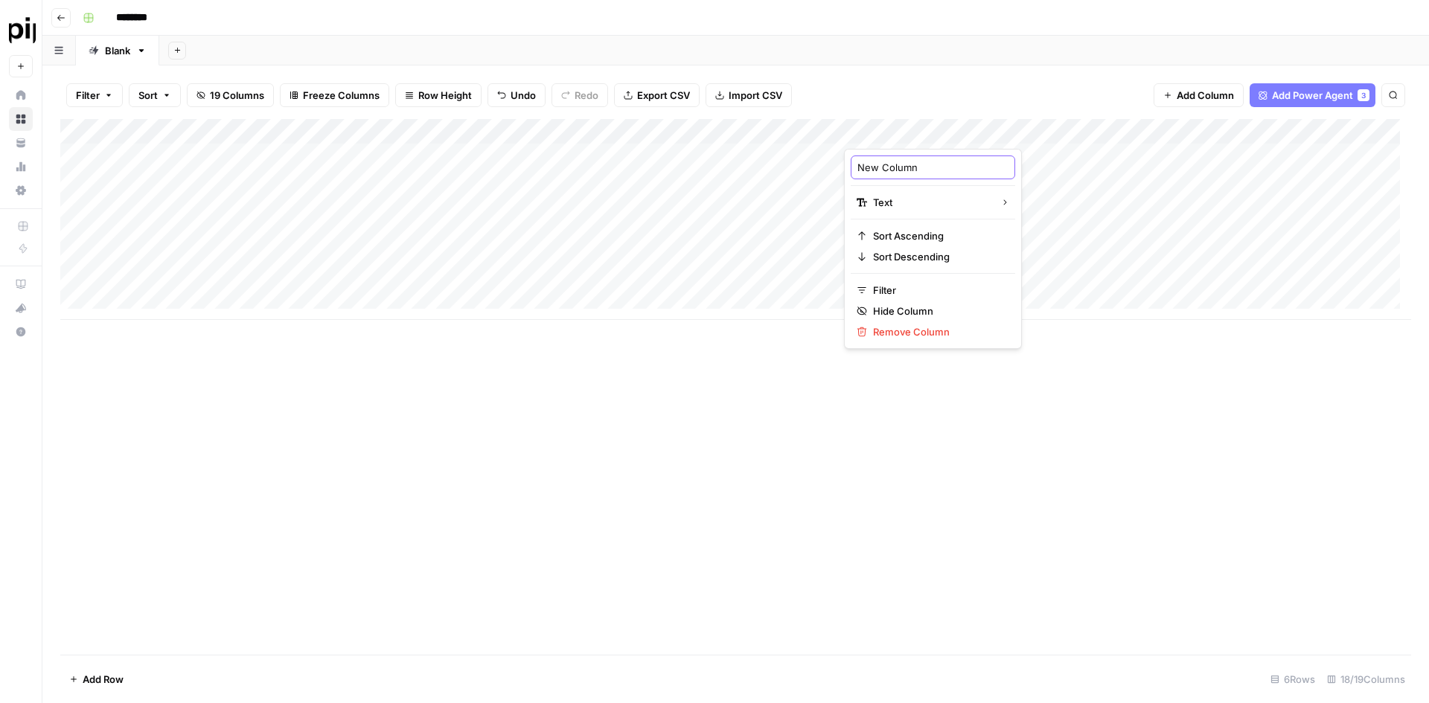
click at [907, 169] on input "New Column" at bounding box center [933, 167] width 151 height 15
type input "T"
type input "Article"
drag, startPoint x: 980, startPoint y: 444, endPoint x: 979, endPoint y: 428, distance: 16.4
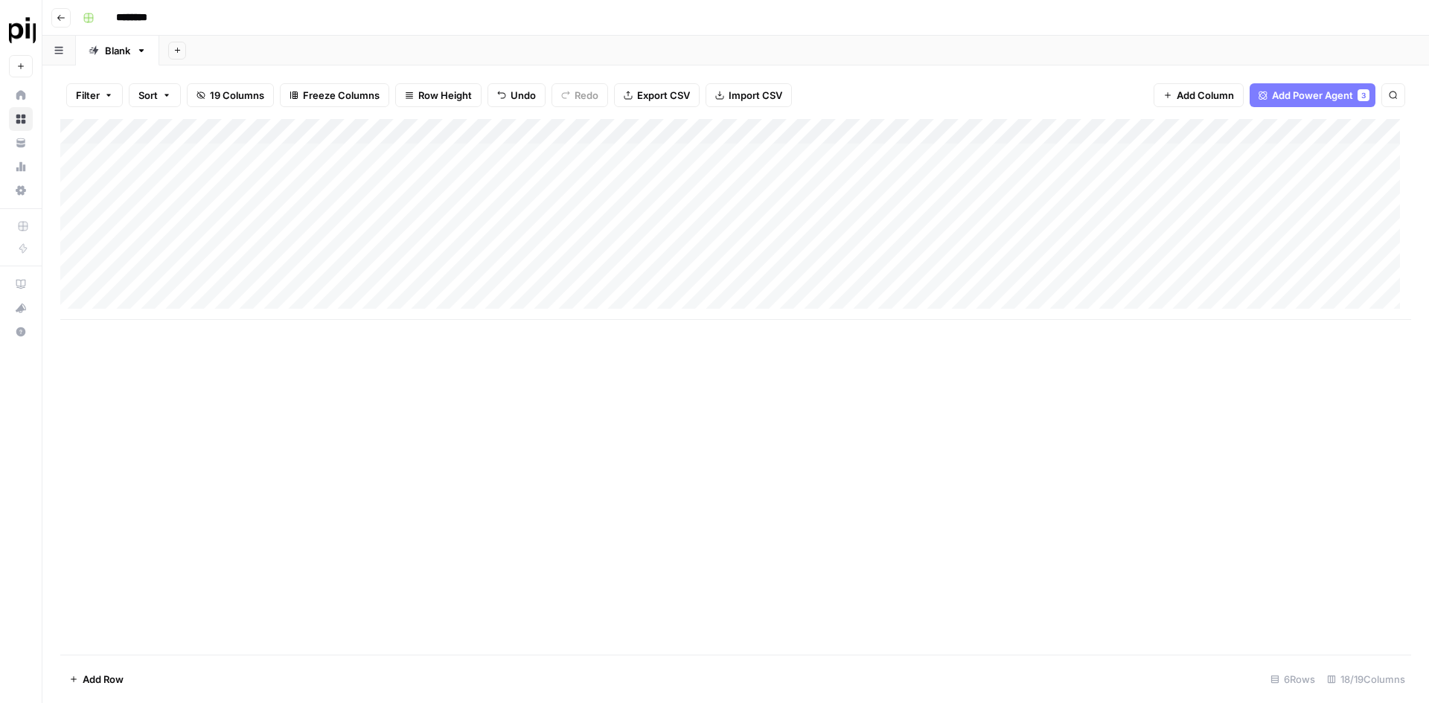
click at [980, 443] on div "Add Column" at bounding box center [735, 387] width 1351 height 536
click at [928, 154] on div "Add Column" at bounding box center [735, 219] width 1351 height 201
click at [930, 154] on div "Add Column" at bounding box center [735, 219] width 1351 height 201
type textarea "**********"
click at [999, 334] on div "Add Column" at bounding box center [735, 387] width 1351 height 536
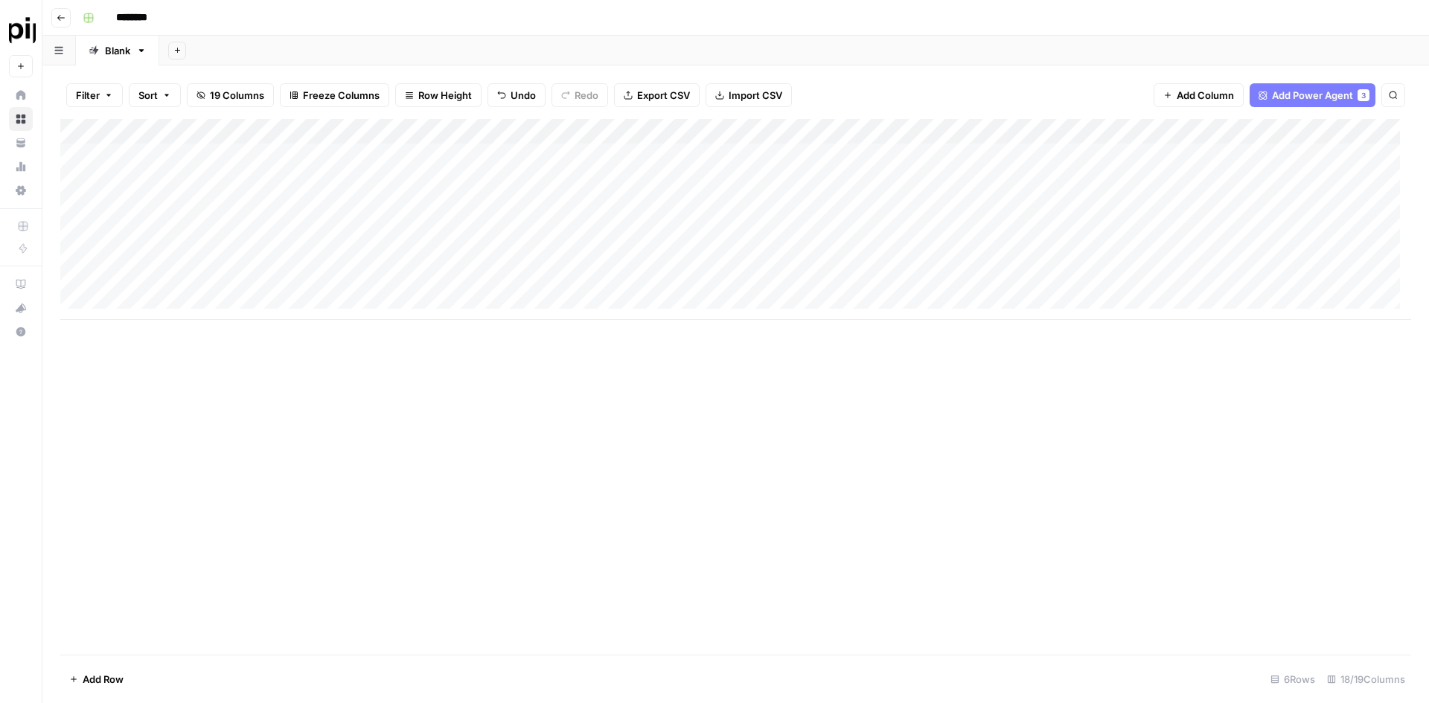
click at [1123, 155] on div "Add Column" at bounding box center [735, 219] width 1351 height 201
click at [1149, 150] on div "Add Column" at bounding box center [735, 219] width 1351 height 201
click at [1005, 161] on div "Add Column" at bounding box center [735, 219] width 1351 height 201
click at [1092, 160] on div "Add Column" at bounding box center [735, 219] width 1351 height 201
click at [1409, 636] on div "article_input_value can't be blank" at bounding box center [1301, 656] width 238 height 48
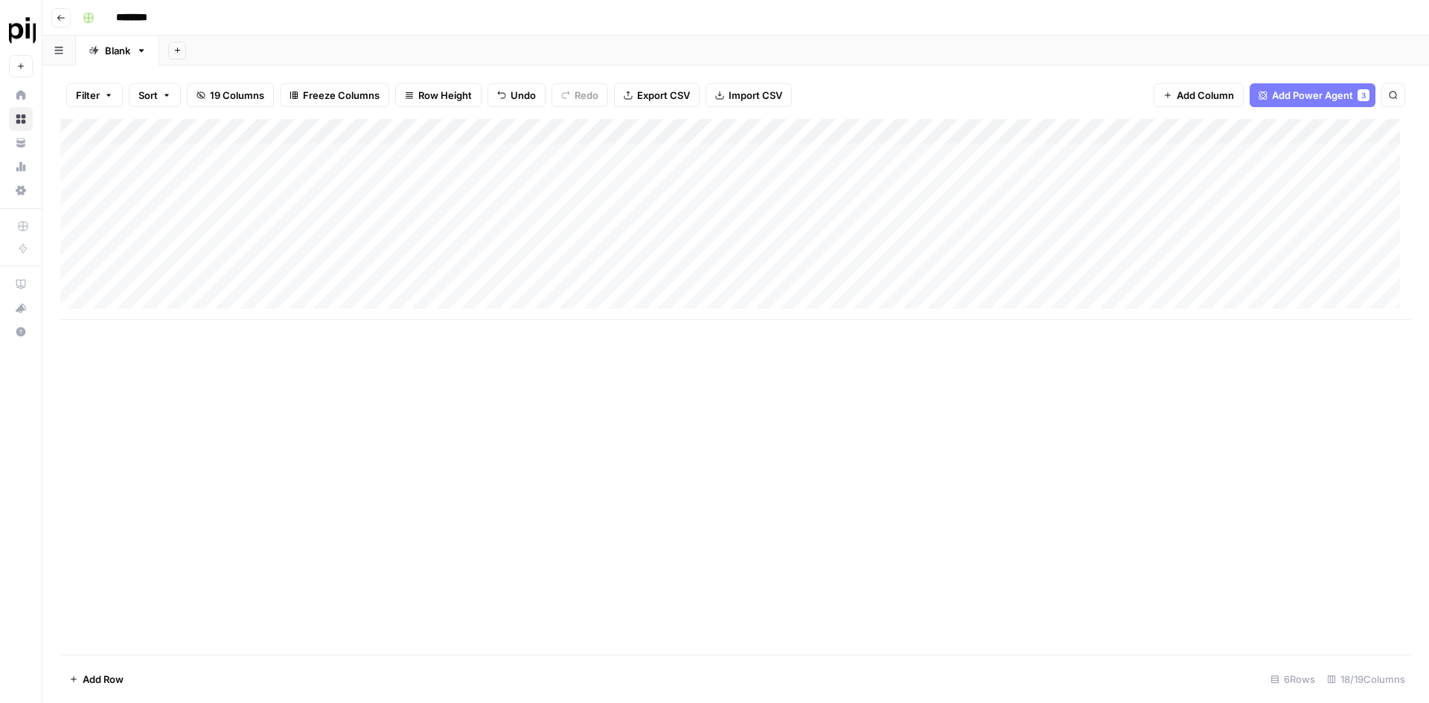
click at [897, 150] on div "Add Column" at bounding box center [735, 219] width 1351 height 201
click at [908, 130] on div "Add Column" at bounding box center [735, 219] width 1351 height 201
click at [1046, 130] on div at bounding box center [951, 134] width 215 height 30
drag, startPoint x: 989, startPoint y: 531, endPoint x: 992, endPoint y: 497, distance: 35.1
click at [991, 520] on div "Add Column" at bounding box center [735, 387] width 1351 height 536
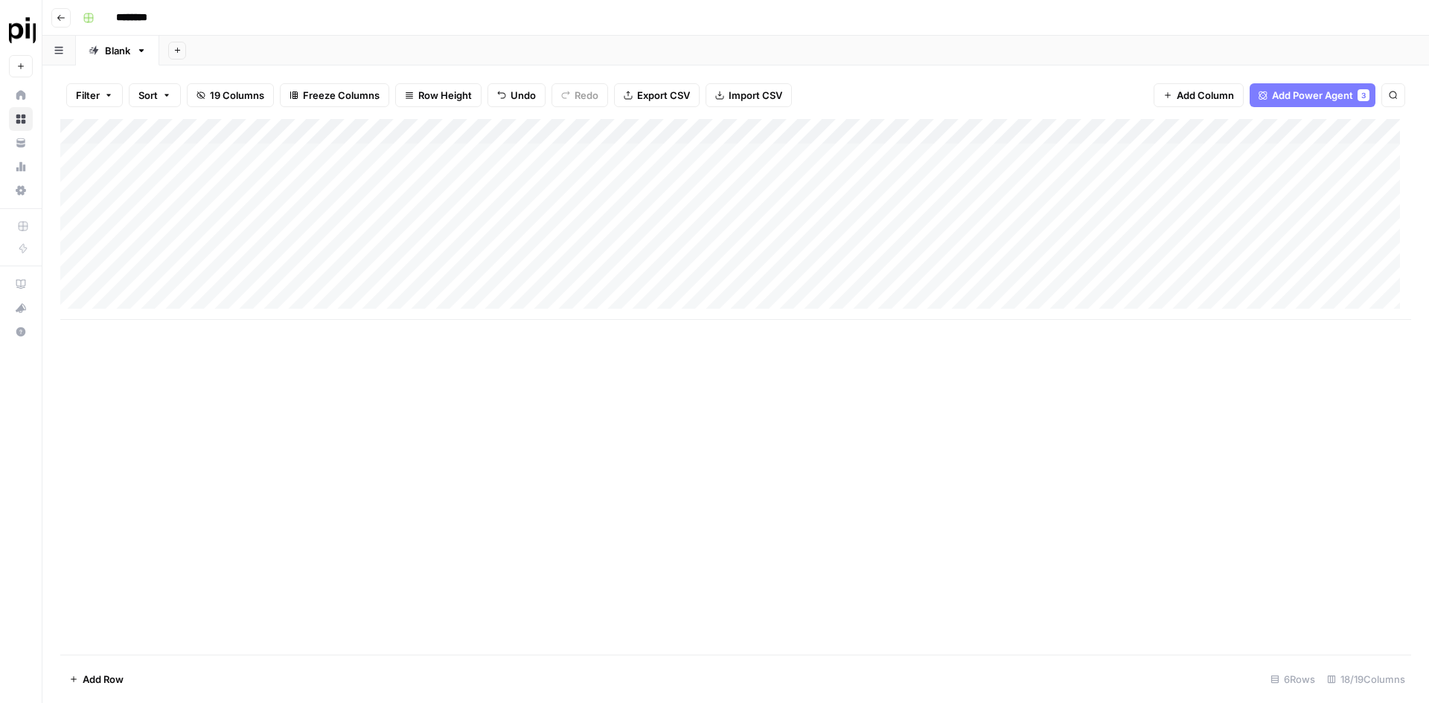
click at [1043, 130] on div "Add Column" at bounding box center [735, 219] width 1351 height 201
click at [944, 495] on div "Add Column" at bounding box center [735, 387] width 1351 height 536
click at [921, 130] on div "Add Column" at bounding box center [735, 219] width 1351 height 201
click at [921, 130] on div at bounding box center [951, 134] width 215 height 30
click at [922, 167] on input "Article (1)" at bounding box center [933, 167] width 151 height 15
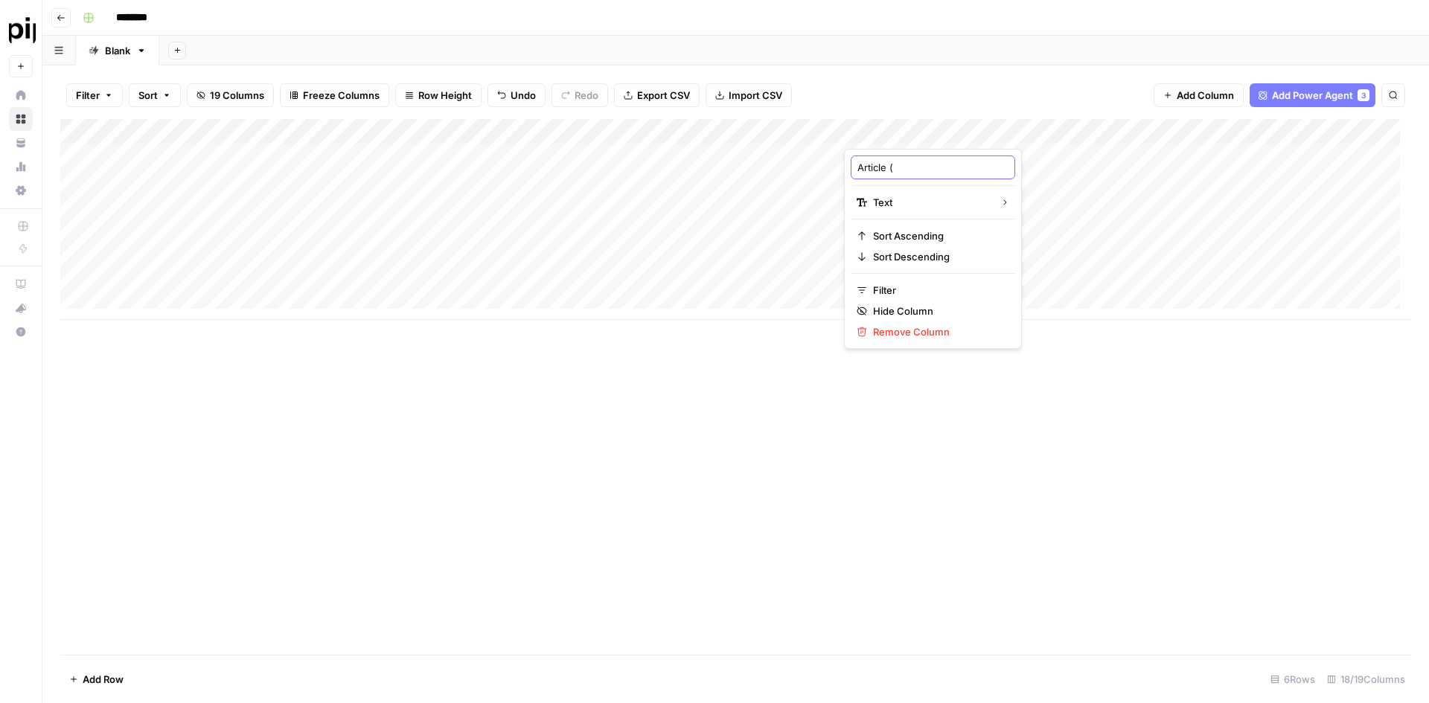
type input "Article"
click at [877, 564] on div "Add Column" at bounding box center [735, 387] width 1351 height 536
click at [1044, 127] on div "Add Column" at bounding box center [735, 219] width 1351 height 201
click at [239, 94] on span "19 Columns" at bounding box center [237, 95] width 54 height 15
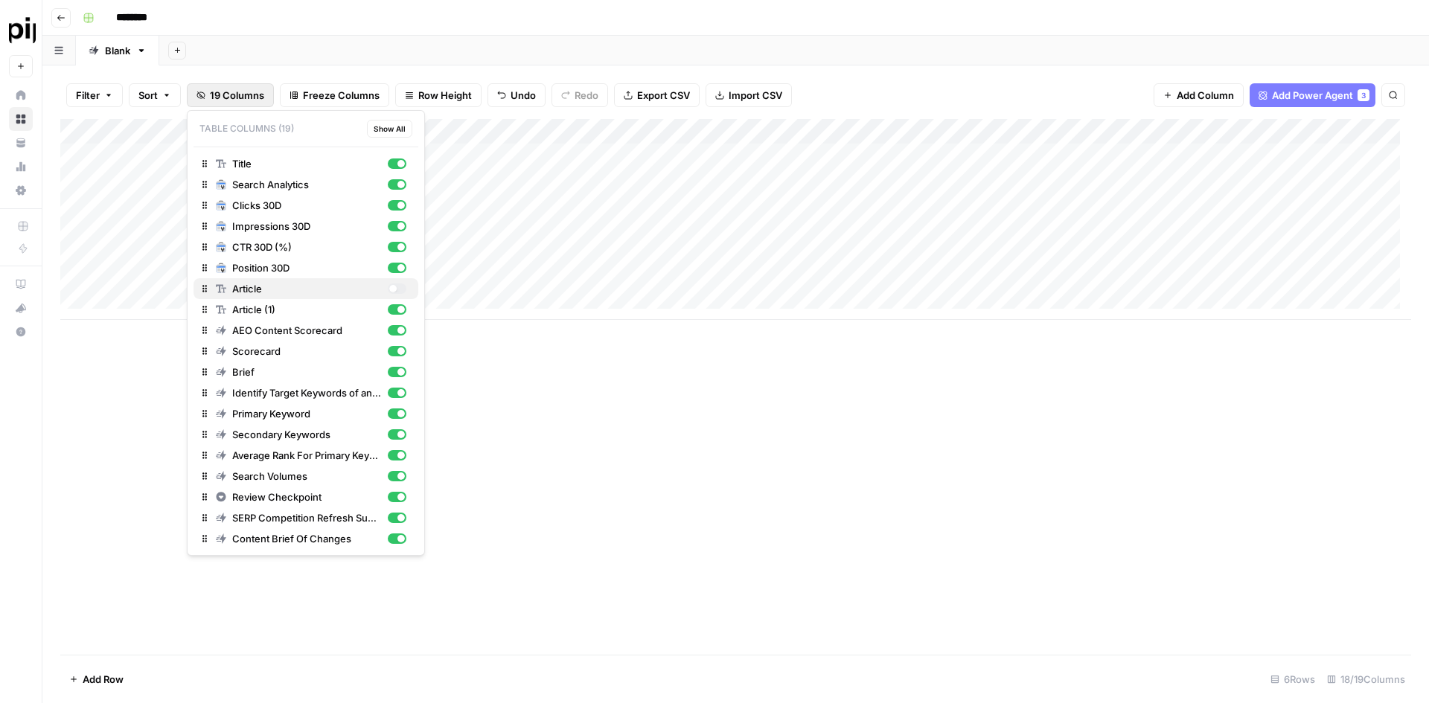
click at [397, 290] on div "button" at bounding box center [397, 289] width 19 height 10
click at [984, 165] on div "Add Column" at bounding box center [735, 219] width 1351 height 201
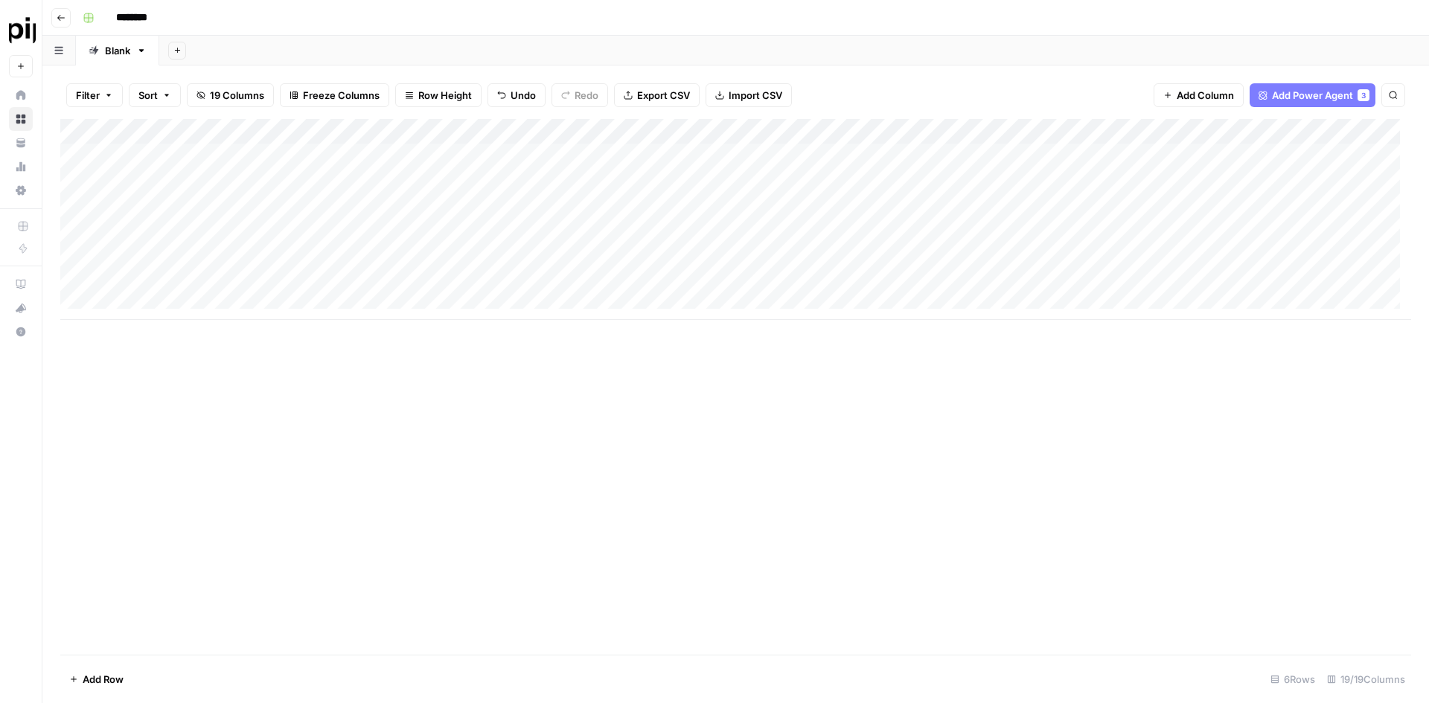
click at [983, 162] on div "Add Column" at bounding box center [735, 219] width 1351 height 201
type textarea "**********"
click at [1166, 132] on div "Add Column" at bounding box center [735, 219] width 1351 height 201
drag, startPoint x: 1235, startPoint y: 131, endPoint x: 1225, endPoint y: 133, distance: 9.8
click at [1225, 133] on div at bounding box center [1166, 134] width 215 height 30
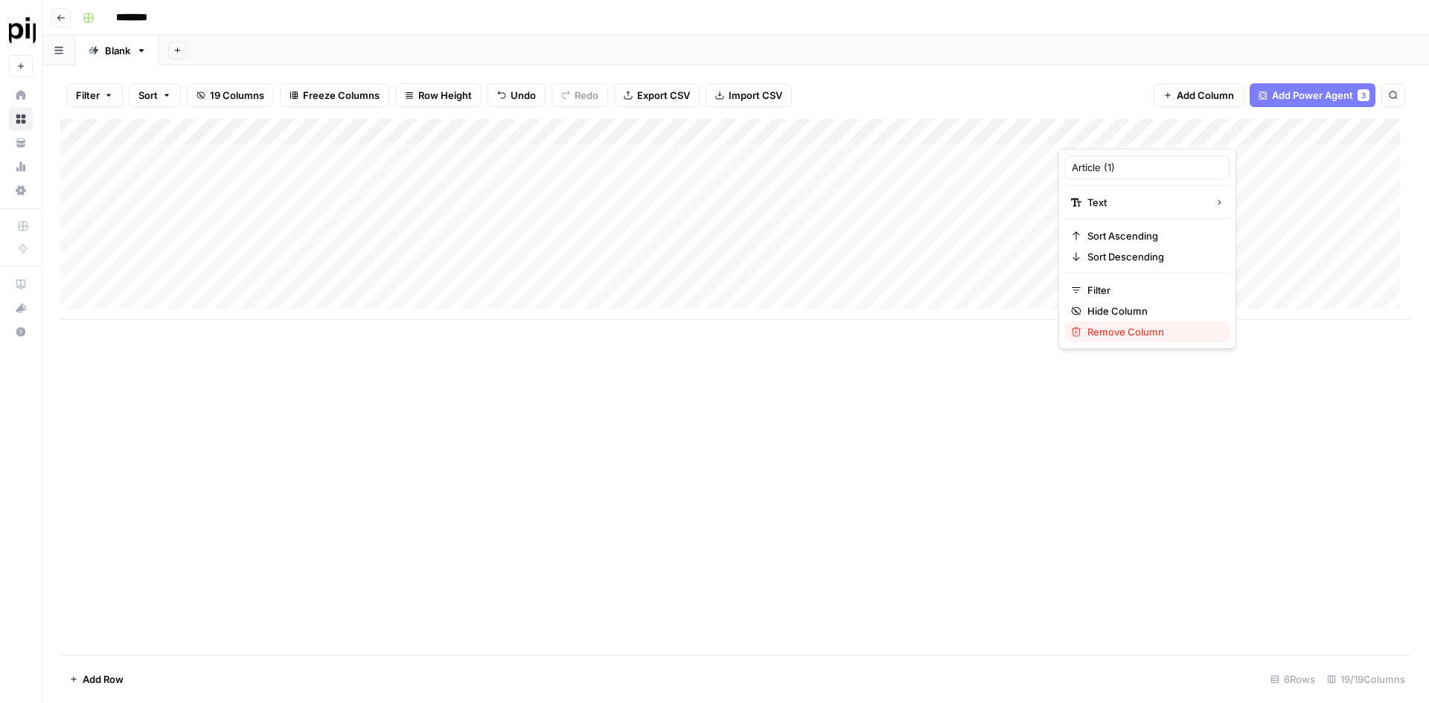
click at [1111, 340] on button "Remove Column" at bounding box center [1147, 332] width 165 height 21
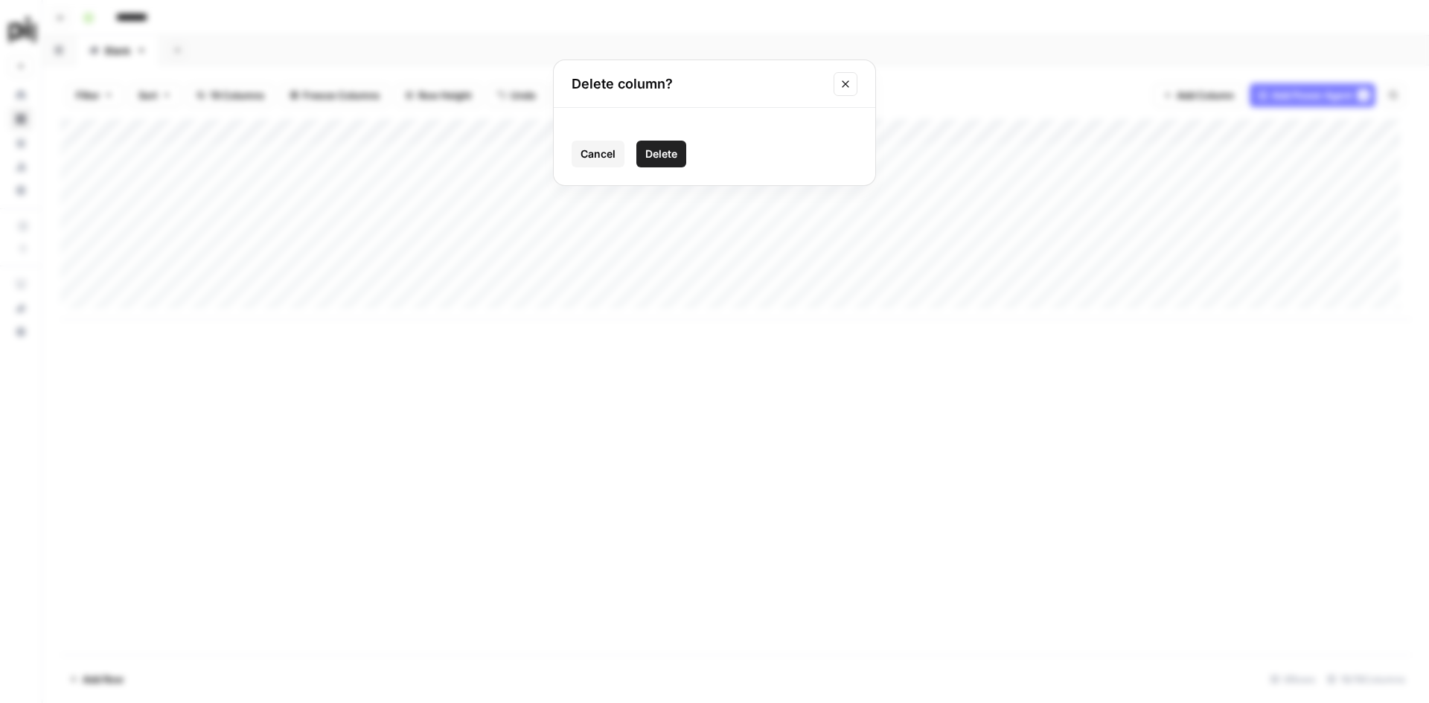
click at [659, 160] on span "Delete" at bounding box center [661, 154] width 32 height 15
click at [1139, 156] on div "Add Column" at bounding box center [735, 219] width 1351 height 201
click at [262, 179] on div "Add Column" at bounding box center [735, 219] width 1351 height 201
click at [273, 420] on div "Add Column" at bounding box center [735, 387] width 1351 height 536
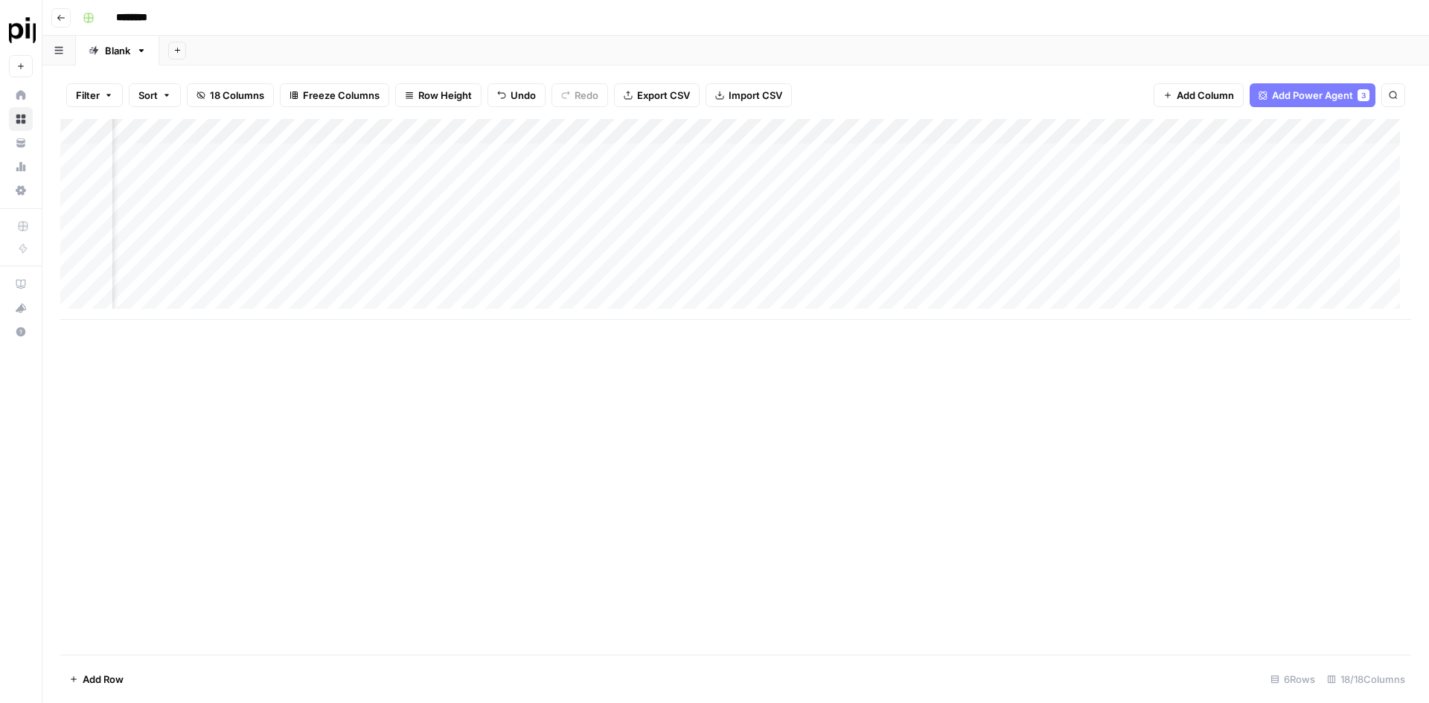
click at [922, 156] on div "Add Column" at bounding box center [735, 219] width 1351 height 201
click at [1024, 155] on div "Add Column" at bounding box center [735, 219] width 1351 height 201
click at [1053, 156] on div "Add Column" at bounding box center [735, 219] width 1351 height 201
drag, startPoint x: 1053, startPoint y: 156, endPoint x: 989, endPoint y: 349, distance: 203.6
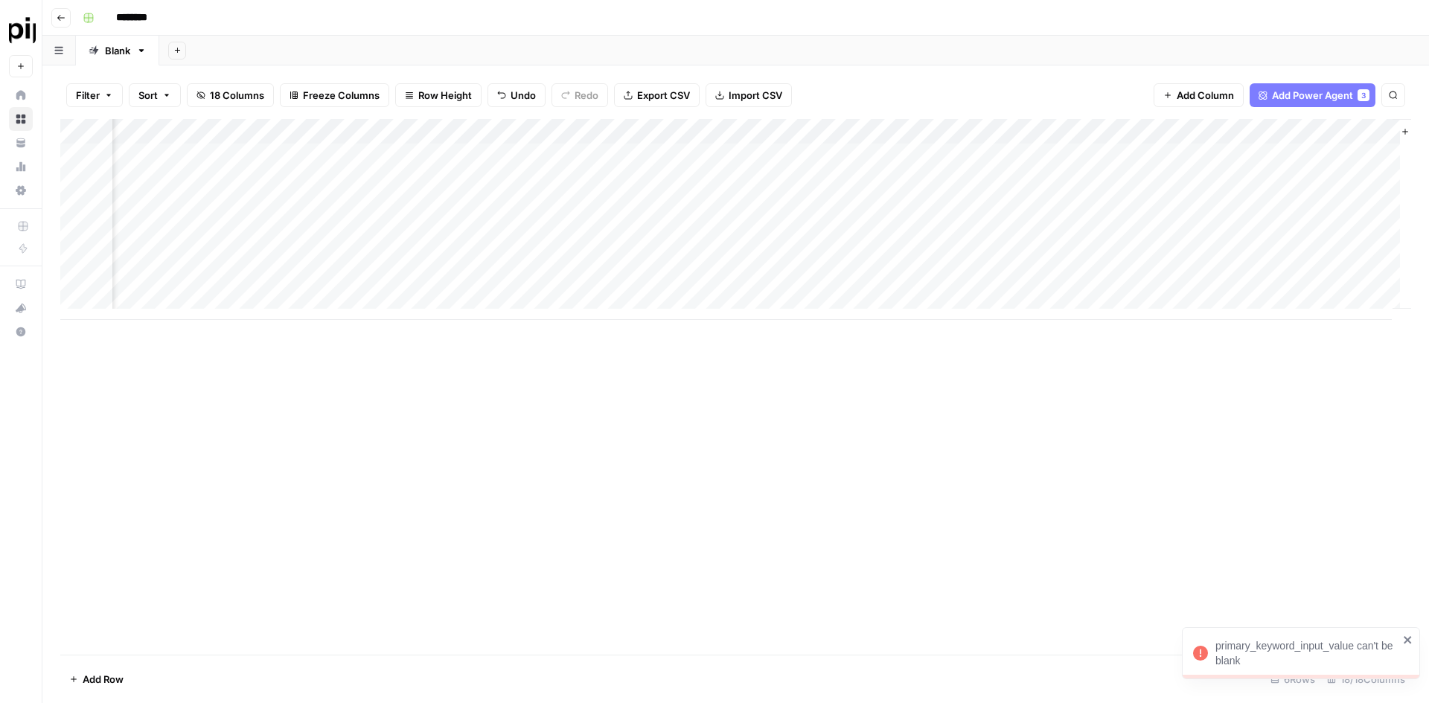
click at [991, 350] on div "Add Column" at bounding box center [735, 387] width 1351 height 536
click at [1204, 466] on div "Add Column" at bounding box center [735, 387] width 1351 height 536
click at [1172, 132] on div "Add Column" at bounding box center [735, 219] width 1351 height 201
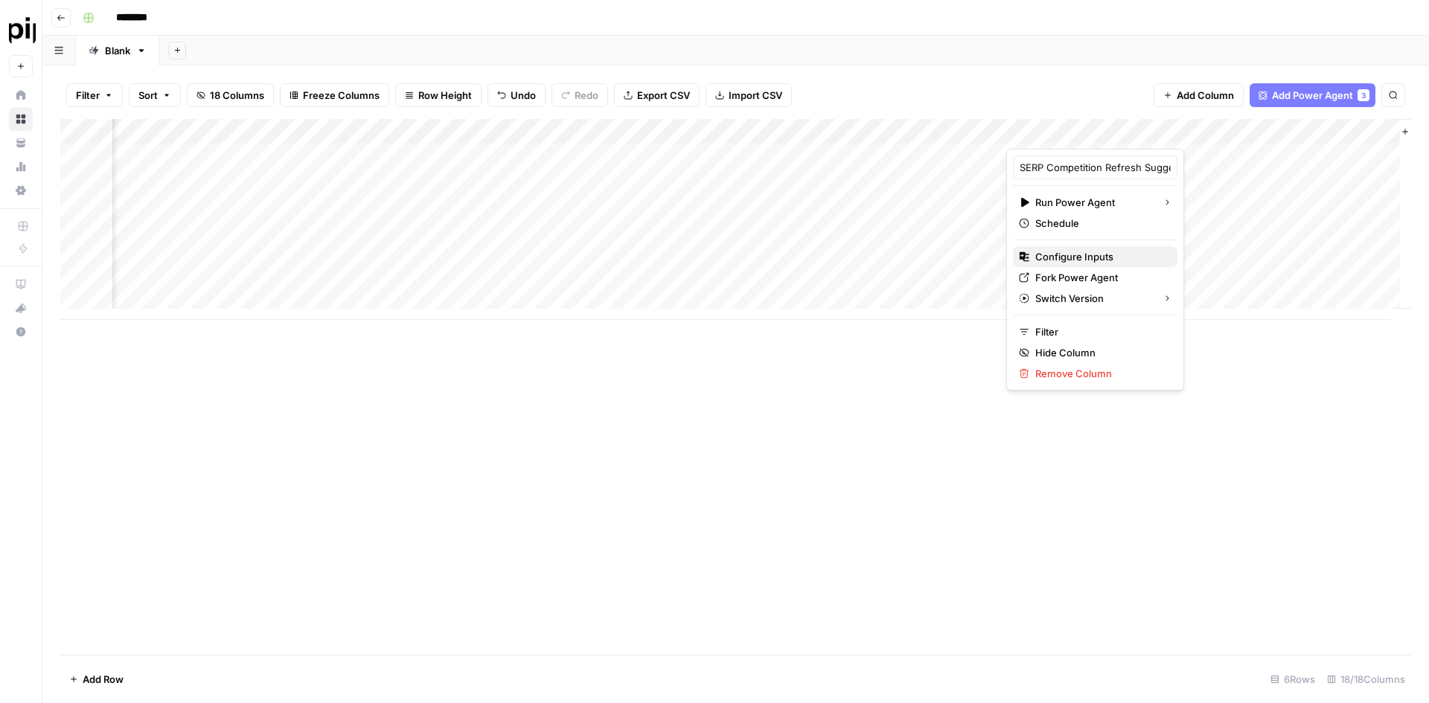
click at [1068, 253] on span "Configure Inputs" at bounding box center [1100, 256] width 130 height 15
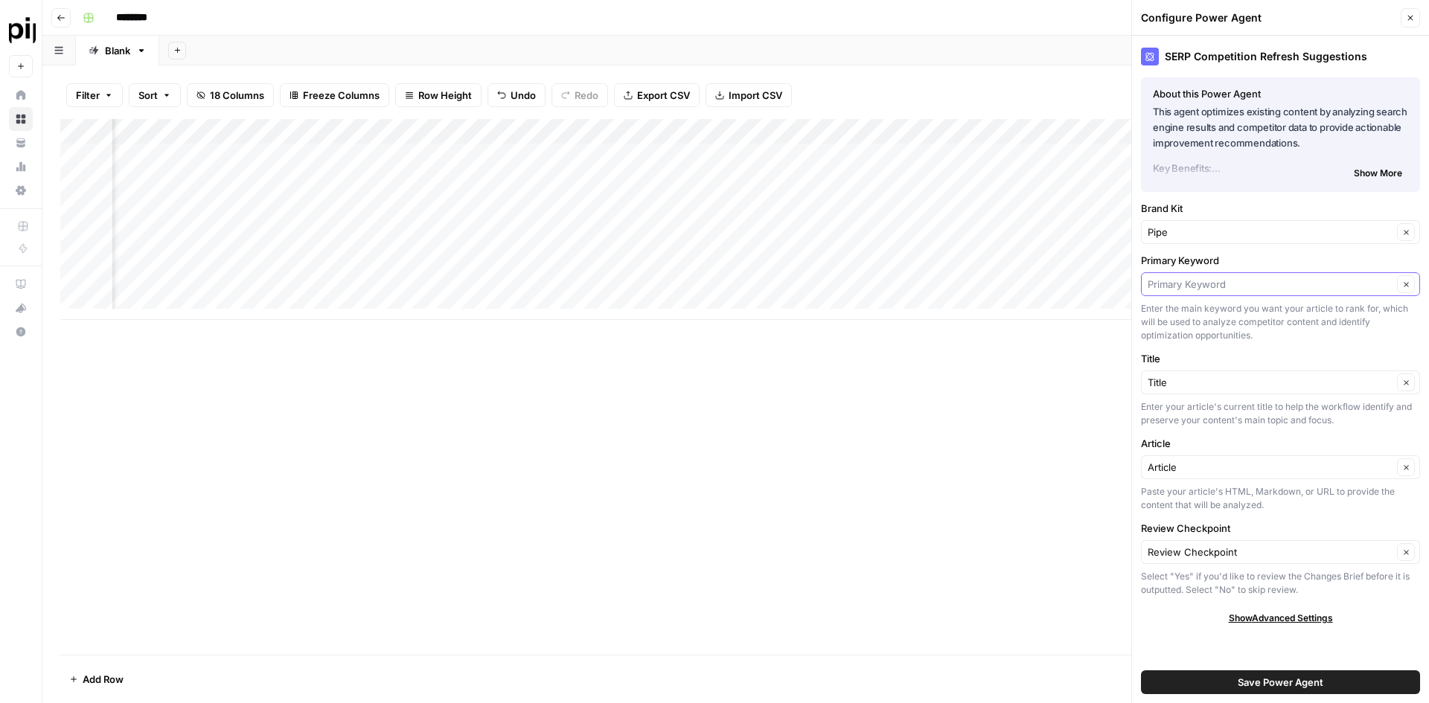
click at [1269, 283] on input "Primary Keyword" at bounding box center [1270, 284] width 245 height 15
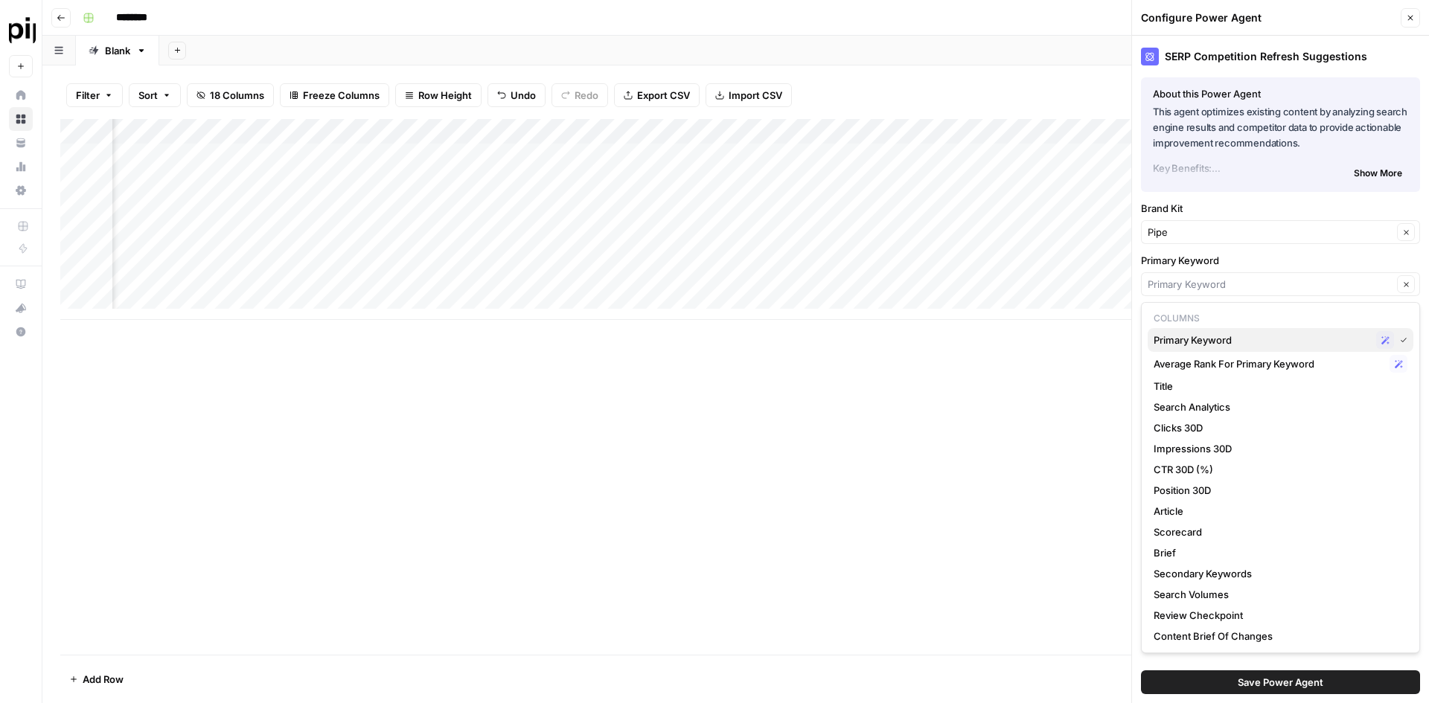
click at [1262, 333] on span "Primary Keyword" at bounding box center [1262, 340] width 217 height 15
type input "Primary Keyword"
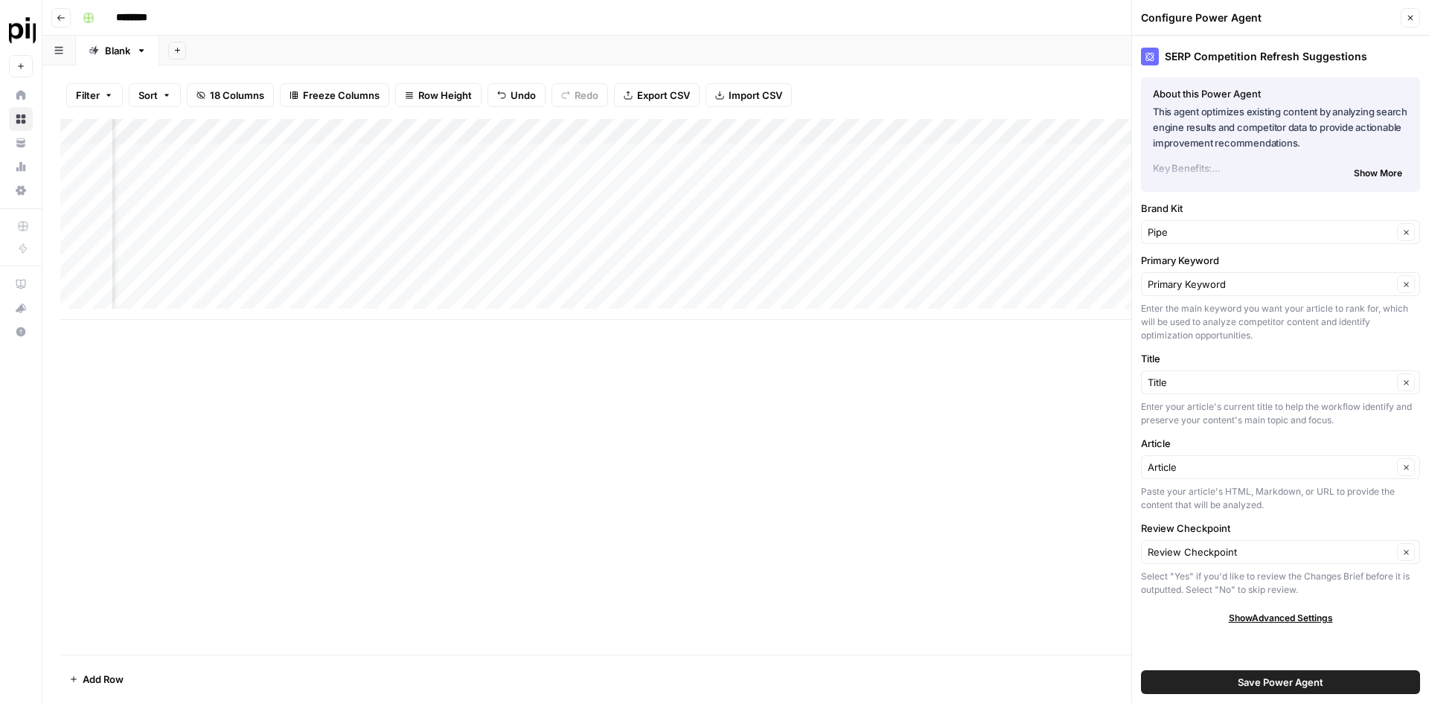
click at [977, 419] on div "Add Column" at bounding box center [735, 387] width 1351 height 536
click at [1219, 674] on button "Save Power Agent" at bounding box center [1280, 683] width 279 height 24
